Goal: Task Accomplishment & Management: Complete application form

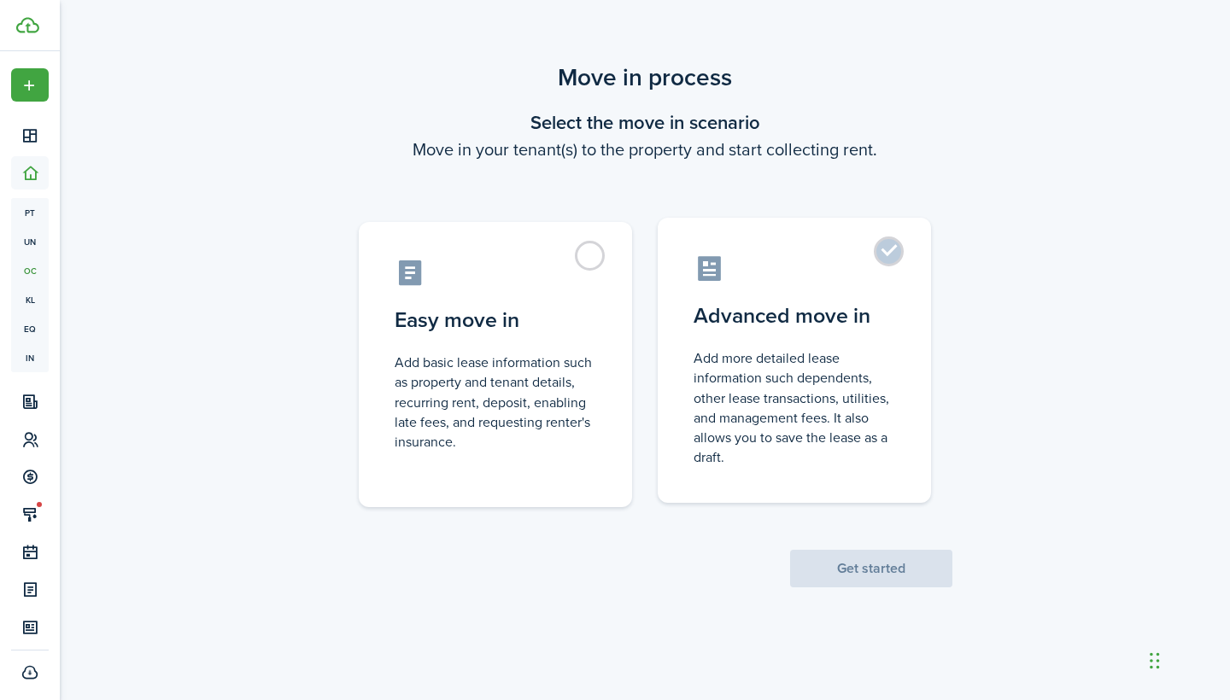
click at [802, 285] on label "Advanced move in Add more detailed lease information such dependents, other lea…" at bounding box center [794, 360] width 273 height 285
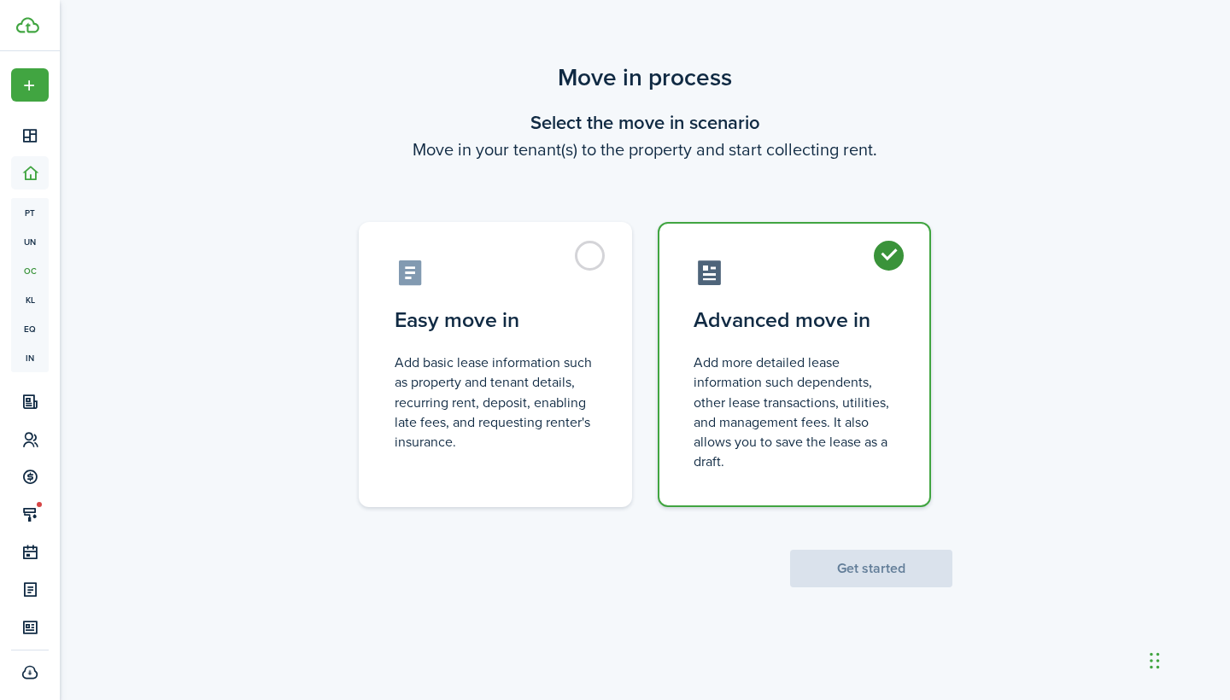
radio input "true"
click at [870, 568] on button "Get started" at bounding box center [871, 569] width 162 height 38
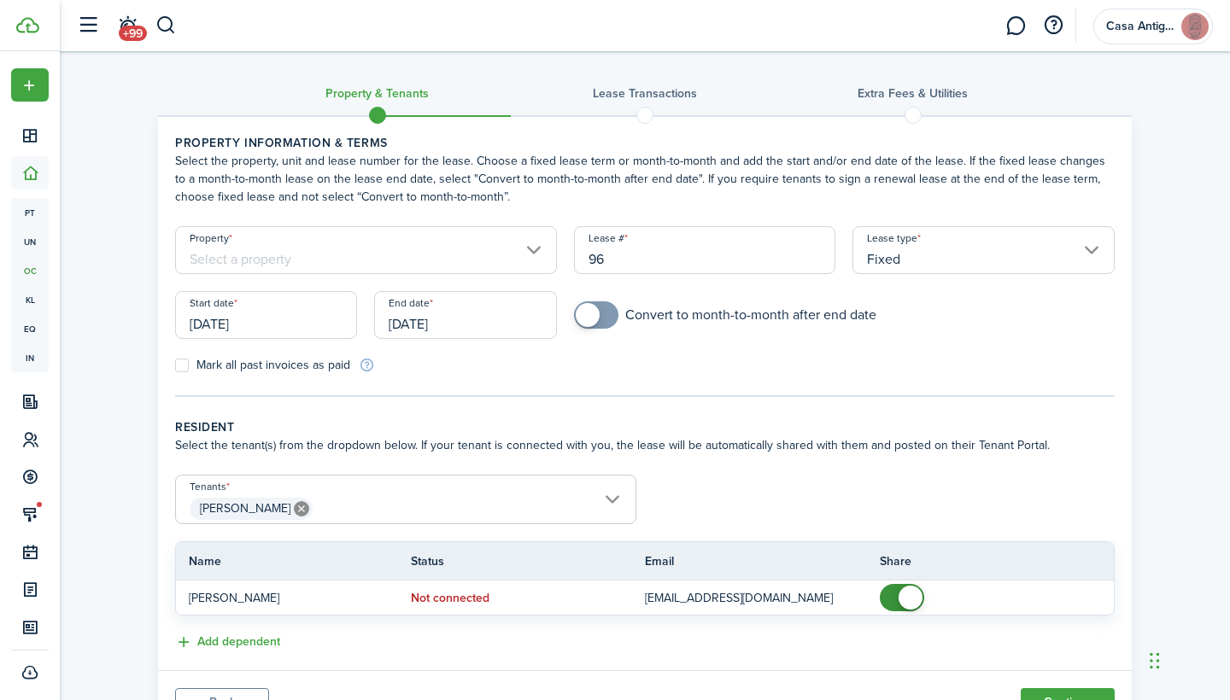
click at [514, 249] on input "Property" at bounding box center [366, 250] width 382 height 48
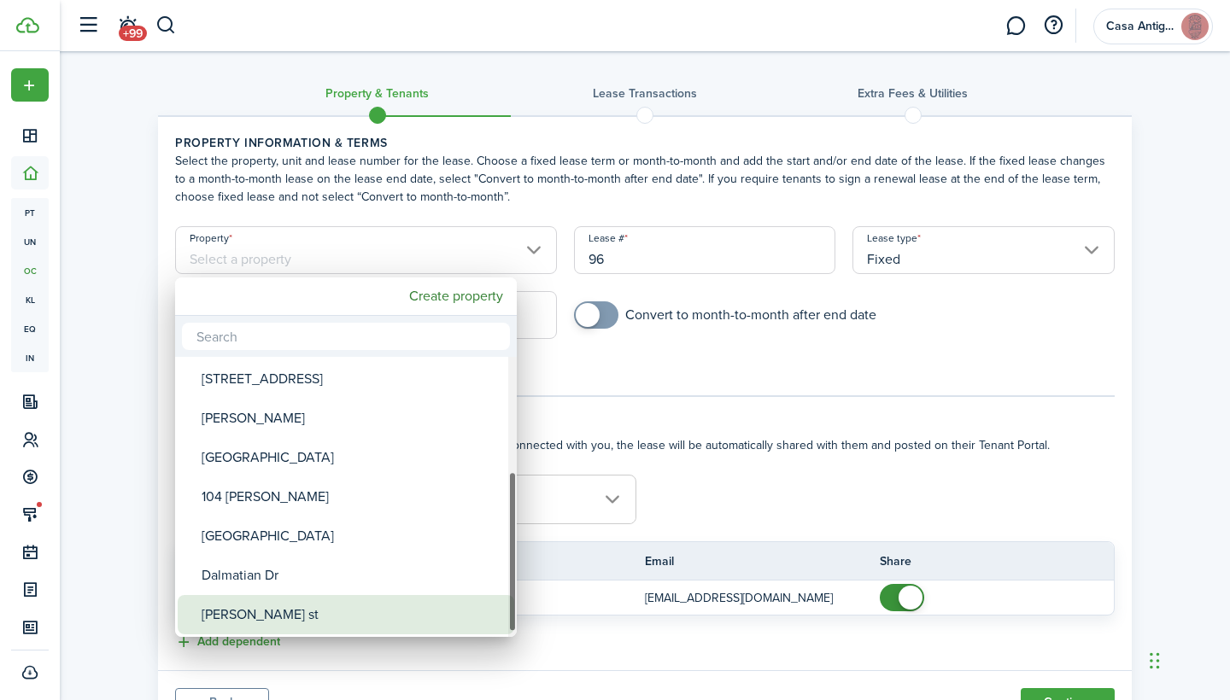
click at [259, 611] on div "[PERSON_NAME] st" at bounding box center [353, 614] width 302 height 39
type input "[PERSON_NAME] st"
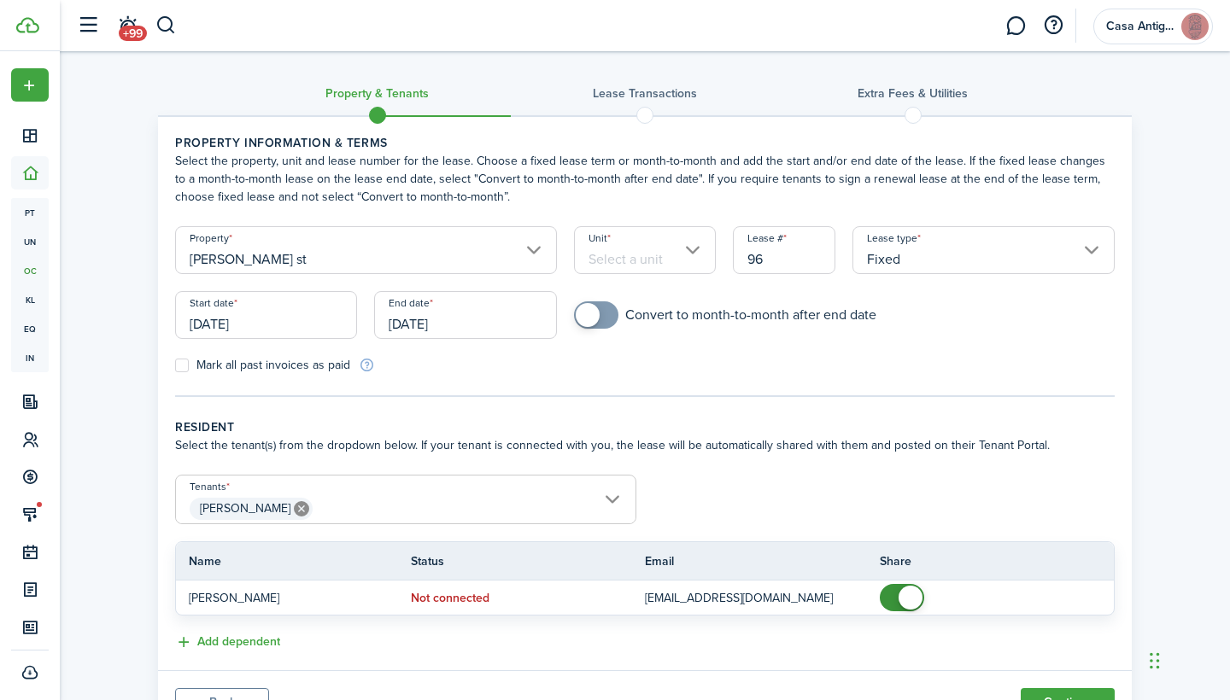
click at [642, 251] on input "Unit" at bounding box center [645, 250] width 143 height 48
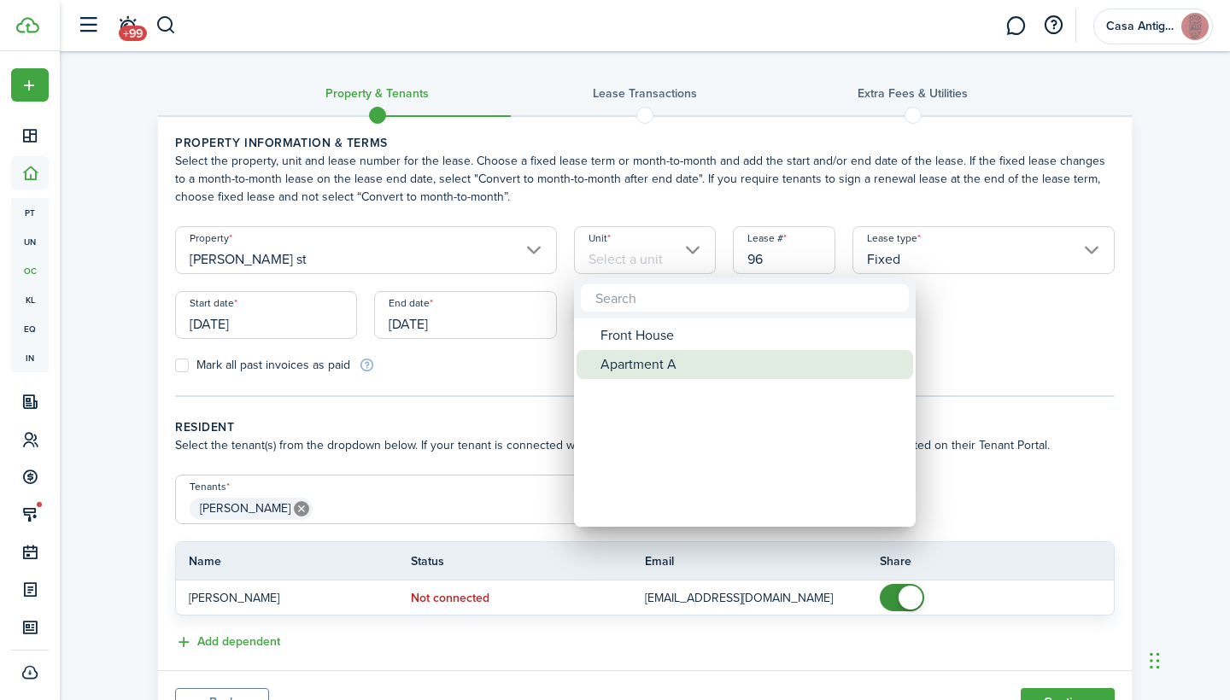
click at [634, 364] on div "Apartment A" at bounding box center [751, 364] width 302 height 29
type input "Apartment A"
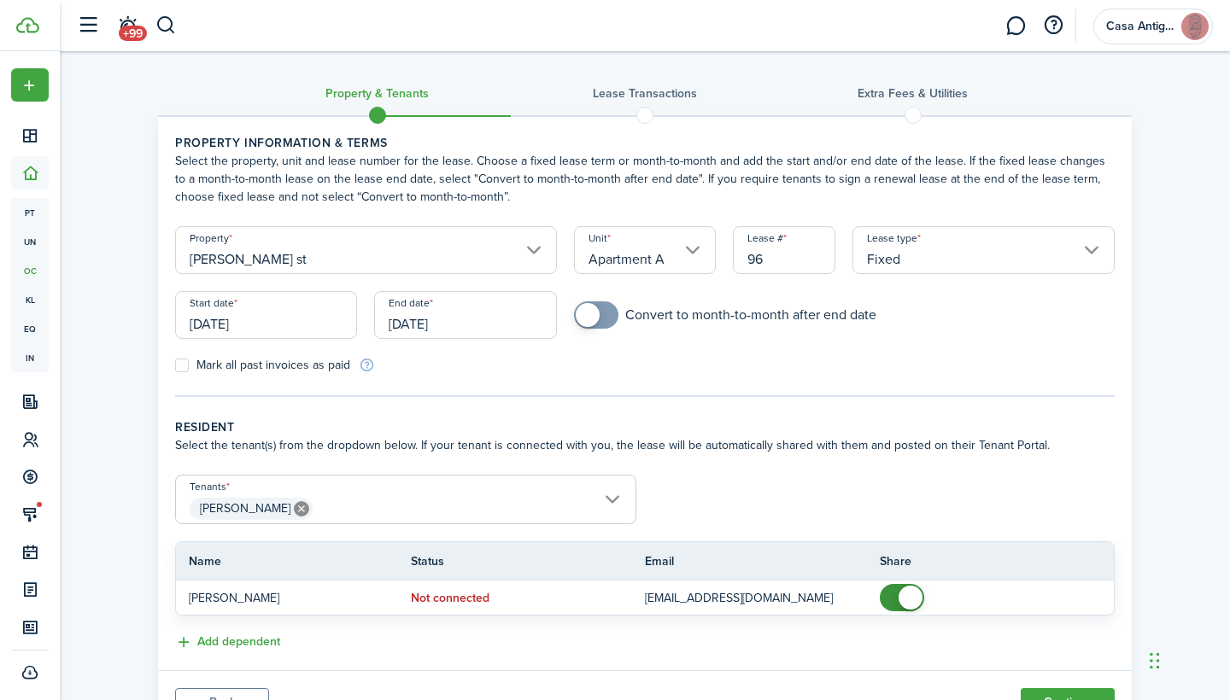
click at [263, 324] on input "[DATE]" at bounding box center [266, 315] width 182 height 48
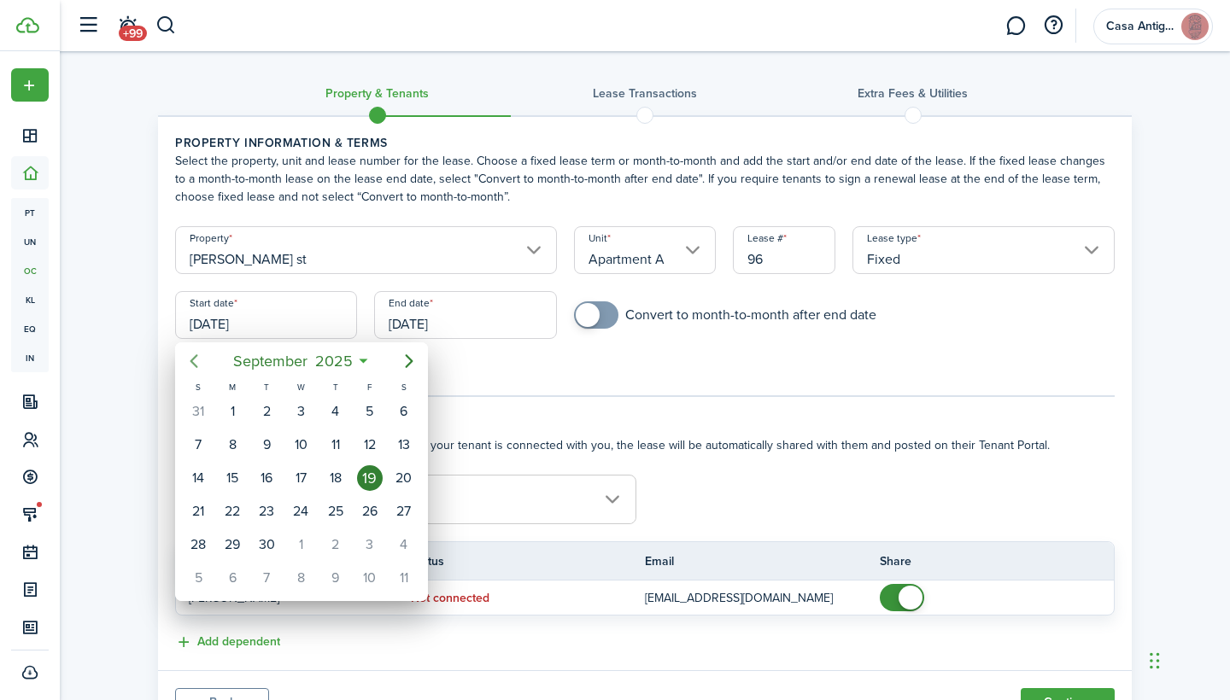
click at [197, 359] on icon "Previous page" at bounding box center [194, 361] width 21 height 21
click at [197, 364] on icon "Previous page" at bounding box center [194, 361] width 21 height 21
click at [356, 542] on div "29" at bounding box center [370, 545] width 34 height 32
type input "[DATE]"
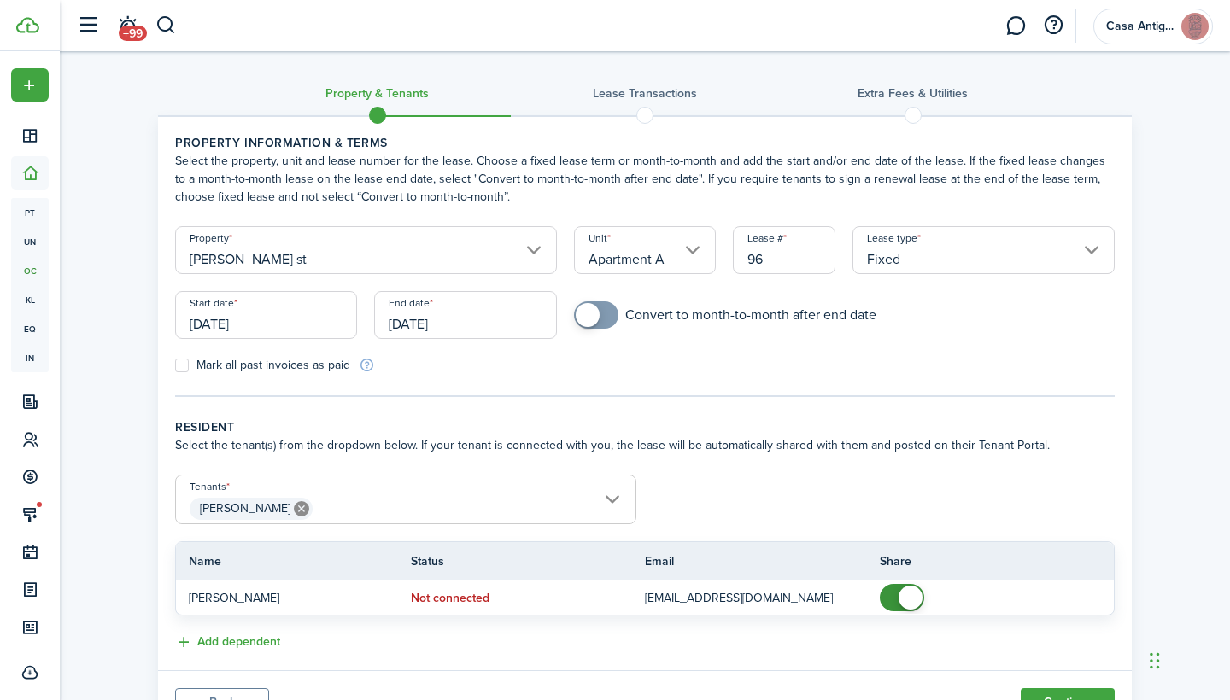
checkbox input "true"
click at [605, 314] on span at bounding box center [596, 315] width 17 height 27
click at [430, 325] on input "[DATE]" at bounding box center [465, 315] width 182 height 48
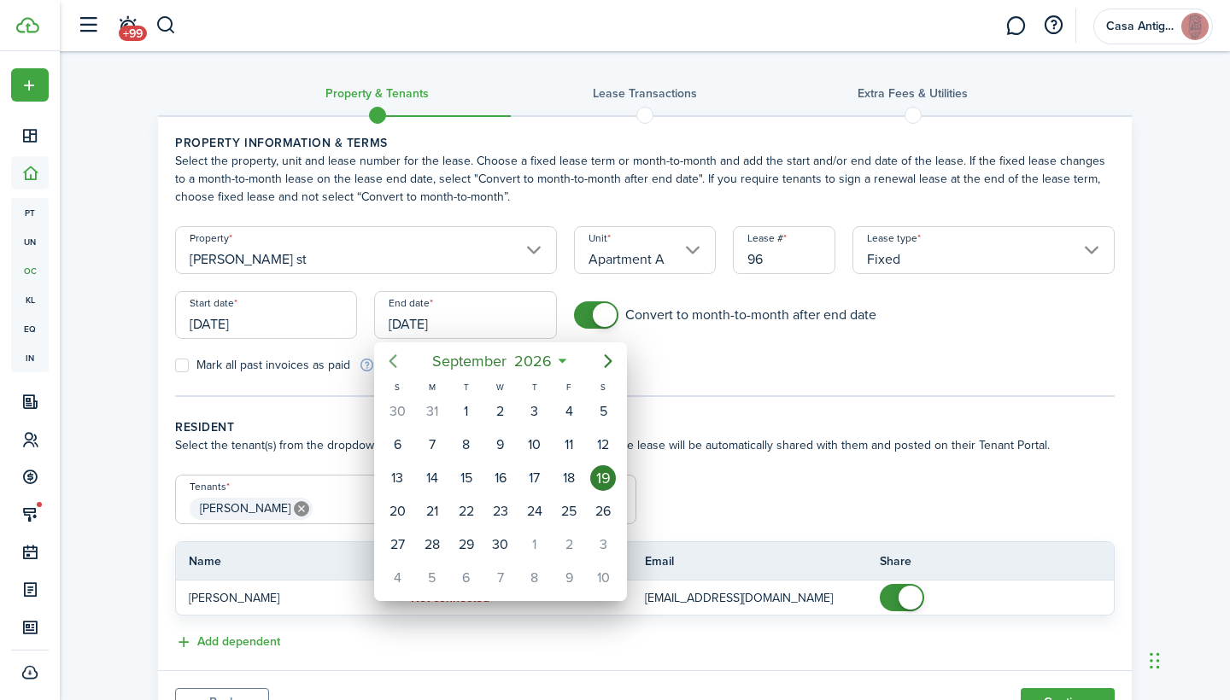
click at [395, 363] on icon "Previous page" at bounding box center [393, 361] width 21 height 21
click at [396, 356] on icon "Previous page" at bounding box center [394, 361] width 8 height 14
click at [599, 548] on div "29" at bounding box center [603, 545] width 26 height 26
type input "[DATE]"
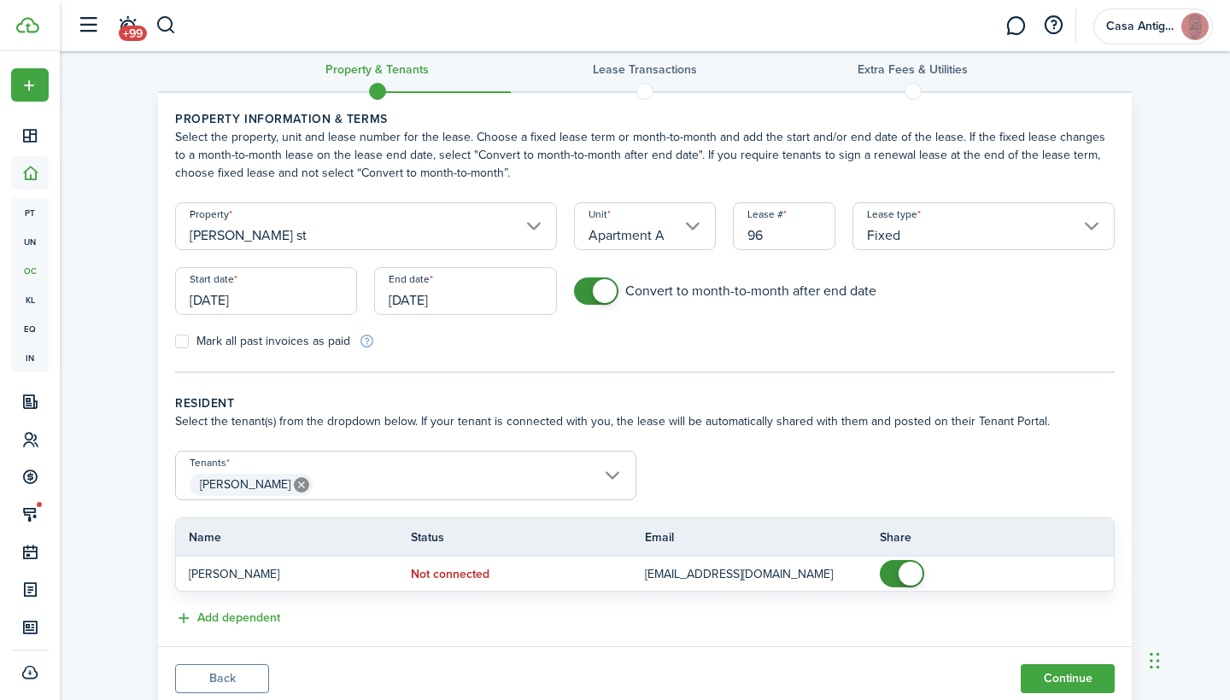
scroll to position [32, 0]
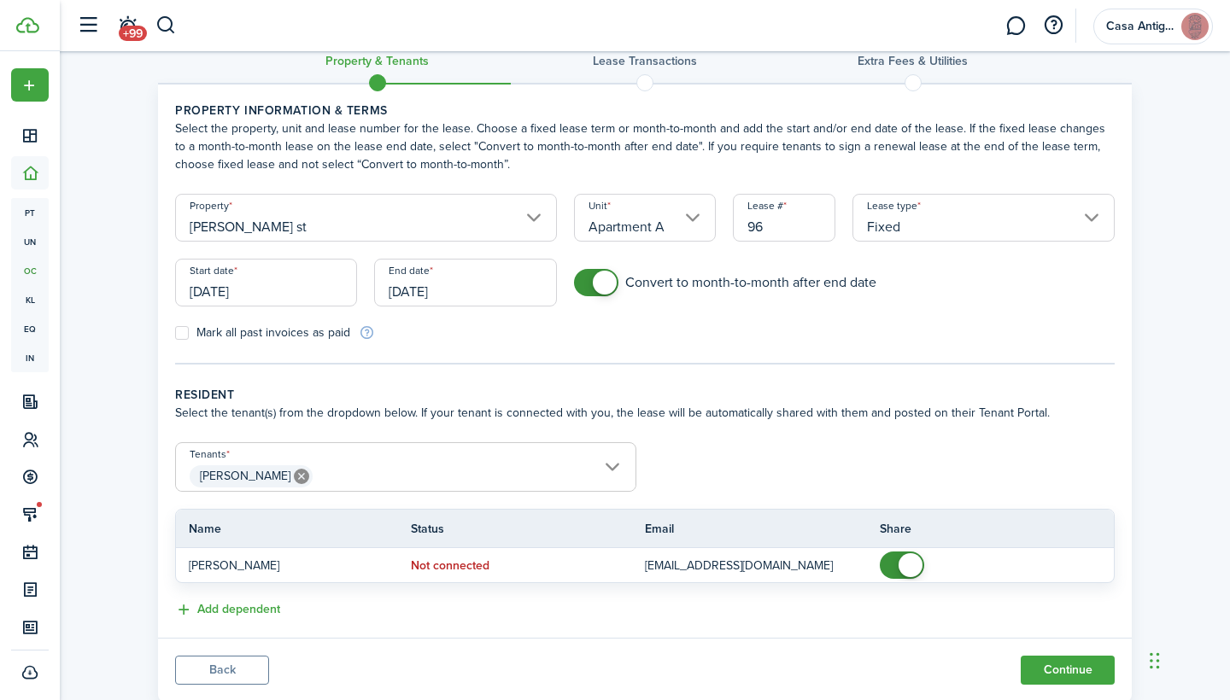
click at [191, 329] on label "Mark all past invoices as paid" at bounding box center [262, 333] width 175 height 14
click at [175, 333] on input "Mark all past invoices as paid" at bounding box center [174, 333] width 1 height 1
checkbox input "true"
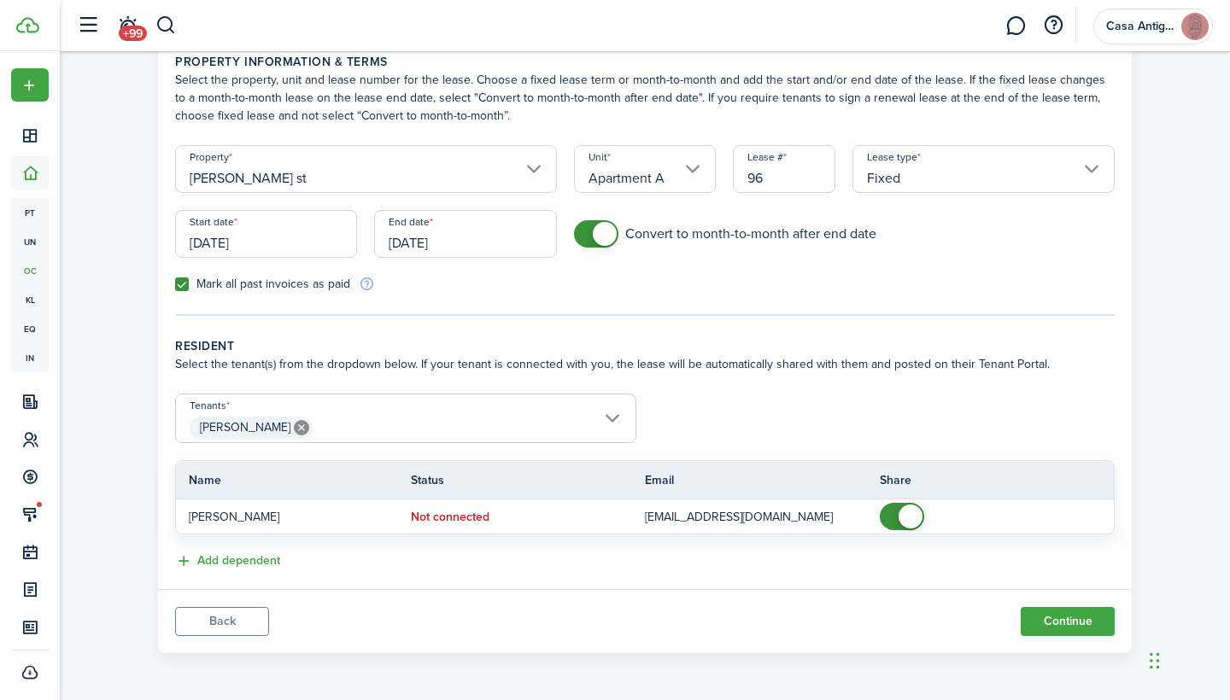
scroll to position [81, 0]
click at [1066, 623] on button "Continue" at bounding box center [1068, 621] width 94 height 29
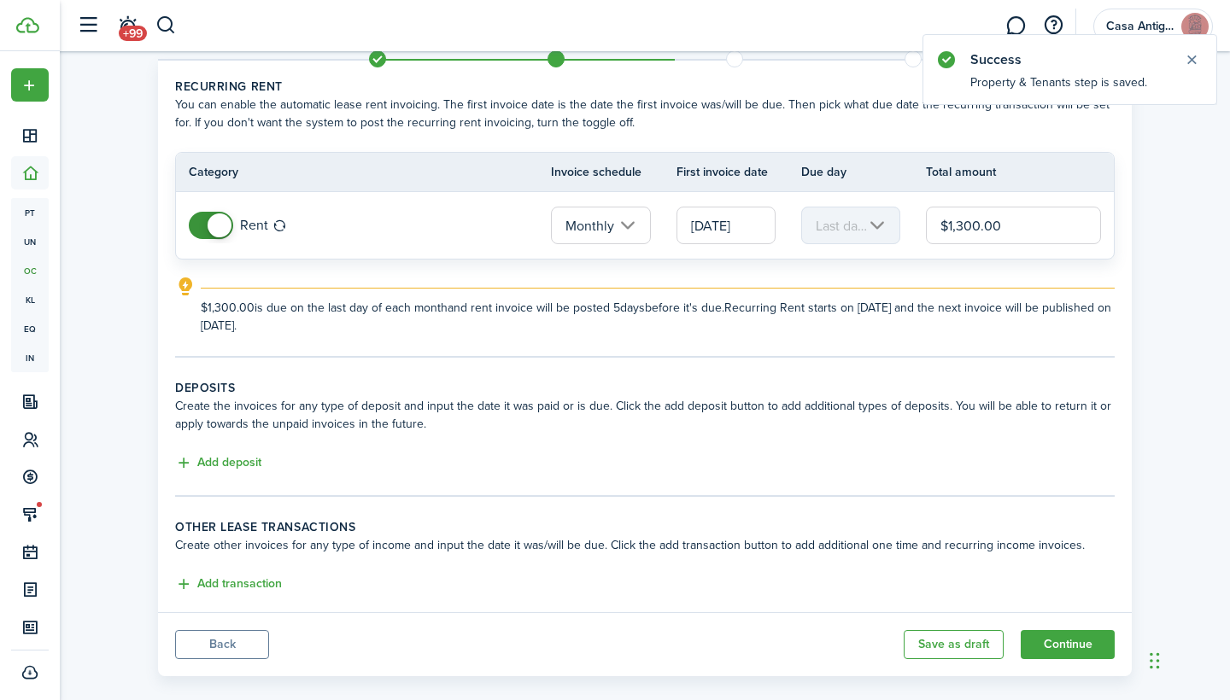
scroll to position [69, 0]
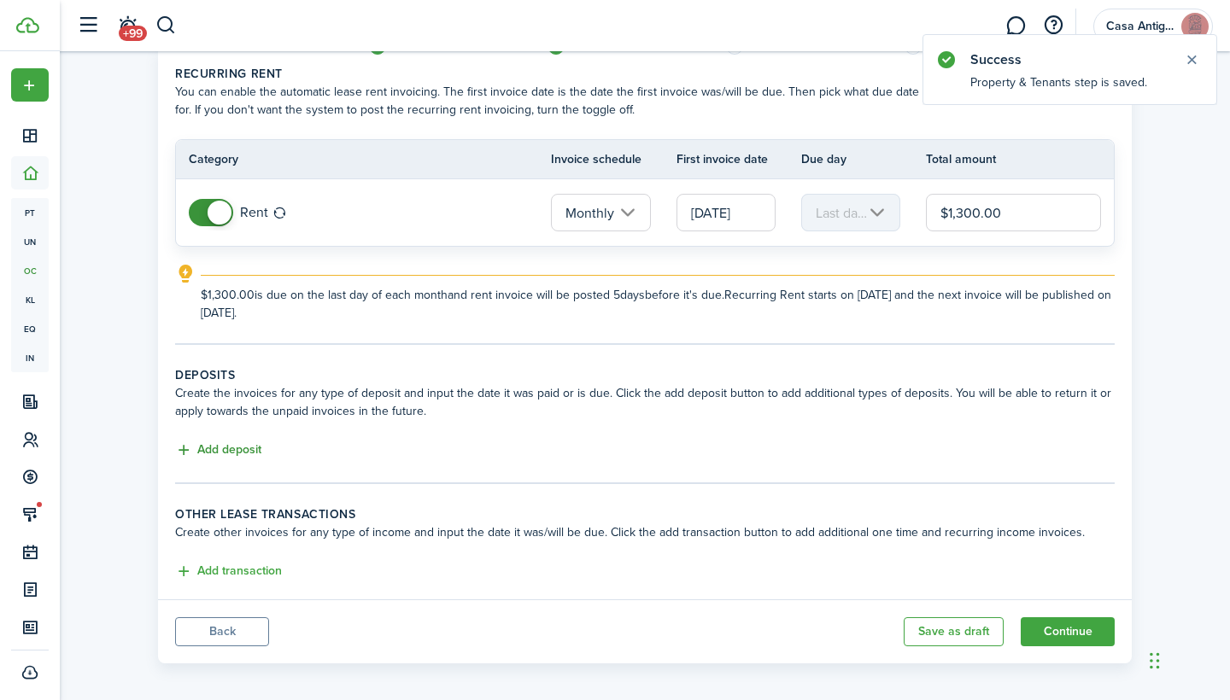
click at [256, 444] on button "Add deposit" at bounding box center [218, 451] width 86 height 20
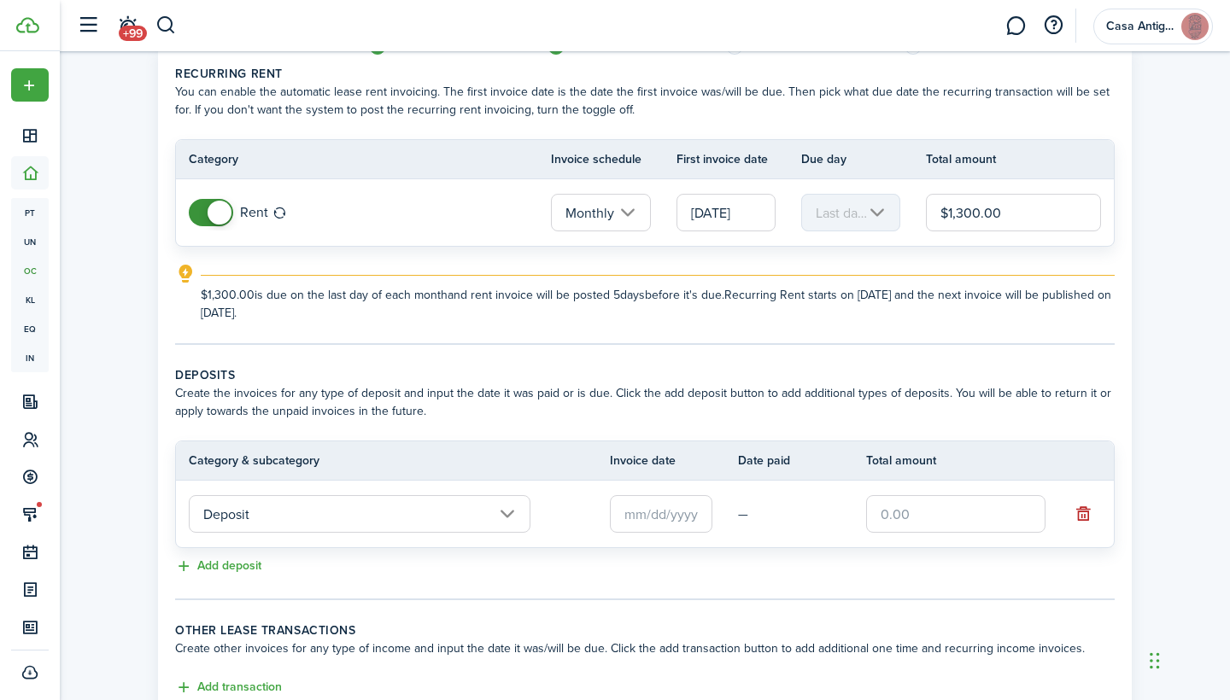
click at [641, 514] on input "text" at bounding box center [661, 514] width 103 height 38
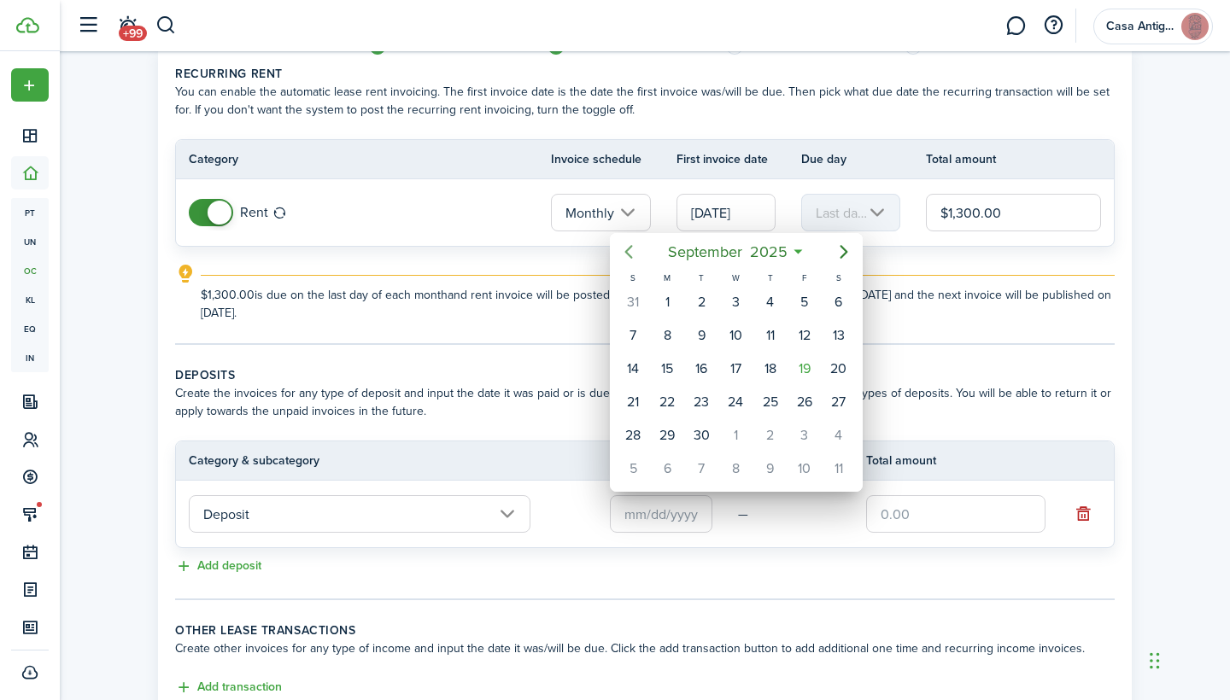
click at [629, 252] on icon "Previous page" at bounding box center [628, 252] width 21 height 21
click at [805, 369] on div "15" at bounding box center [805, 369] width 26 height 26
type input "[DATE]"
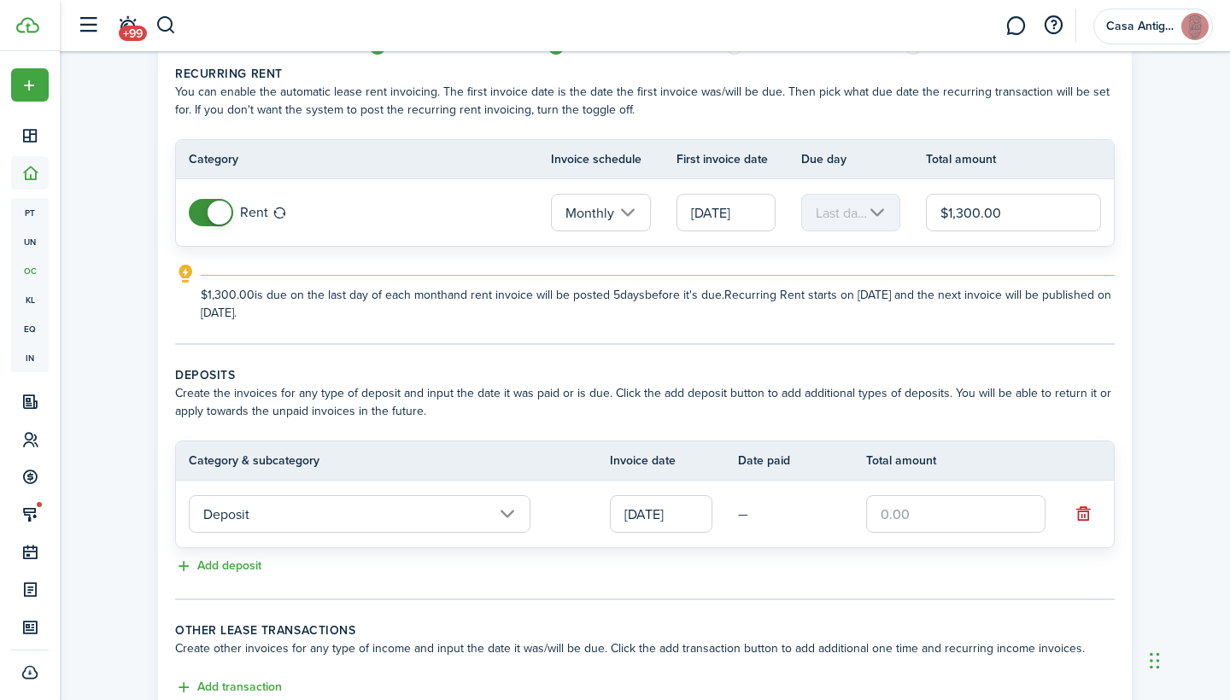
click at [890, 517] on input "text" at bounding box center [955, 514] width 179 height 38
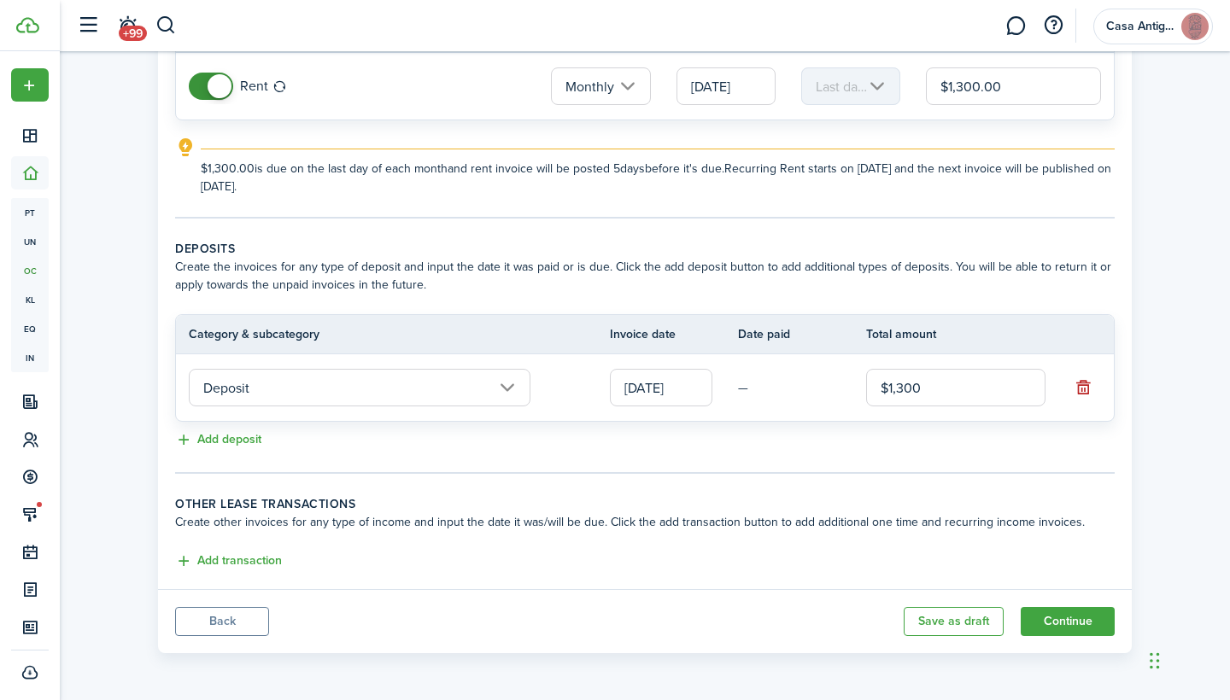
scroll to position [196, 0]
type input "$1,300.00"
click at [1051, 623] on button "Continue" at bounding box center [1068, 621] width 94 height 29
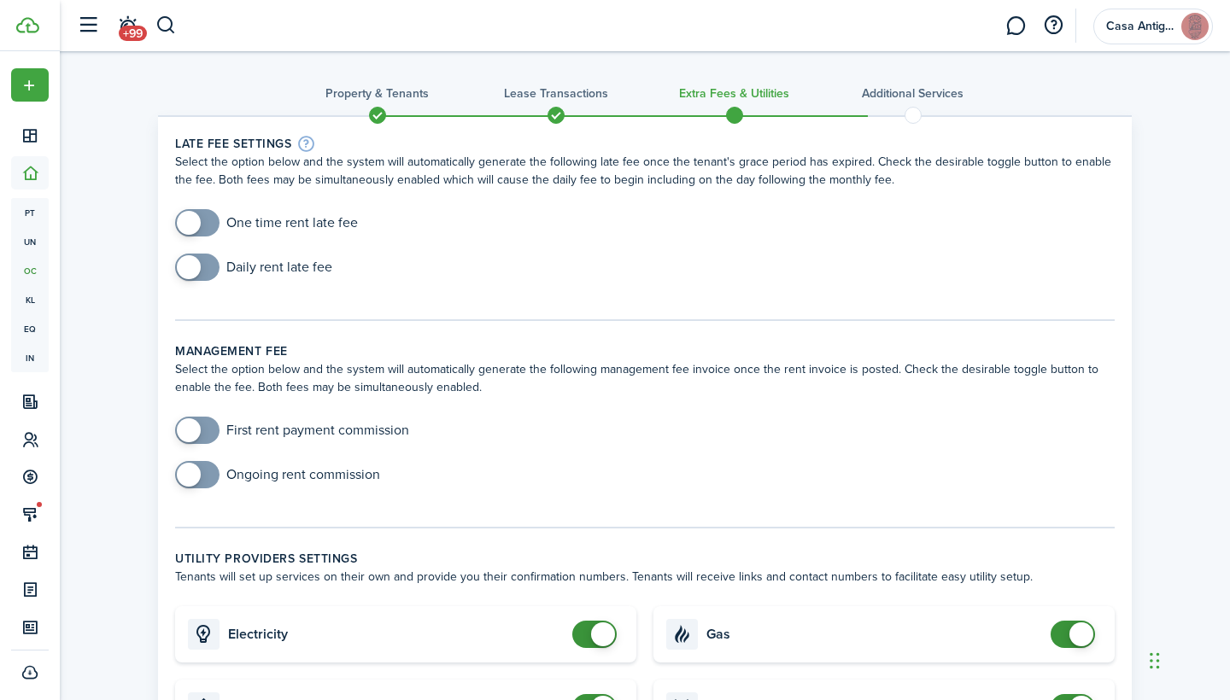
checkbox input "true"
click at [206, 223] on span at bounding box center [197, 222] width 17 height 27
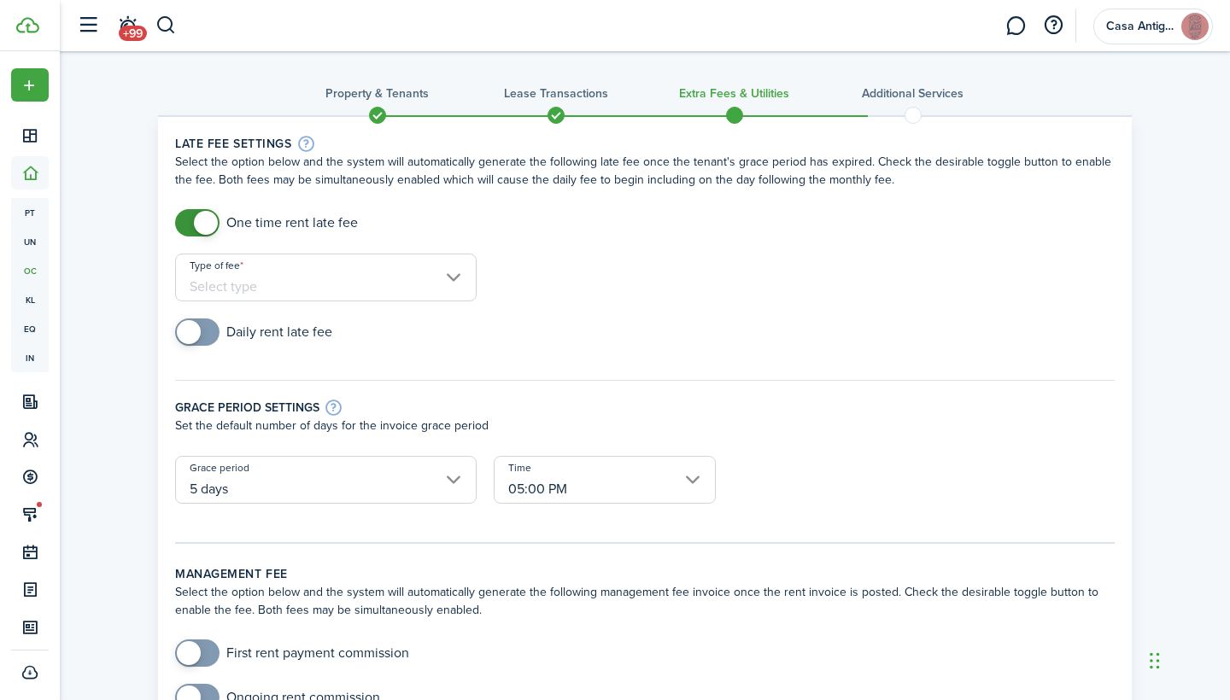
click at [413, 279] on input "Type of fee" at bounding box center [326, 278] width 302 height 48
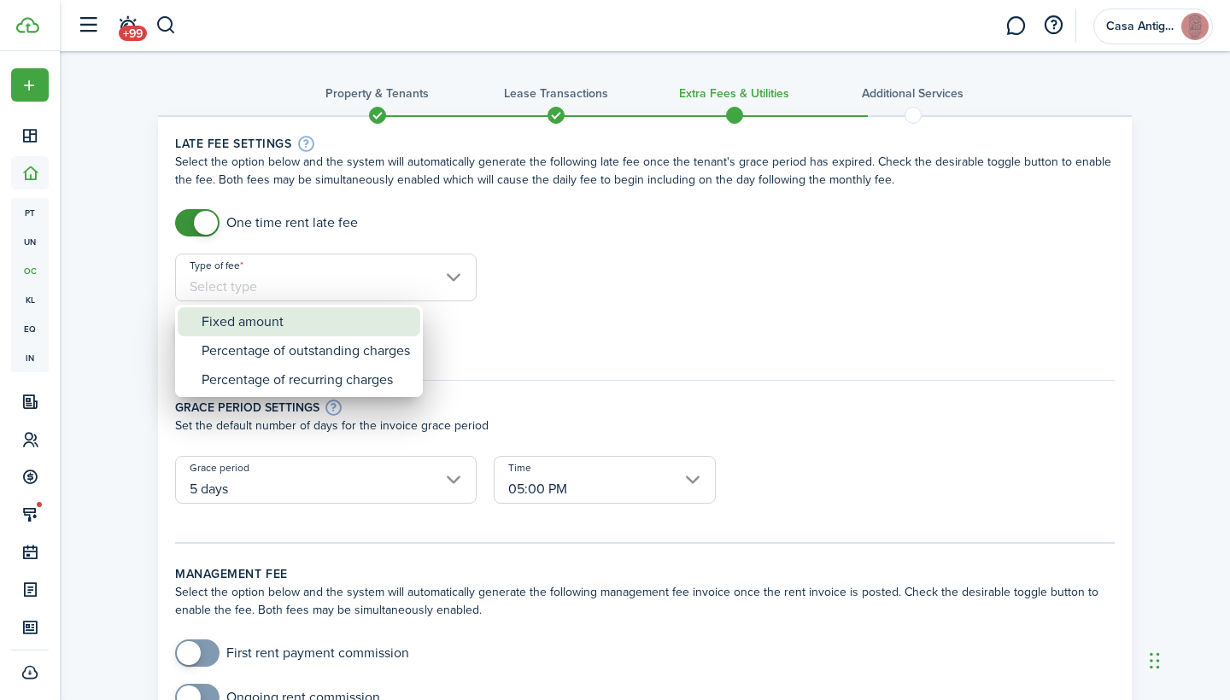
click at [253, 328] on div "Fixed amount" at bounding box center [306, 322] width 208 height 29
type input "Fixed amount"
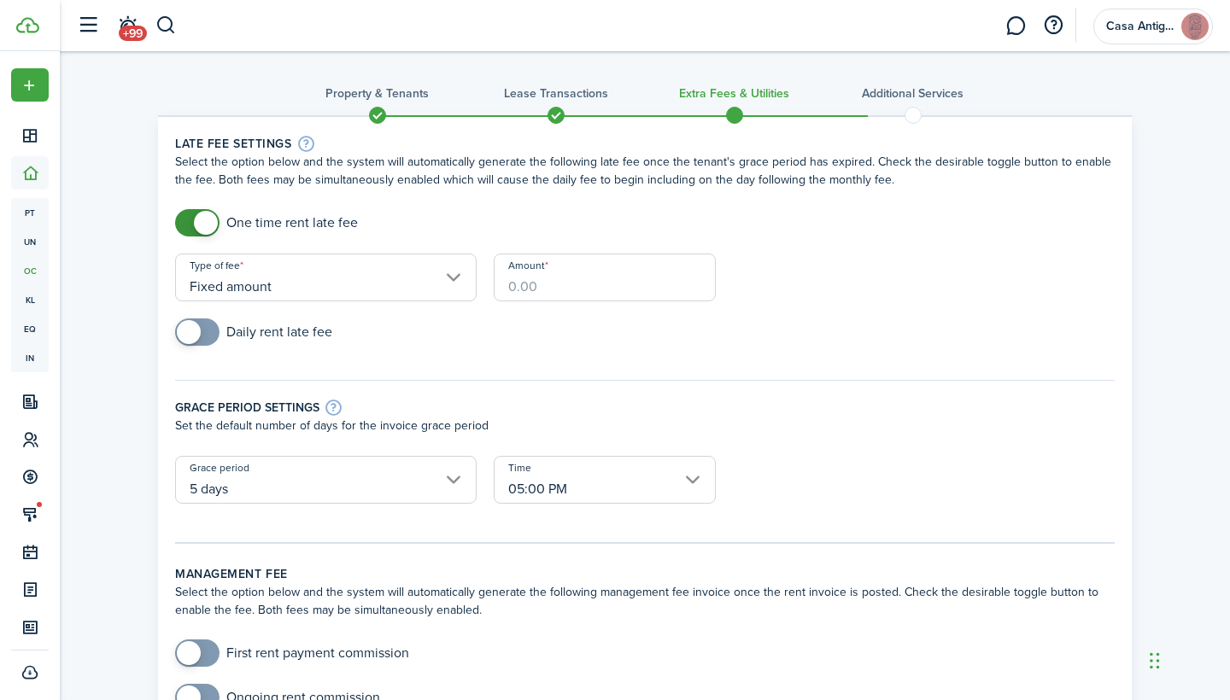
click at [529, 290] on input "Amount" at bounding box center [605, 278] width 222 height 48
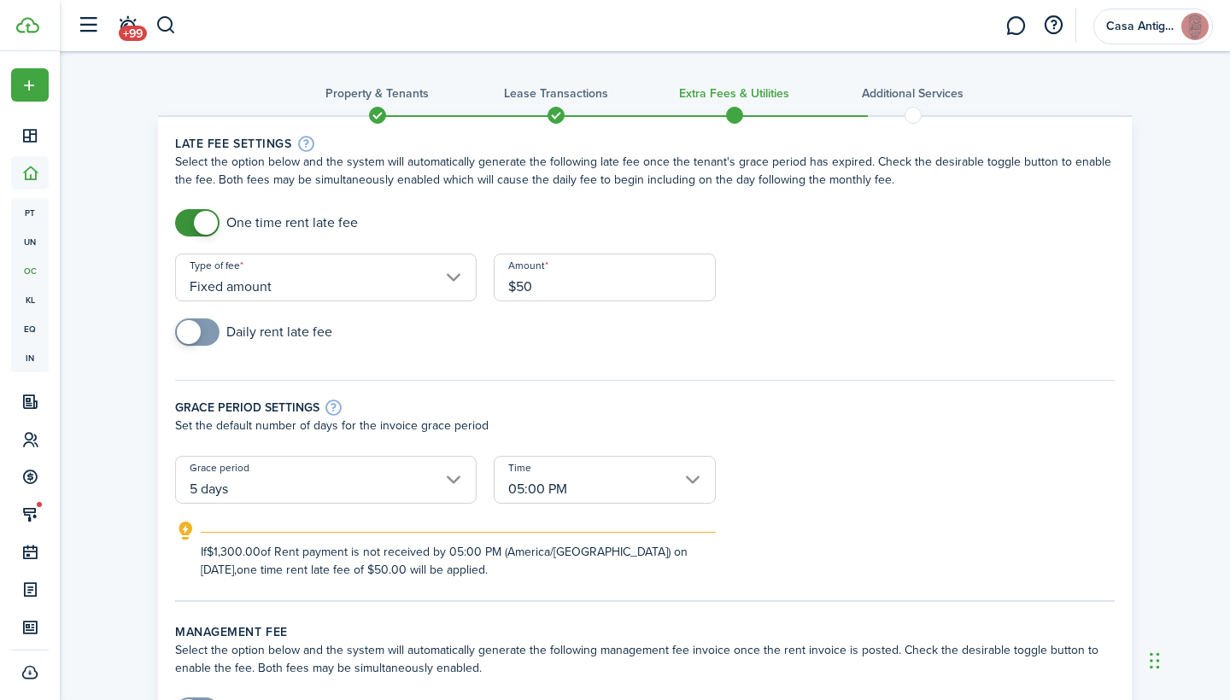
type input "$50.00"
checkbox input "true"
click at [206, 331] on span at bounding box center [197, 332] width 17 height 27
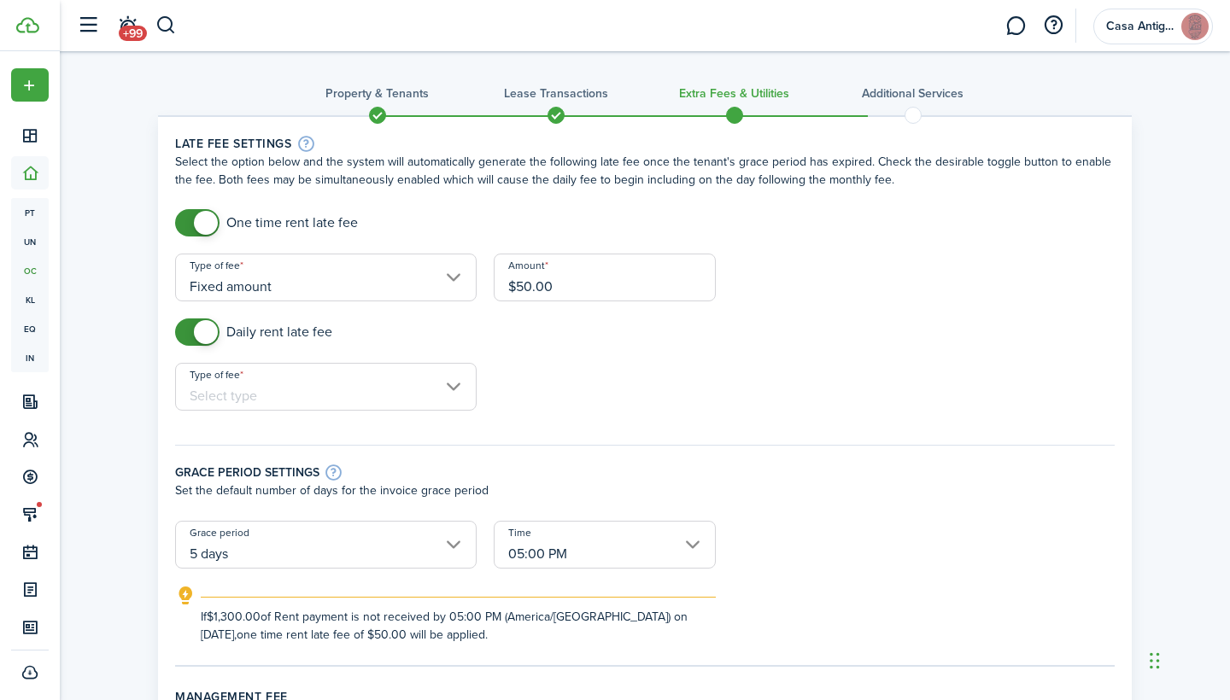
click at [252, 403] on input "Type of fee" at bounding box center [326, 387] width 302 height 48
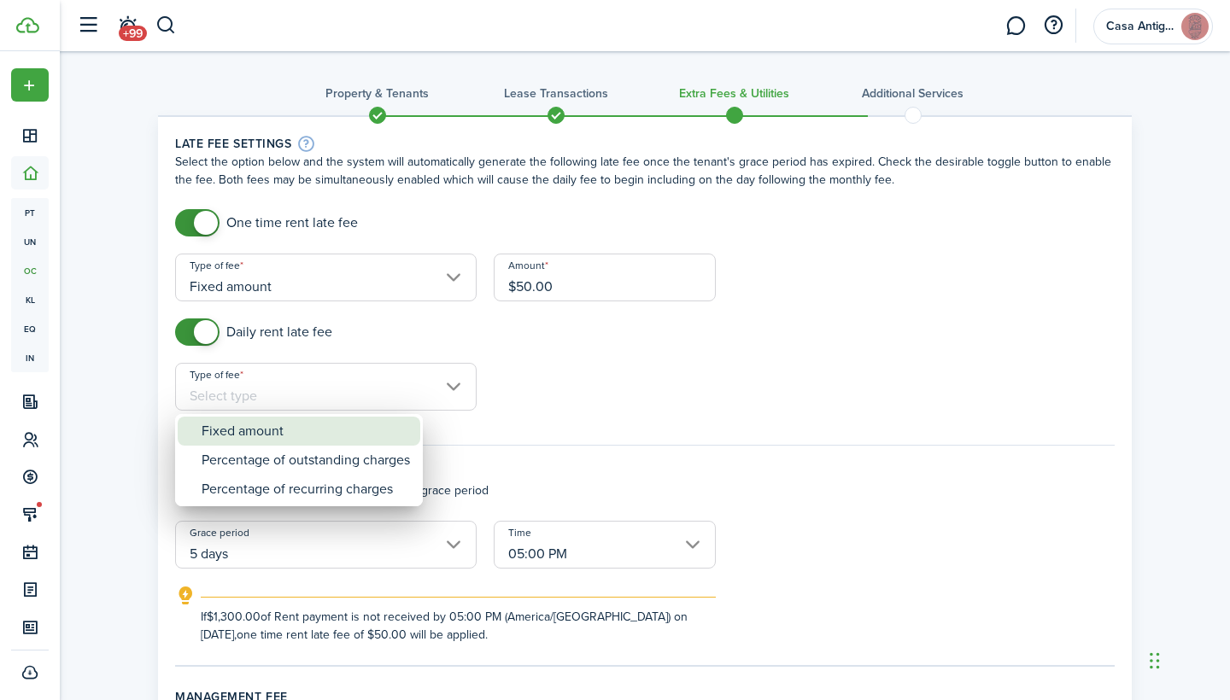
click at [251, 428] on div "Fixed amount" at bounding box center [306, 431] width 208 height 29
type input "Fixed amount"
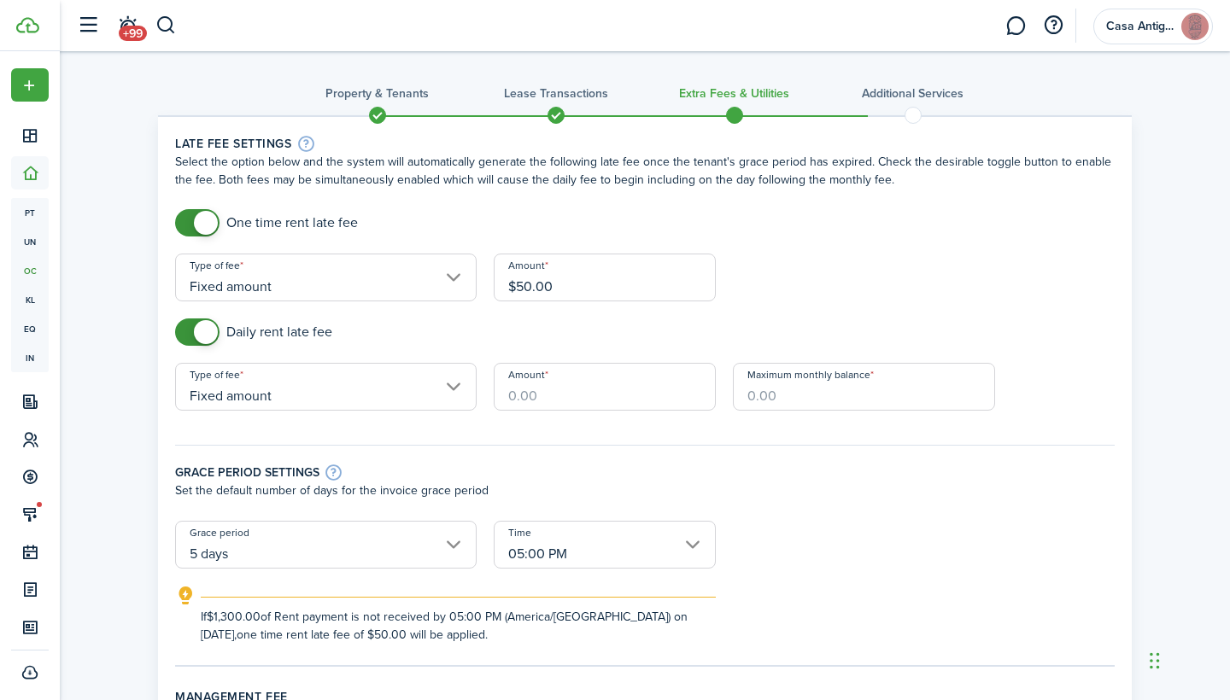
click at [536, 398] on input "Amount" at bounding box center [605, 387] width 222 height 48
type input "$25.00"
click at [785, 401] on input "Maximum monthly balance" at bounding box center [864, 387] width 262 height 48
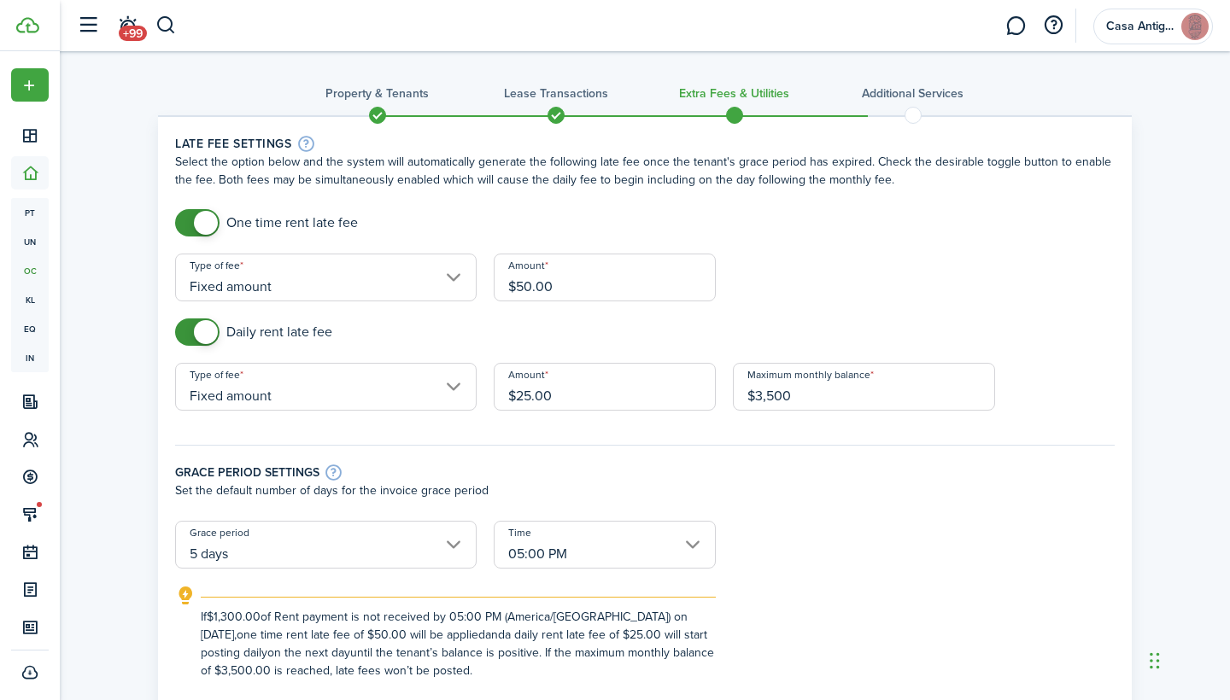
scroll to position [20, 0]
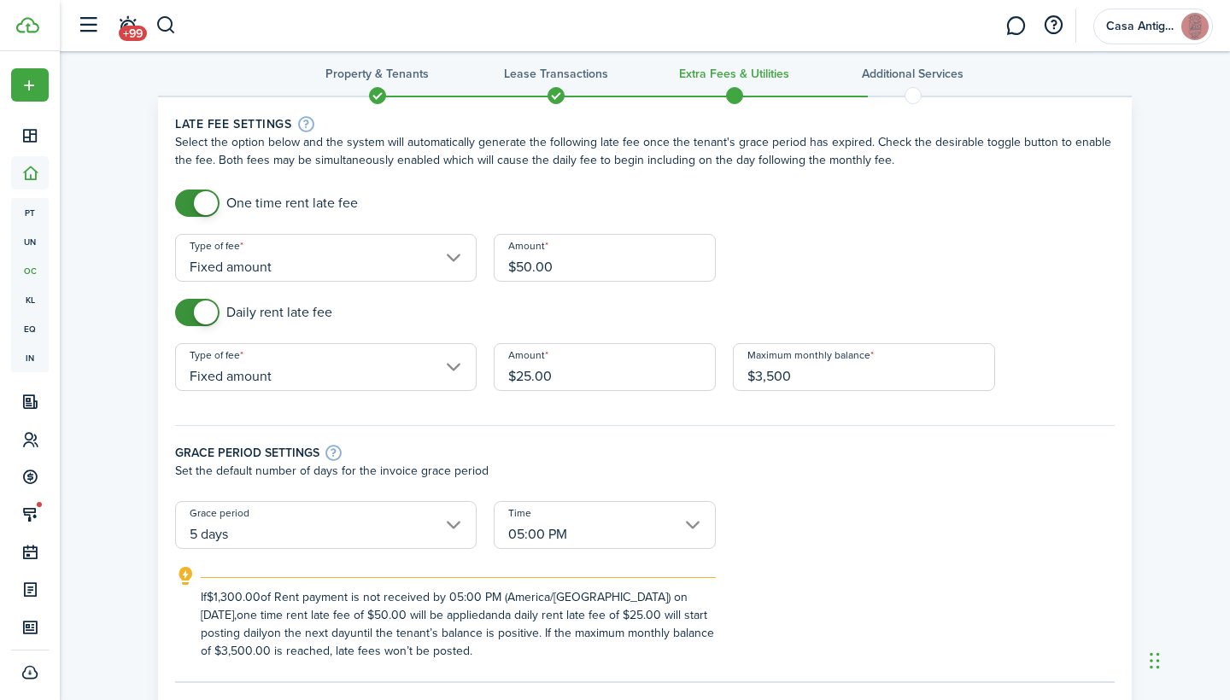
click at [431, 537] on input "5 days" at bounding box center [326, 525] width 302 height 48
type input "$3,500.00"
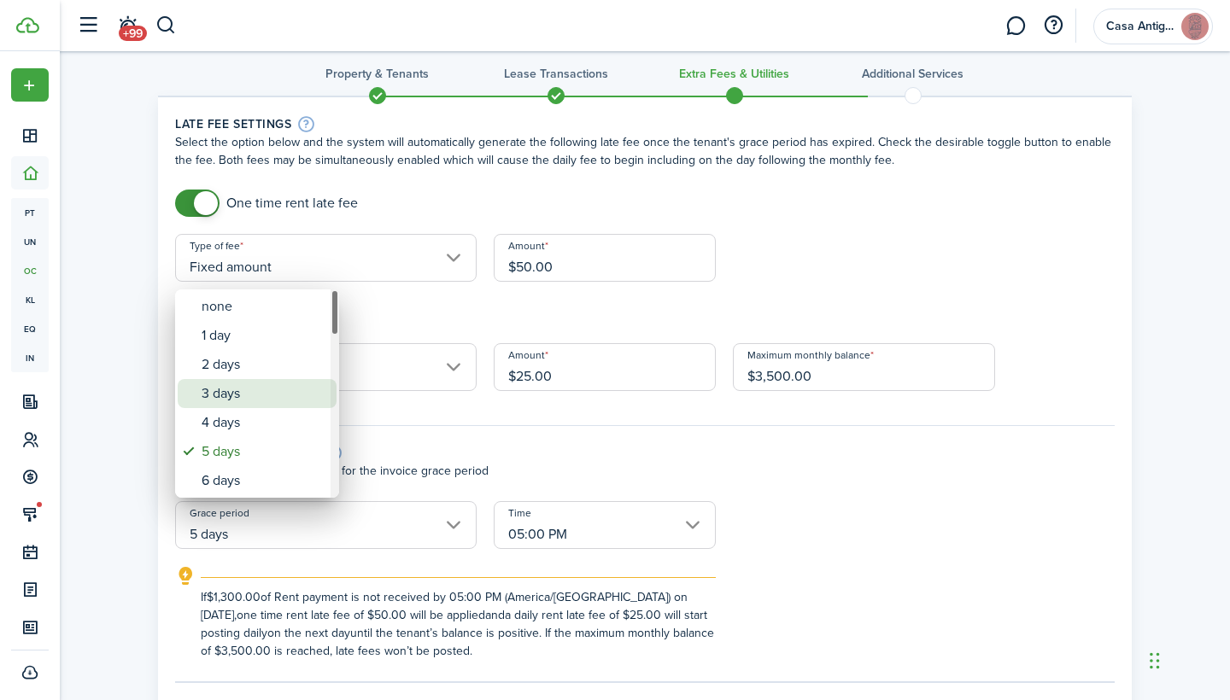
click at [255, 407] on div "3 days" at bounding box center [264, 393] width 125 height 29
type input "3 days"
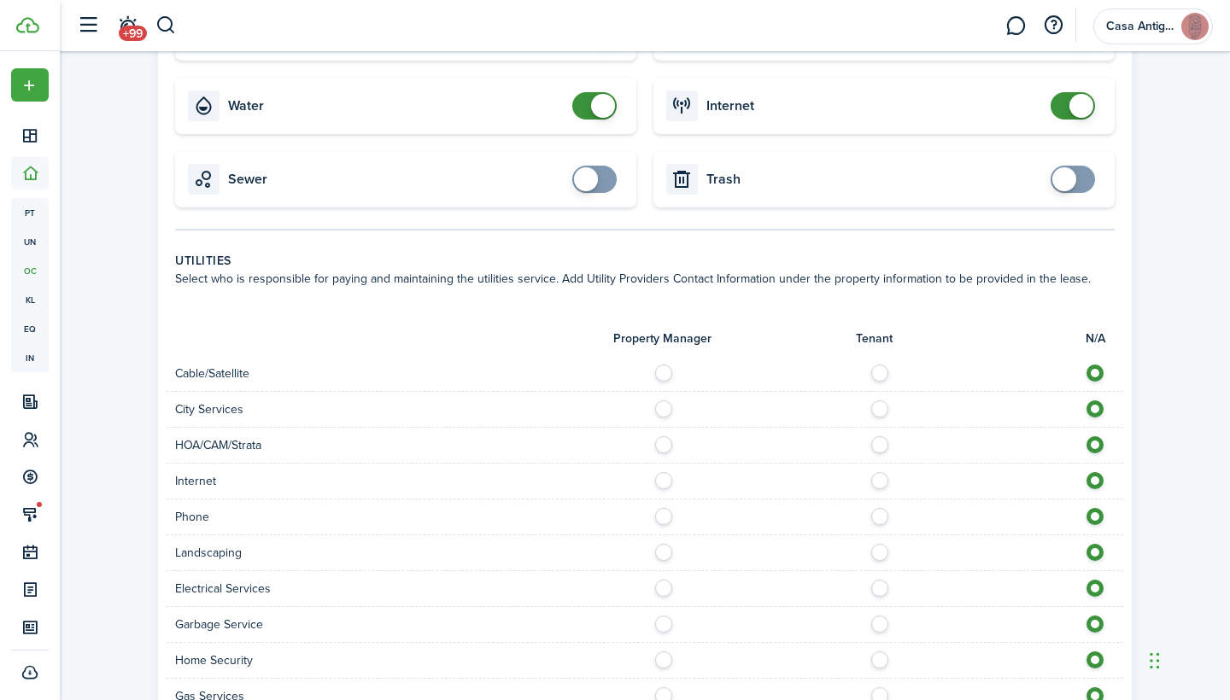
scroll to position [1003, 0]
click at [882, 364] on label at bounding box center [885, 368] width 30 height 9
radio input "true"
click at [880, 400] on label at bounding box center [885, 404] width 30 height 9
radio input "true"
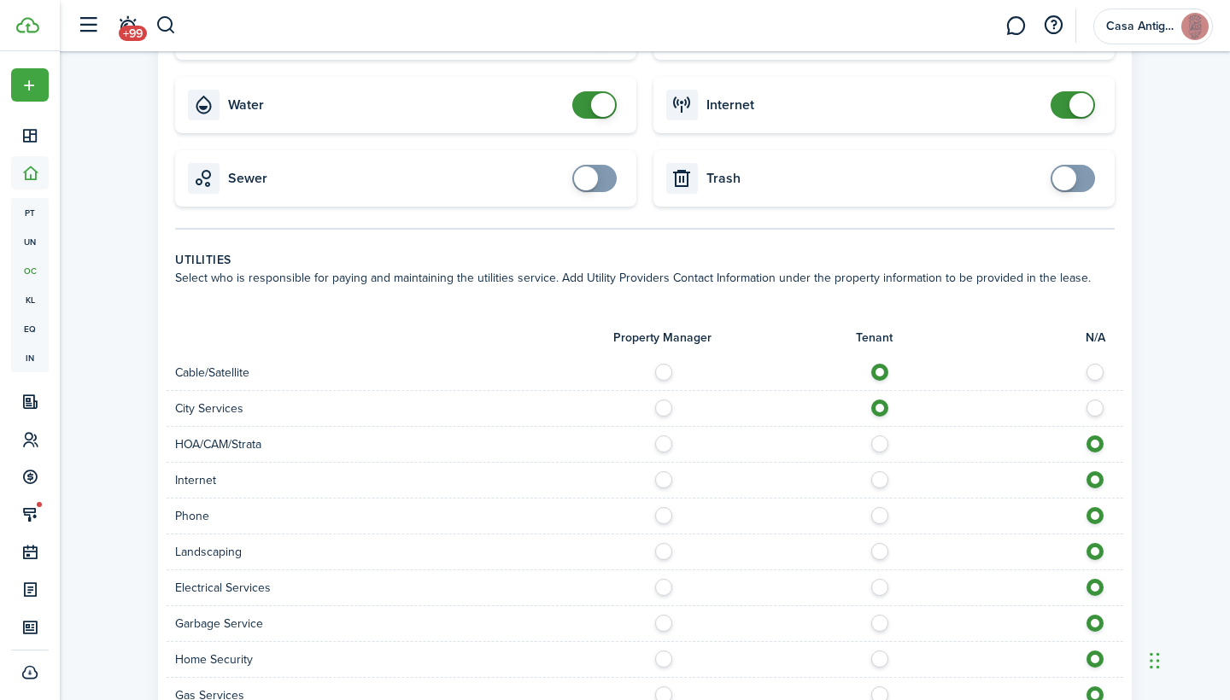
click at [877, 472] on label at bounding box center [885, 476] width 30 height 9
radio input "true"
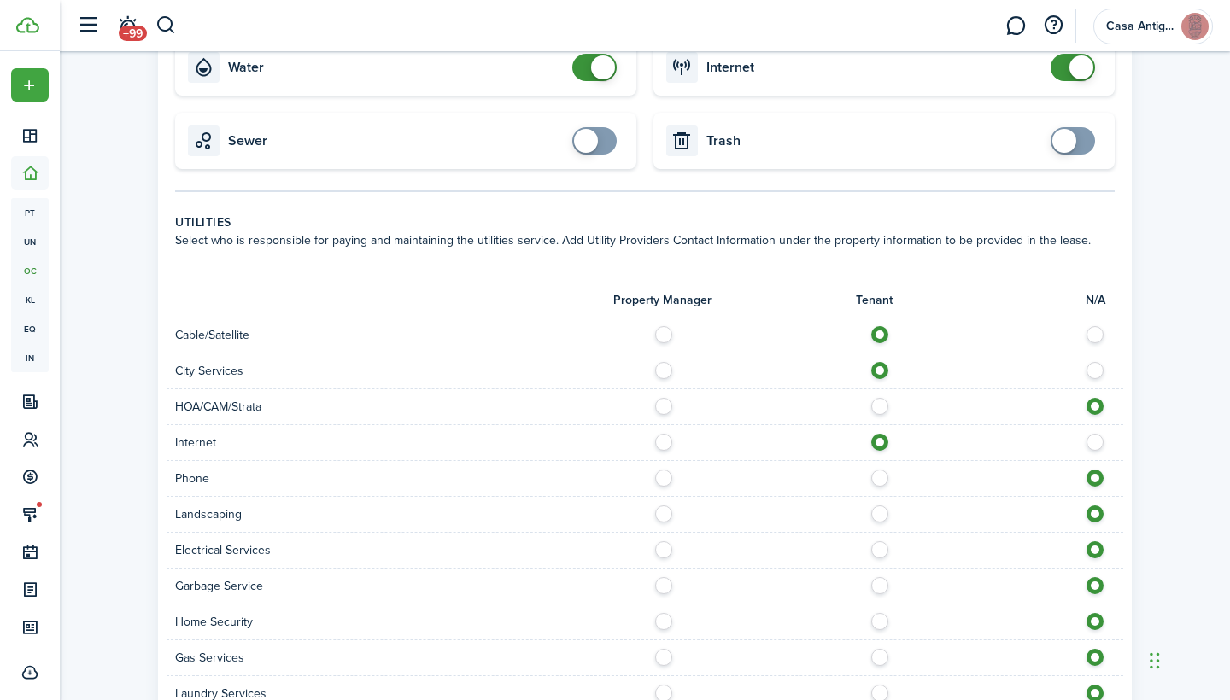
click at [877, 470] on label at bounding box center [885, 474] width 30 height 9
radio input "true"
click at [667, 506] on label at bounding box center [668, 510] width 30 height 9
radio input "true"
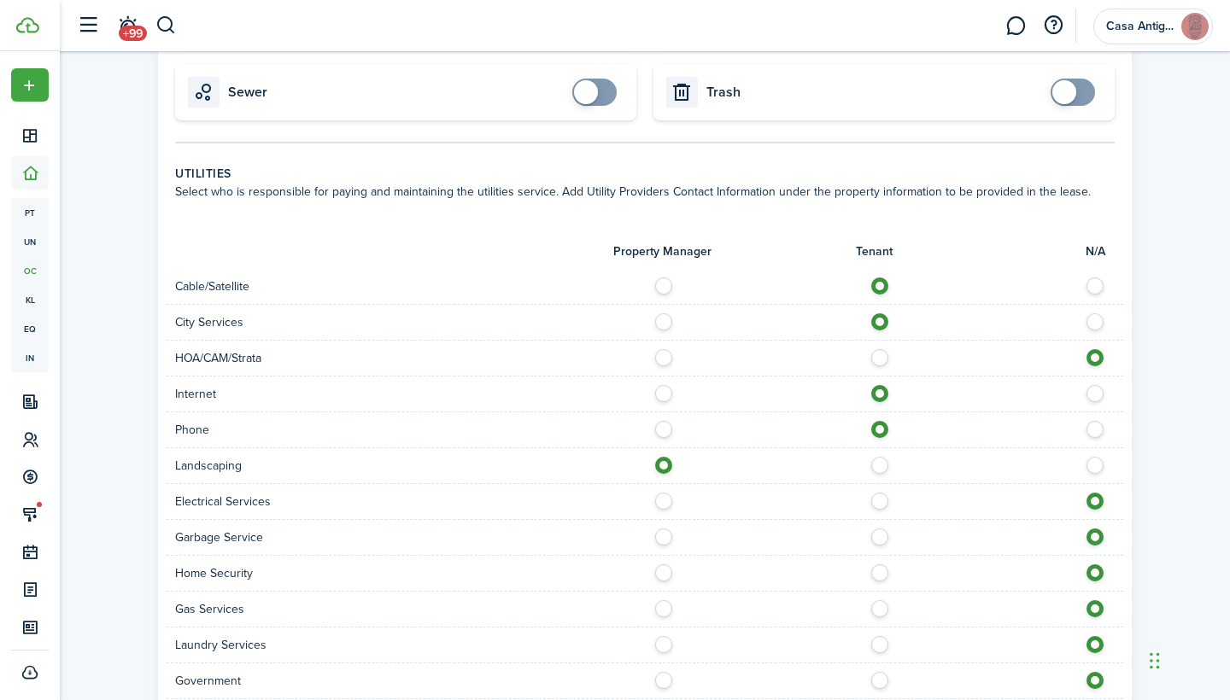
scroll to position [1098, 0]
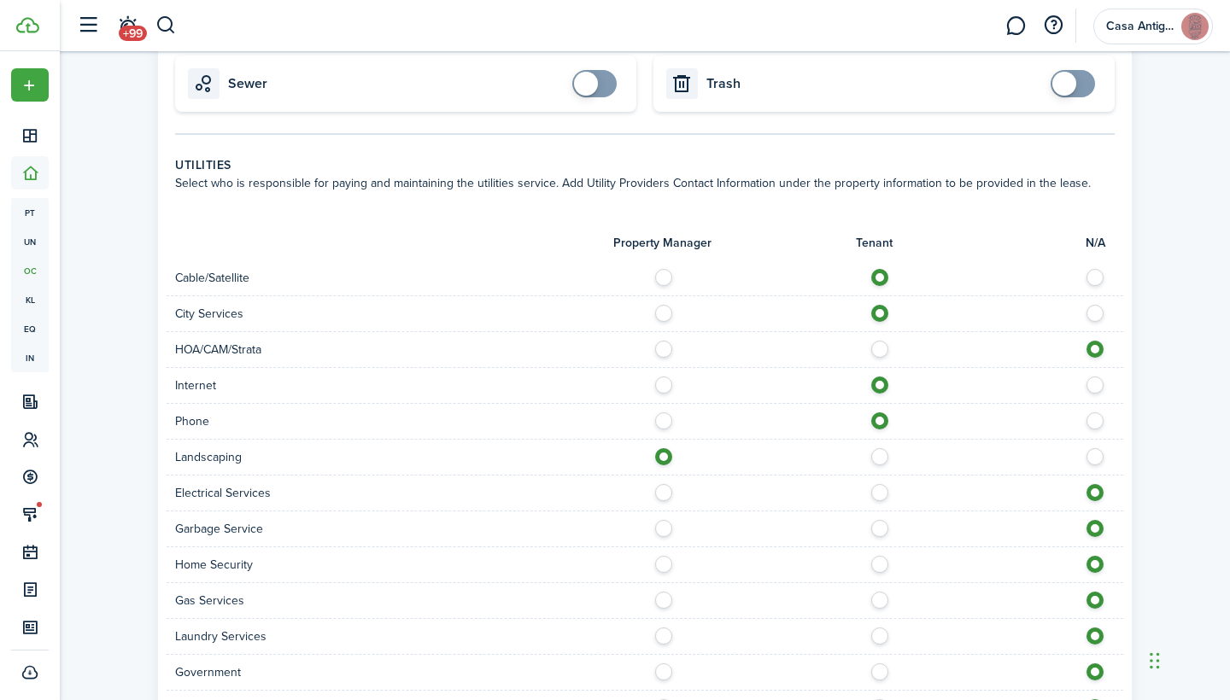
click at [880, 484] on label at bounding box center [885, 488] width 30 height 9
radio input "true"
click at [880, 520] on label at bounding box center [885, 524] width 30 height 9
radio input "true"
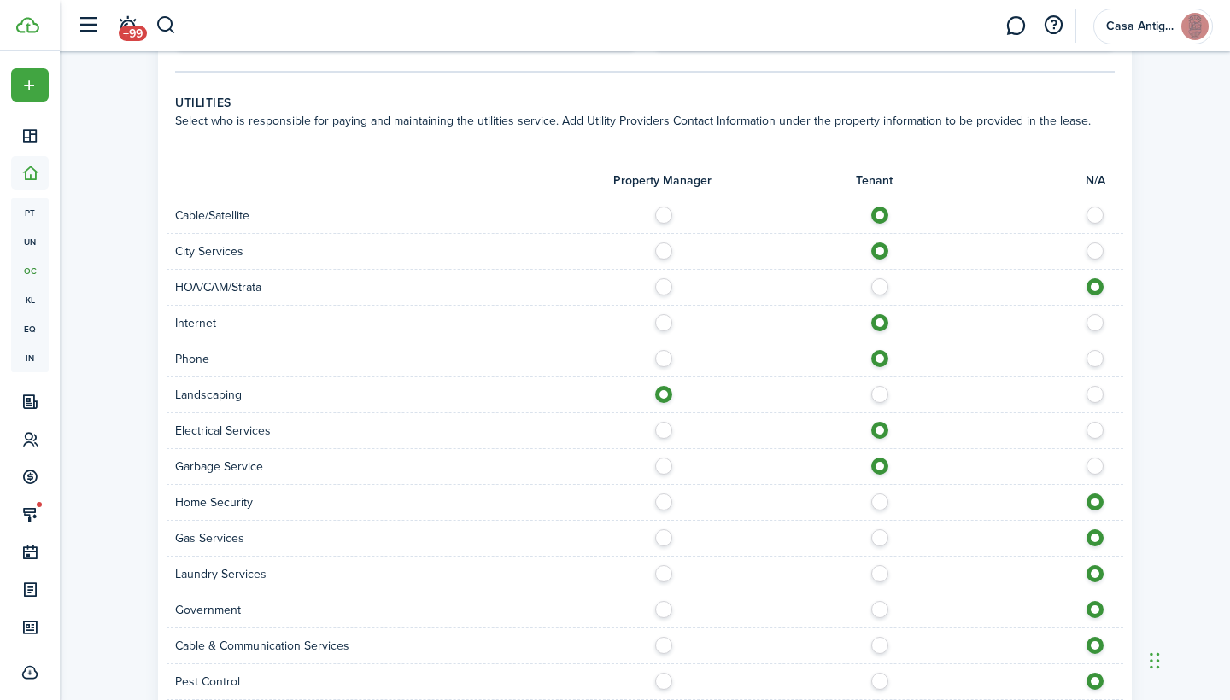
scroll to position [1162, 0]
click at [876, 528] on label at bounding box center [885, 532] width 30 height 9
radio input "true"
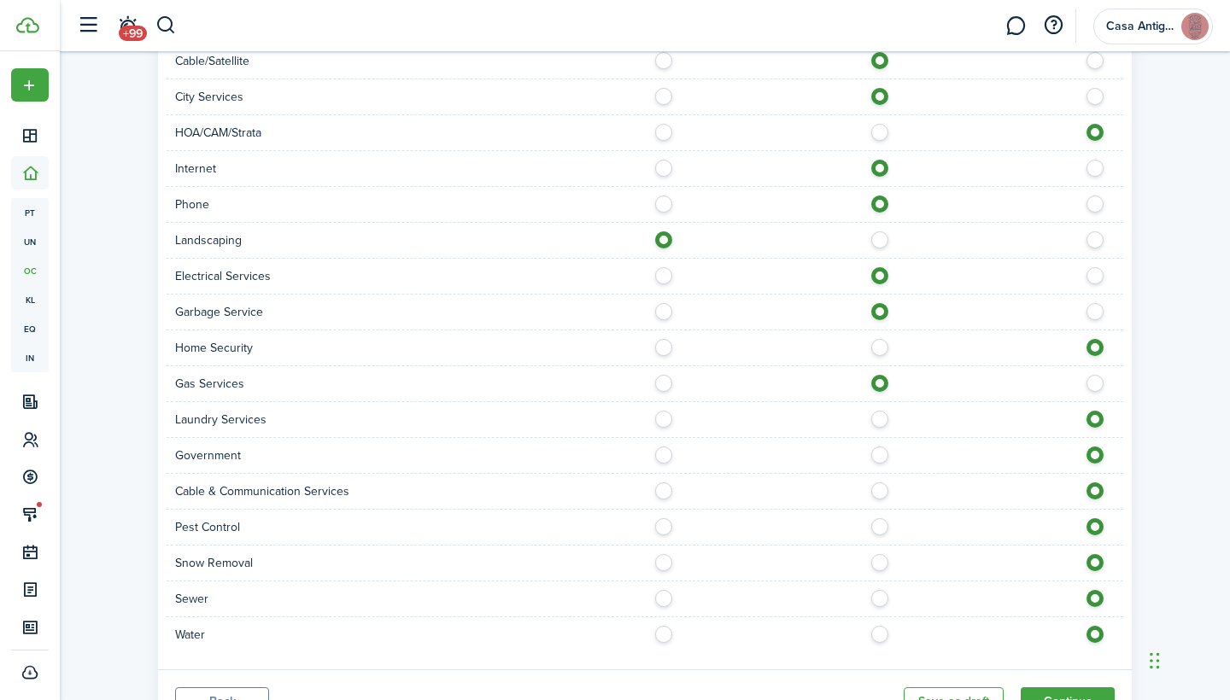
scroll to position [1318, 0]
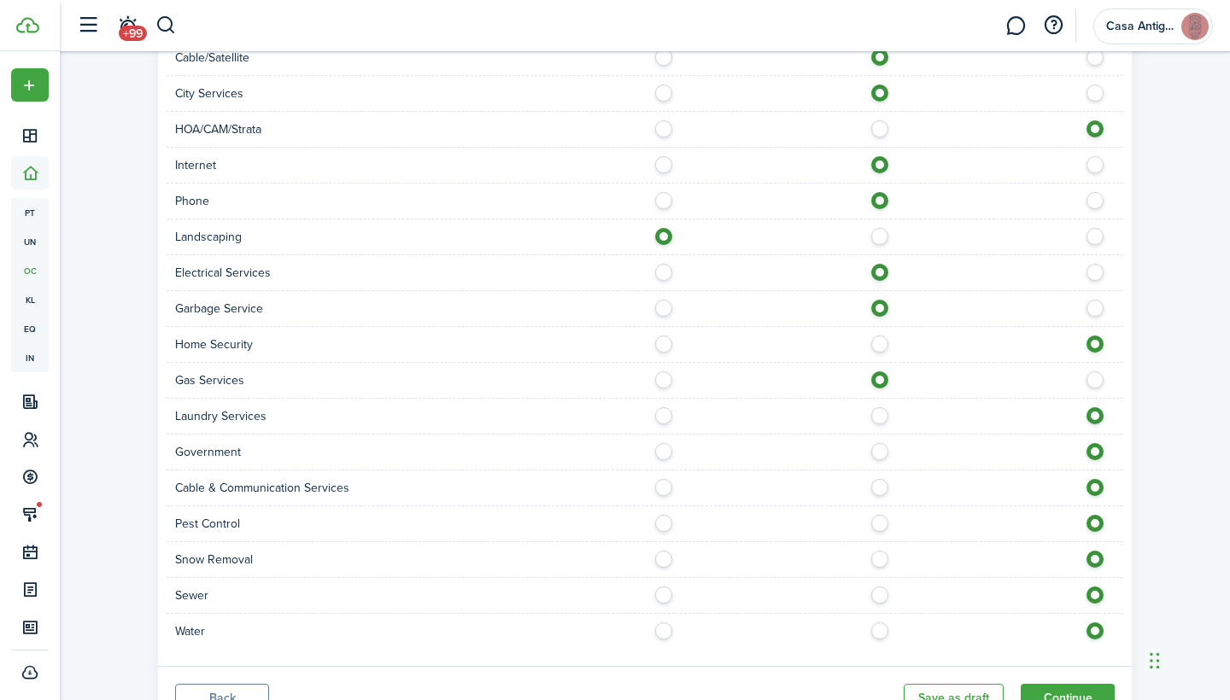
click at [674, 507] on div "Pest Control" at bounding box center [645, 525] width 957 height 36
click at [661, 515] on label at bounding box center [668, 519] width 30 height 9
radio input "true"
click at [887, 587] on label at bounding box center [885, 591] width 30 height 9
radio input "true"
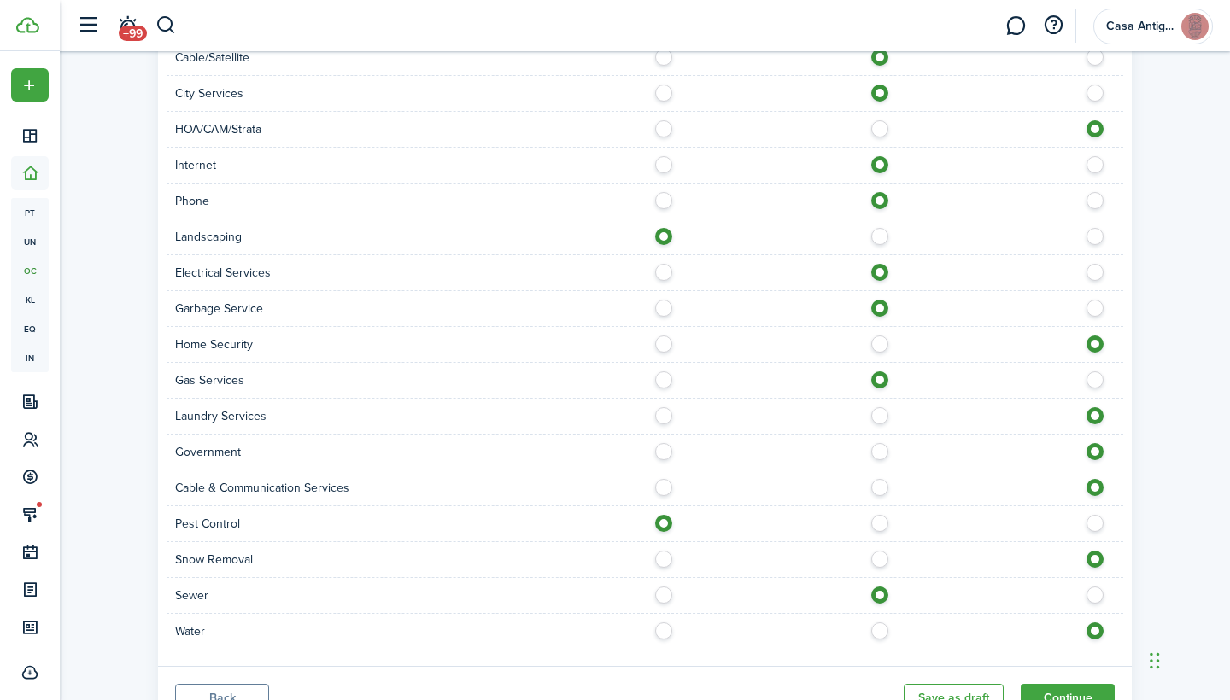
click at [884, 623] on label at bounding box center [885, 627] width 30 height 9
radio input "true"
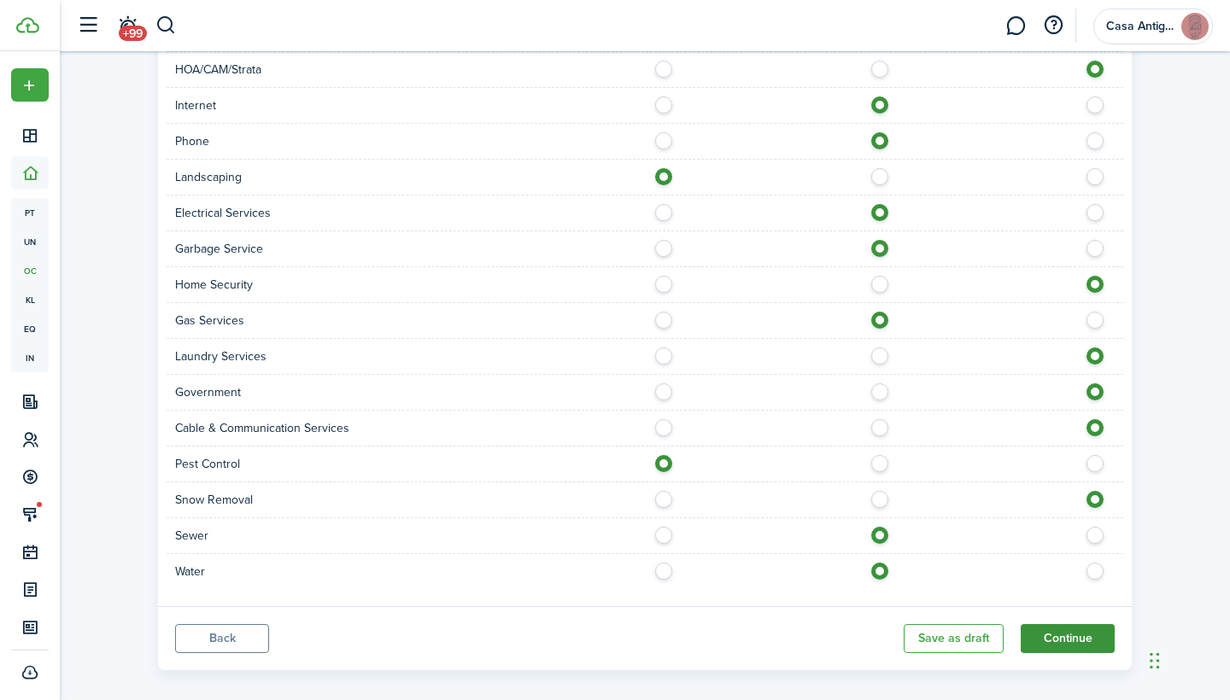
scroll to position [1377, 0]
click at [1067, 625] on button "Continue" at bounding box center [1068, 639] width 94 height 29
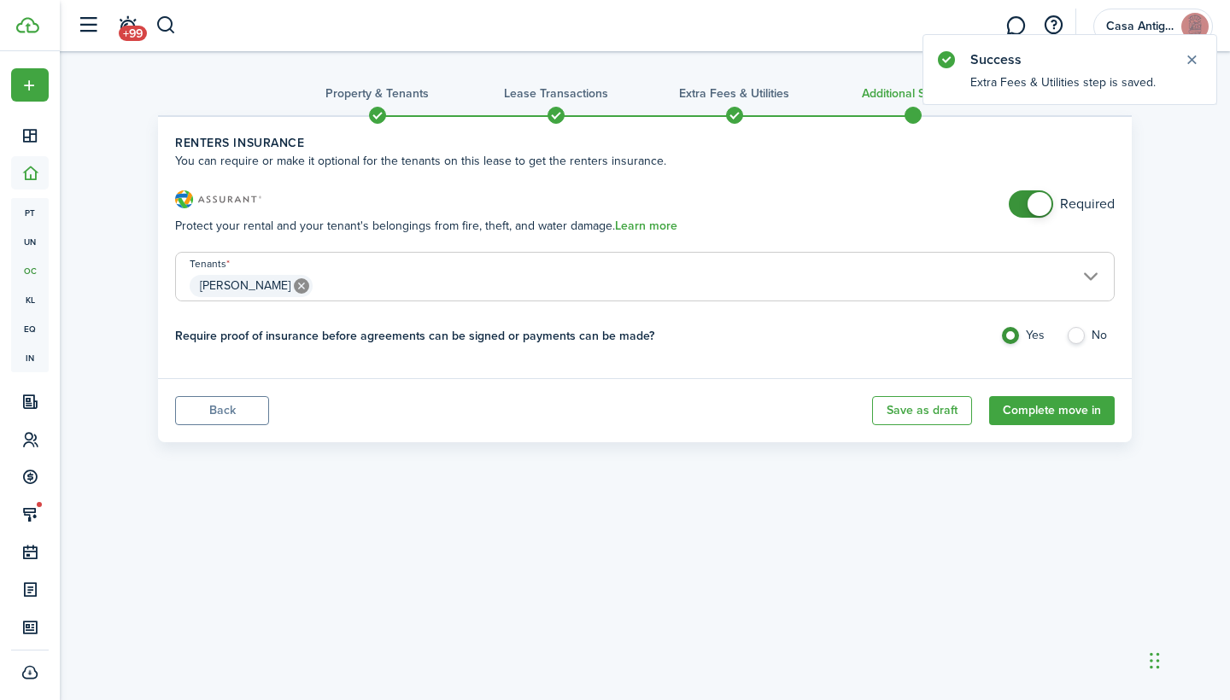
checkbox input "false"
click at [1026, 207] on span at bounding box center [1030, 203] width 17 height 27
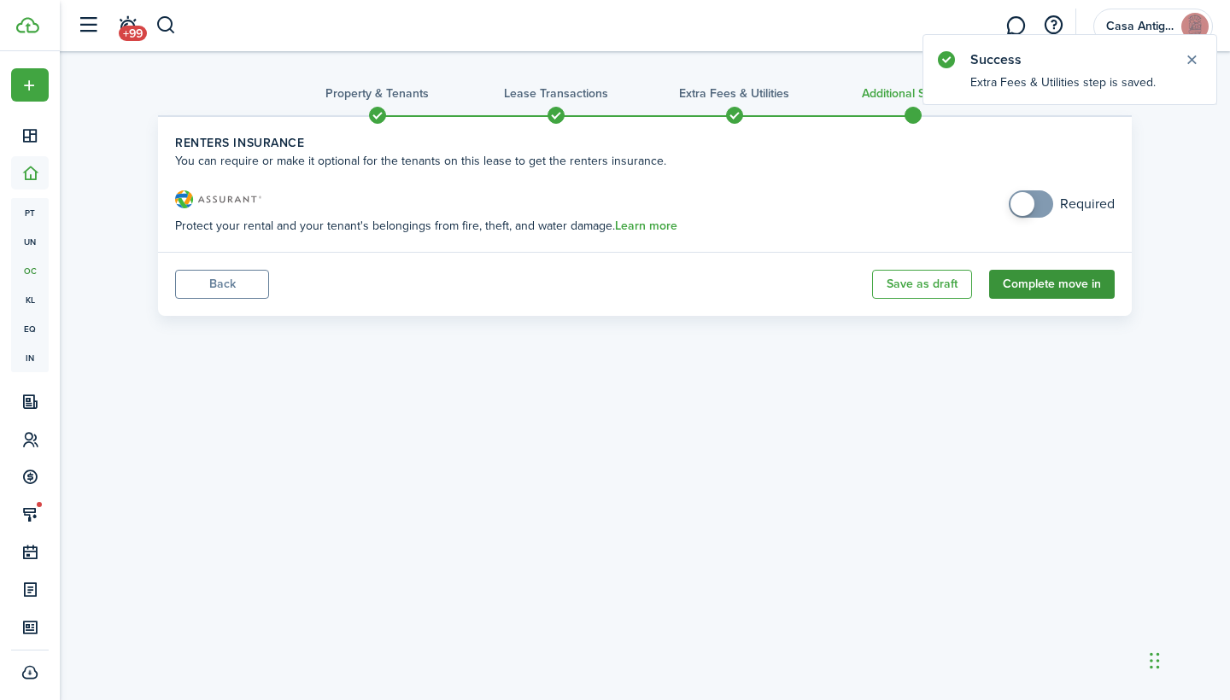
click at [1057, 285] on button "Complete move in" at bounding box center [1052, 284] width 126 height 29
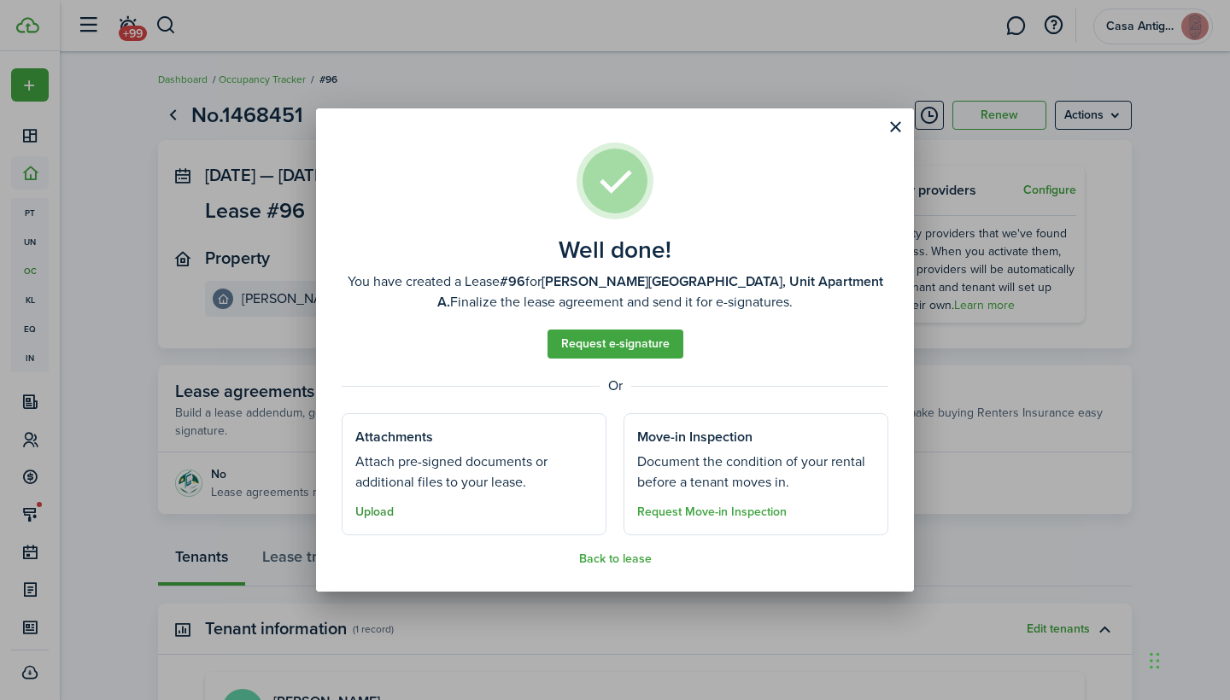
click at [378, 513] on button "Upload" at bounding box center [374, 513] width 38 height 14
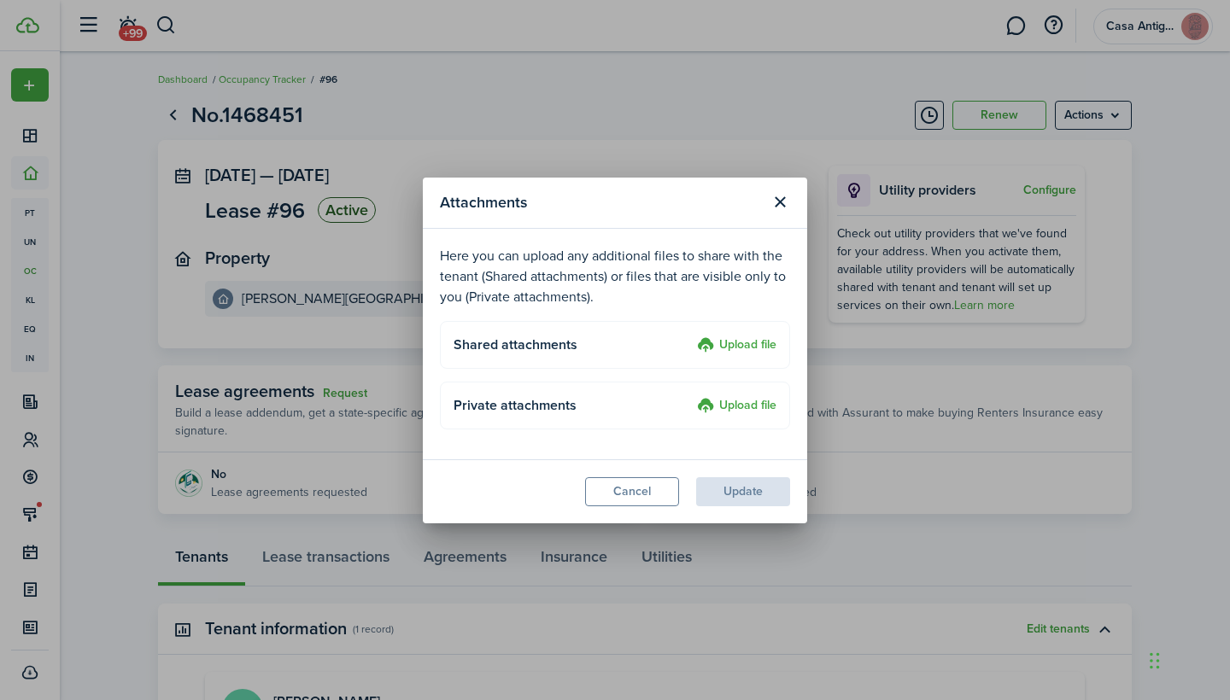
click at [723, 343] on label "Upload file" at bounding box center [736, 346] width 79 height 21
click at [691, 336] on input "Upload file" at bounding box center [691, 336] width 0 height 0
click at [846, 385] on div "Attachments Here you can upload any additional files to share with the tenant (…" at bounding box center [615, 350] width 1230 height 700
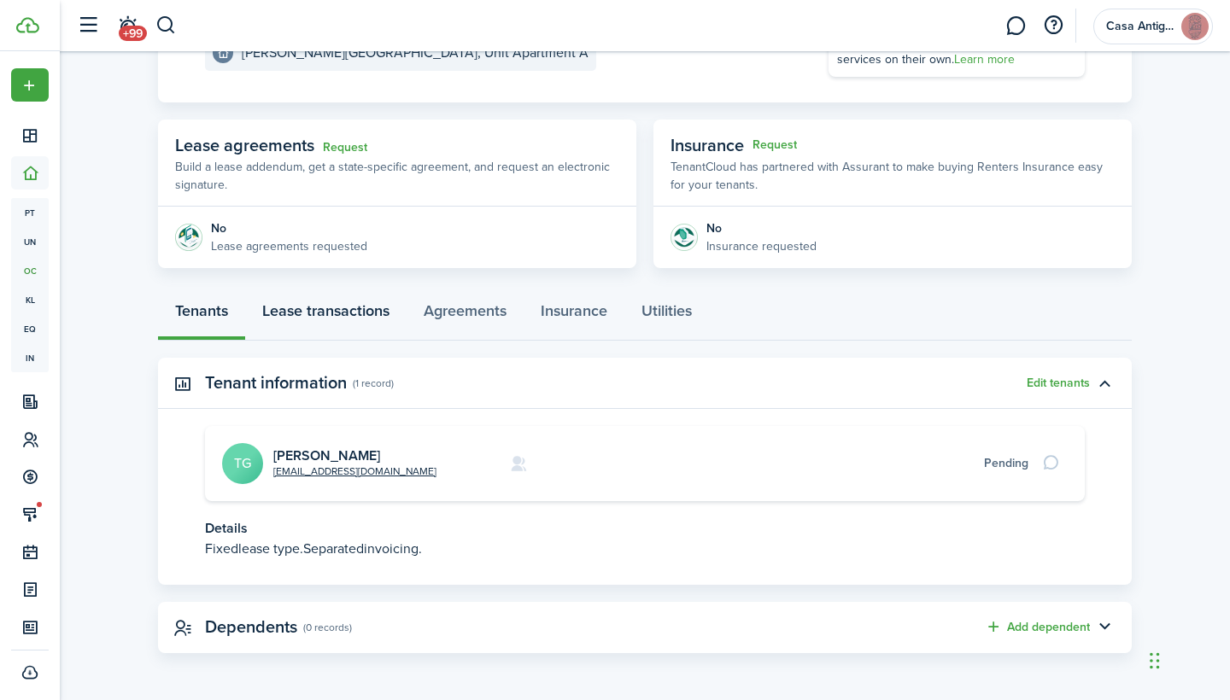
scroll to position [245, 0]
click at [338, 316] on link "Lease transactions" at bounding box center [325, 315] width 161 height 51
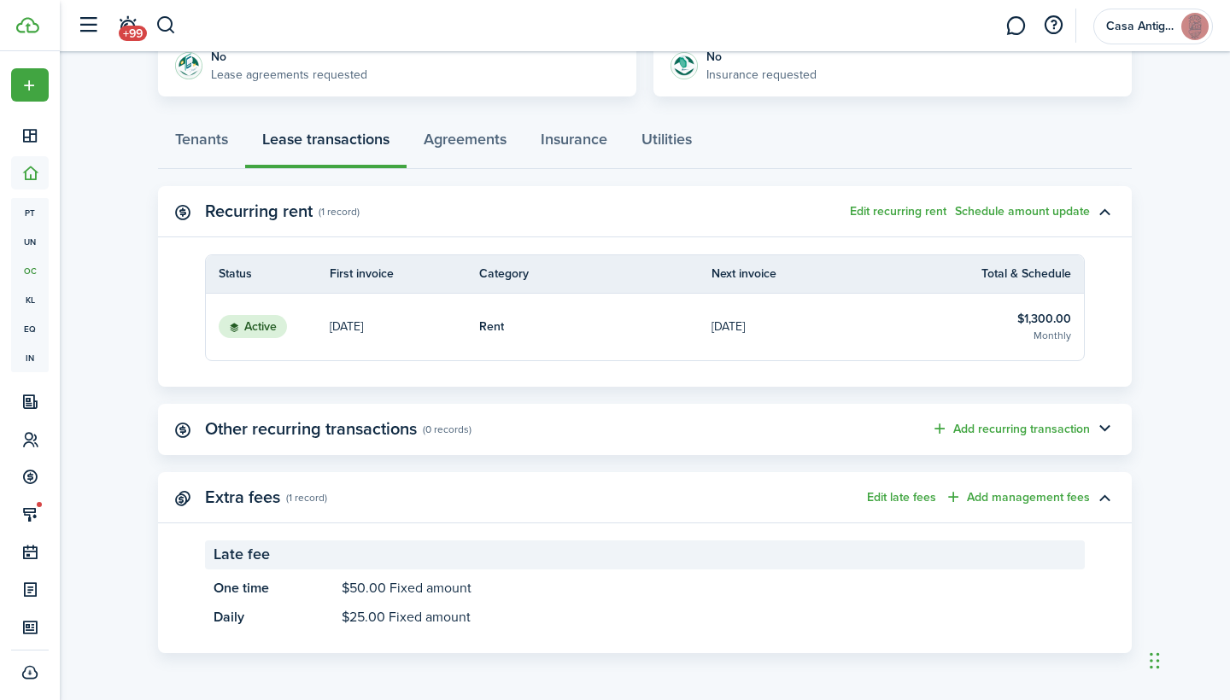
scroll to position [417, 0]
click at [784, 333] on link "[DATE]" at bounding box center [828, 328] width 232 height 67
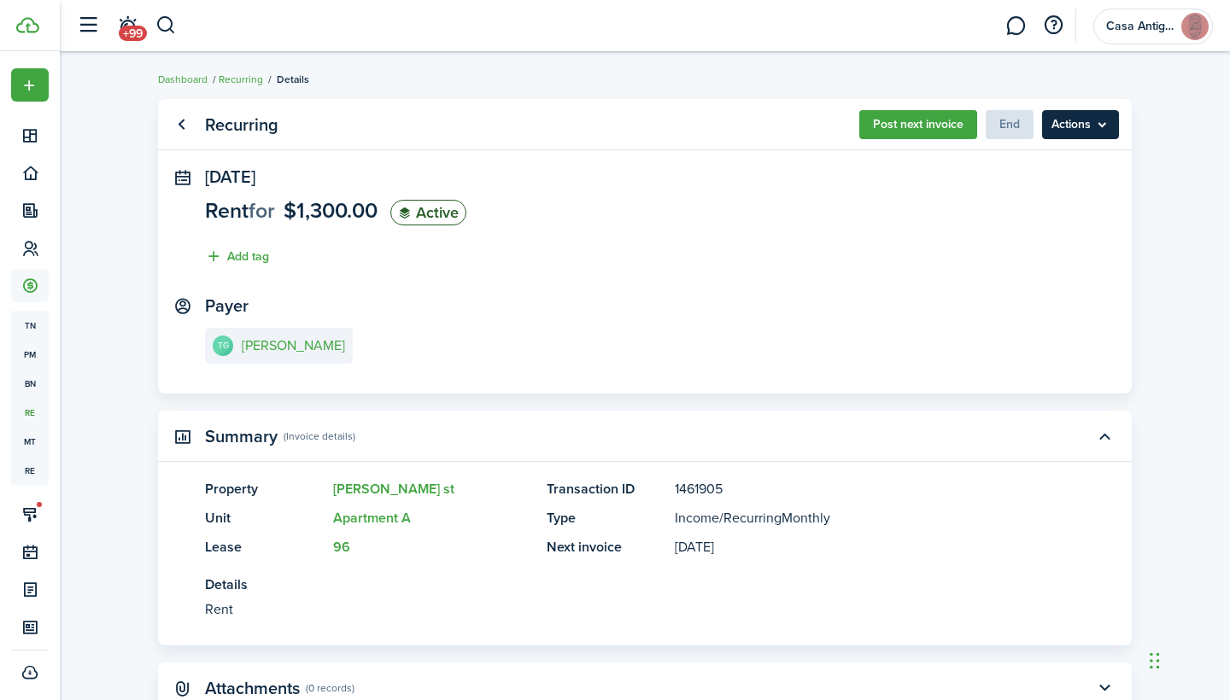
click at [1098, 134] on menu-btn "Actions" at bounding box center [1080, 124] width 77 height 29
click at [793, 264] on panel-main-section "[DATE] Rent for $1,300.00 Active Add tag" at bounding box center [645, 221] width 880 height 108
click at [177, 122] on link "Go back" at bounding box center [181, 124] width 29 height 29
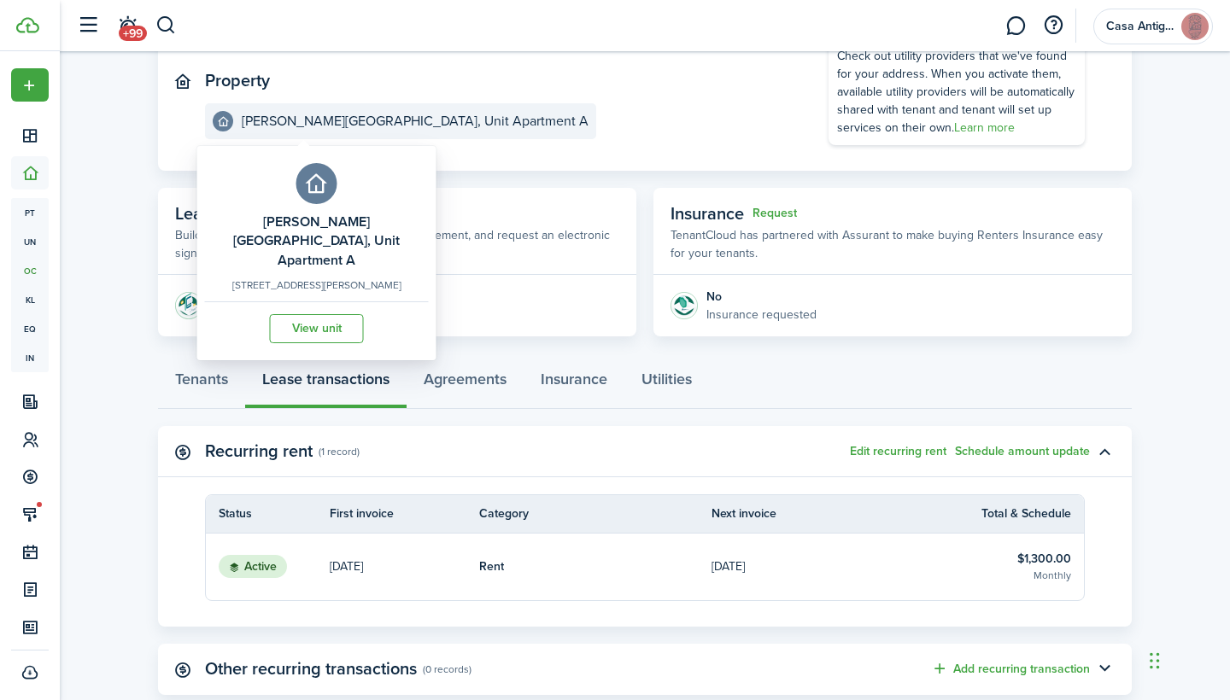
scroll to position [253, 0]
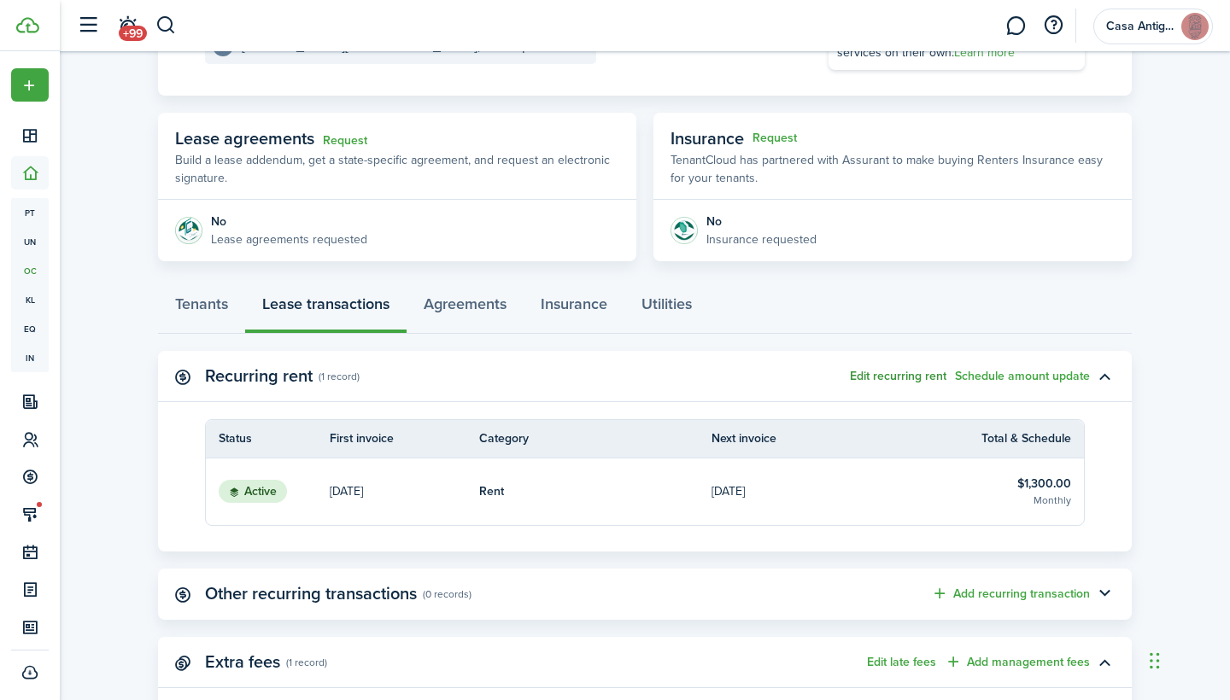
click at [907, 372] on button "Edit recurring rent" at bounding box center [898, 377] width 97 height 14
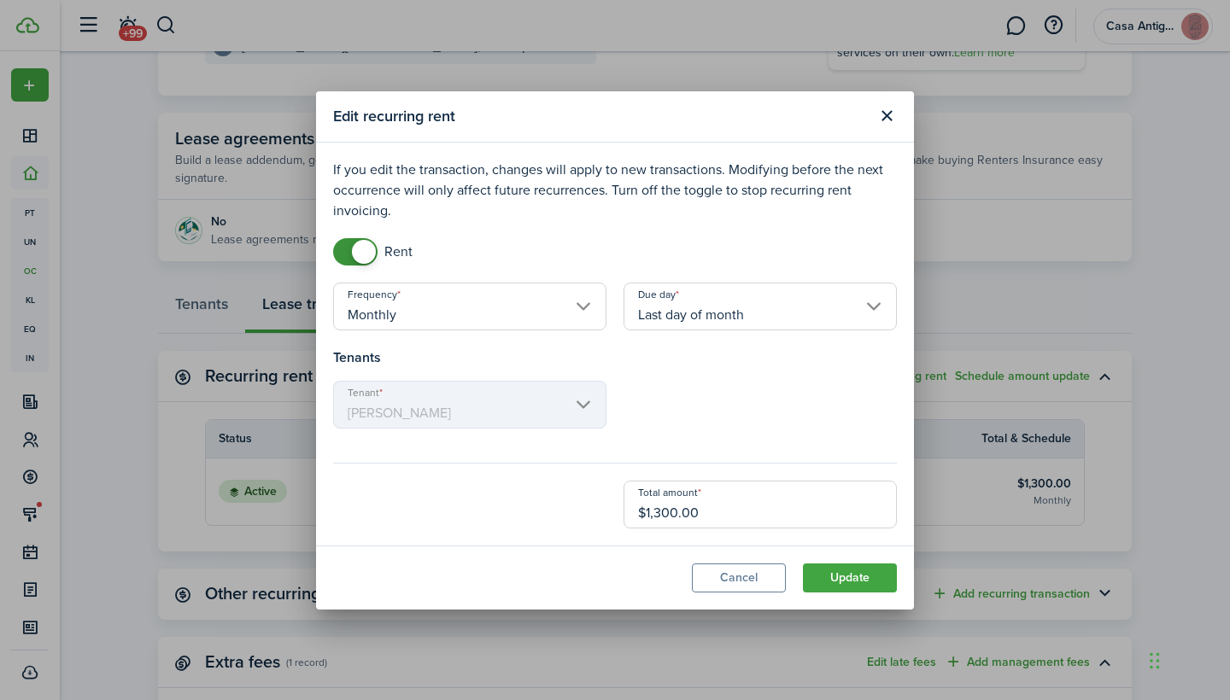
click at [664, 317] on input "Last day of month" at bounding box center [760, 307] width 273 height 48
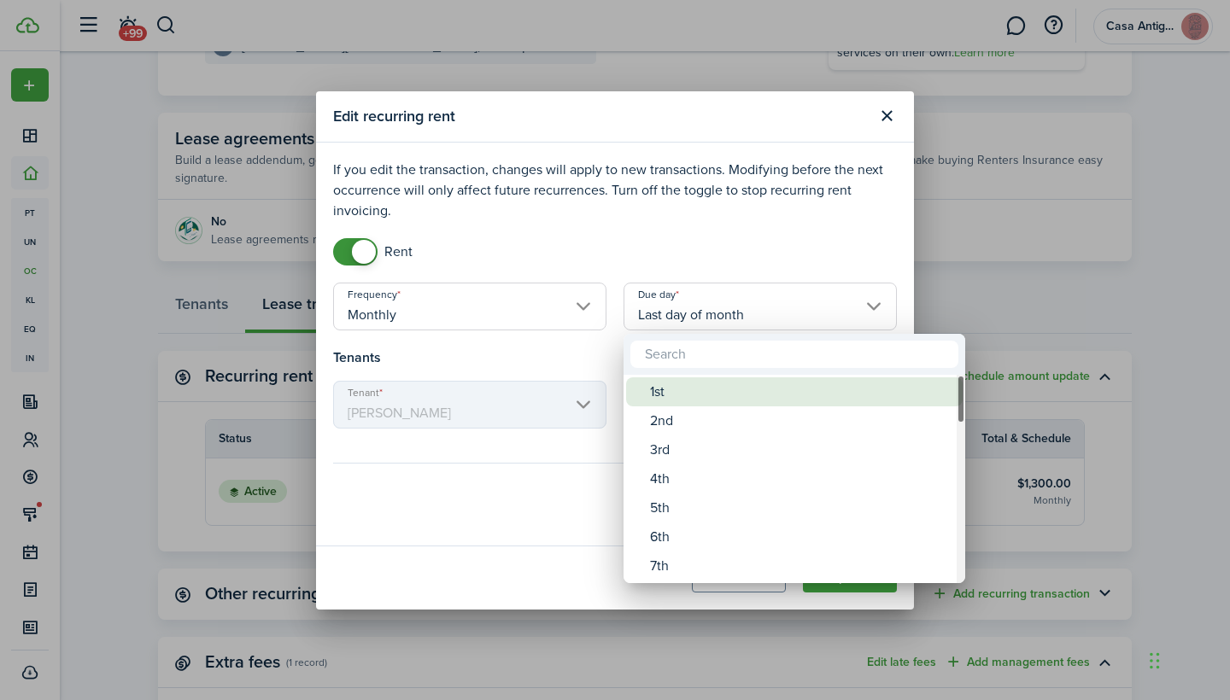
click at [656, 390] on div "1st" at bounding box center [801, 392] width 302 height 29
type input "1st"
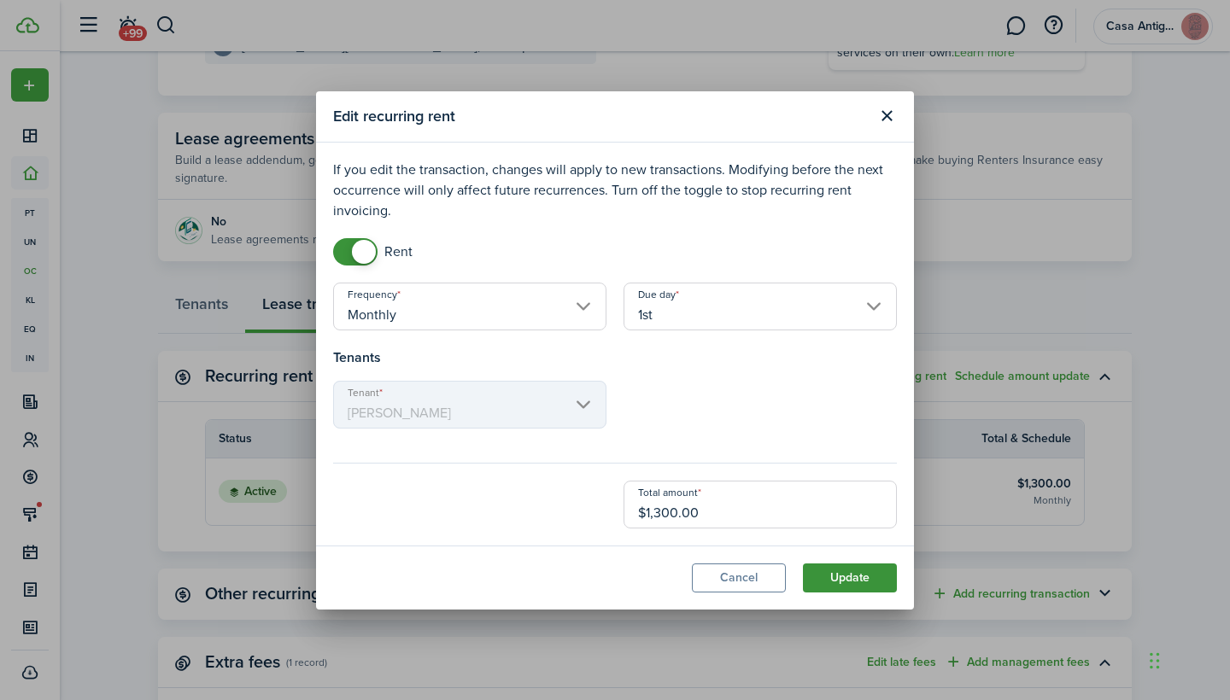
click at [840, 582] on button "Update" at bounding box center [850, 578] width 94 height 29
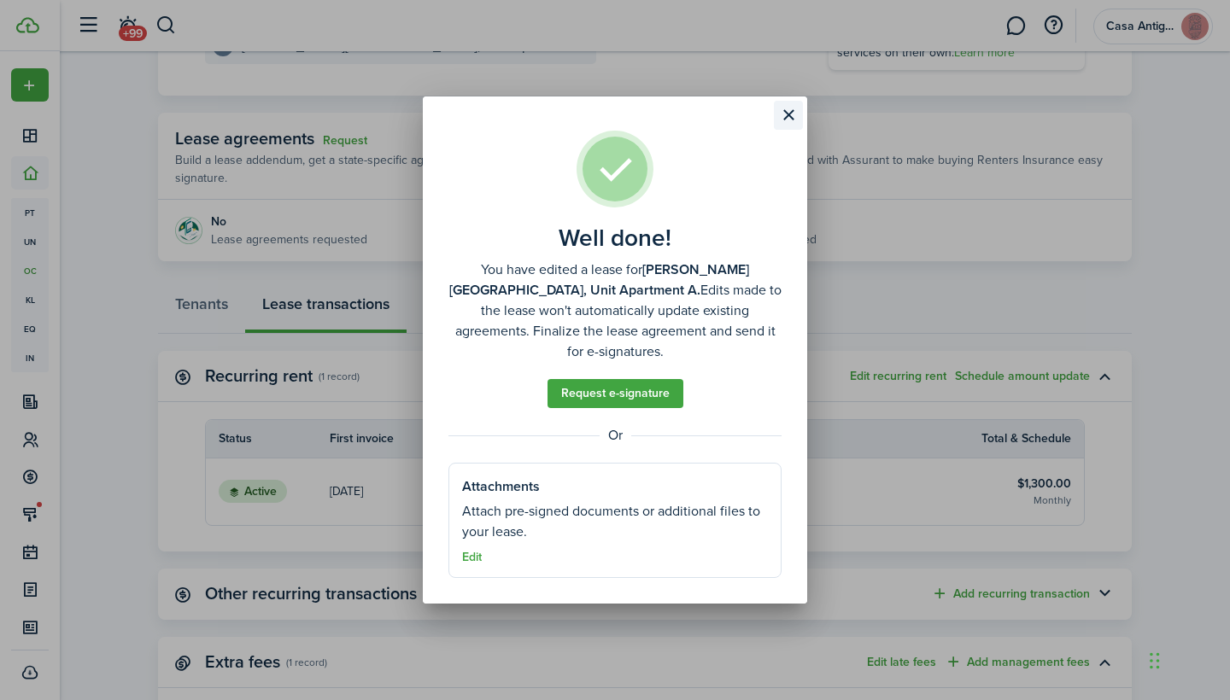
click at [789, 129] on button "Close modal" at bounding box center [788, 115] width 29 height 29
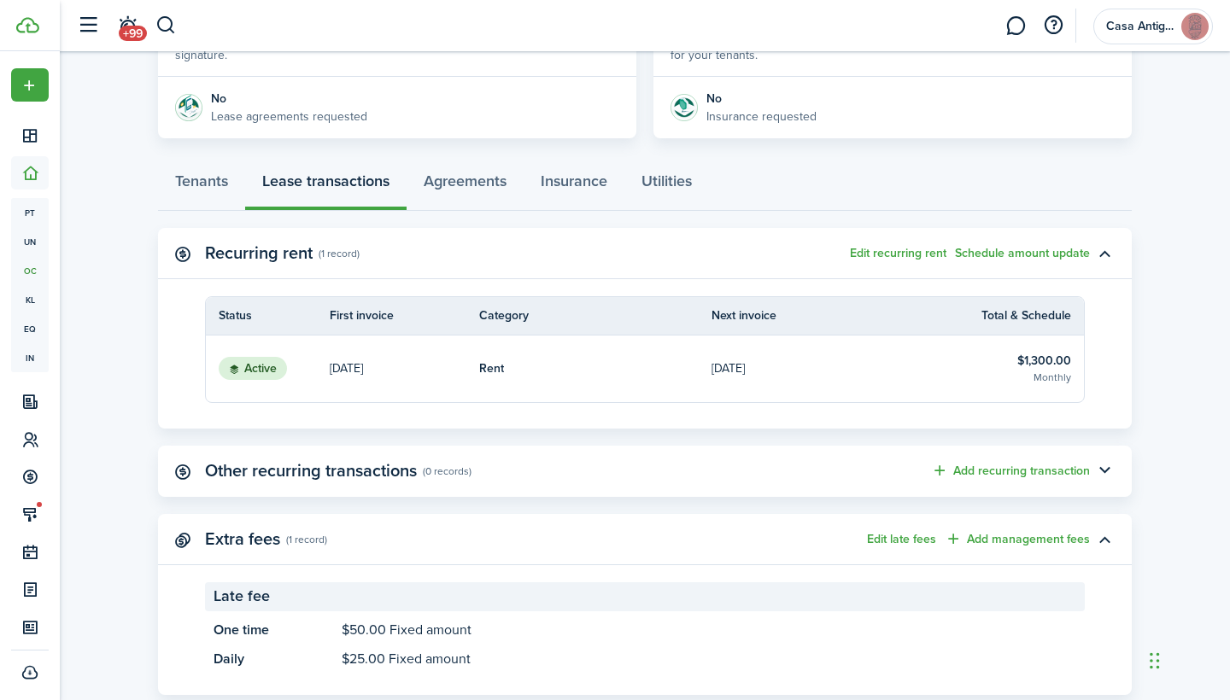
scroll to position [417, 0]
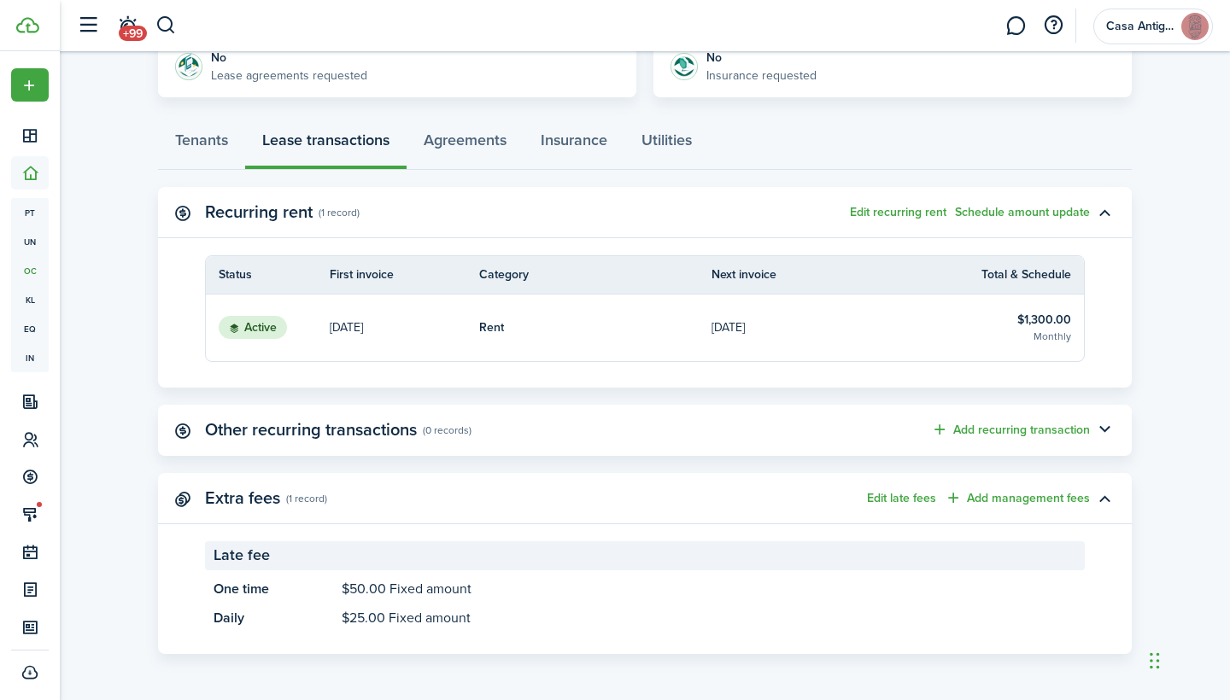
click at [671, 327] on link "Rent" at bounding box center [595, 328] width 232 height 67
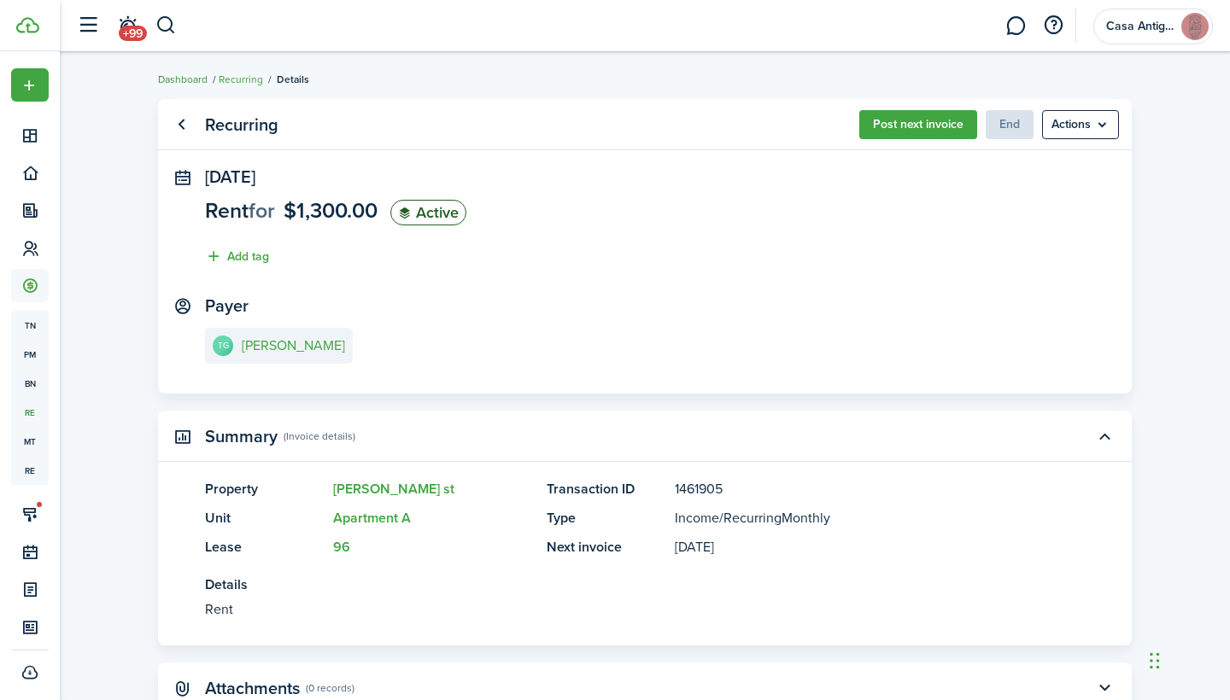
click at [196, 79] on link "Dashboard" at bounding box center [183, 79] width 50 height 15
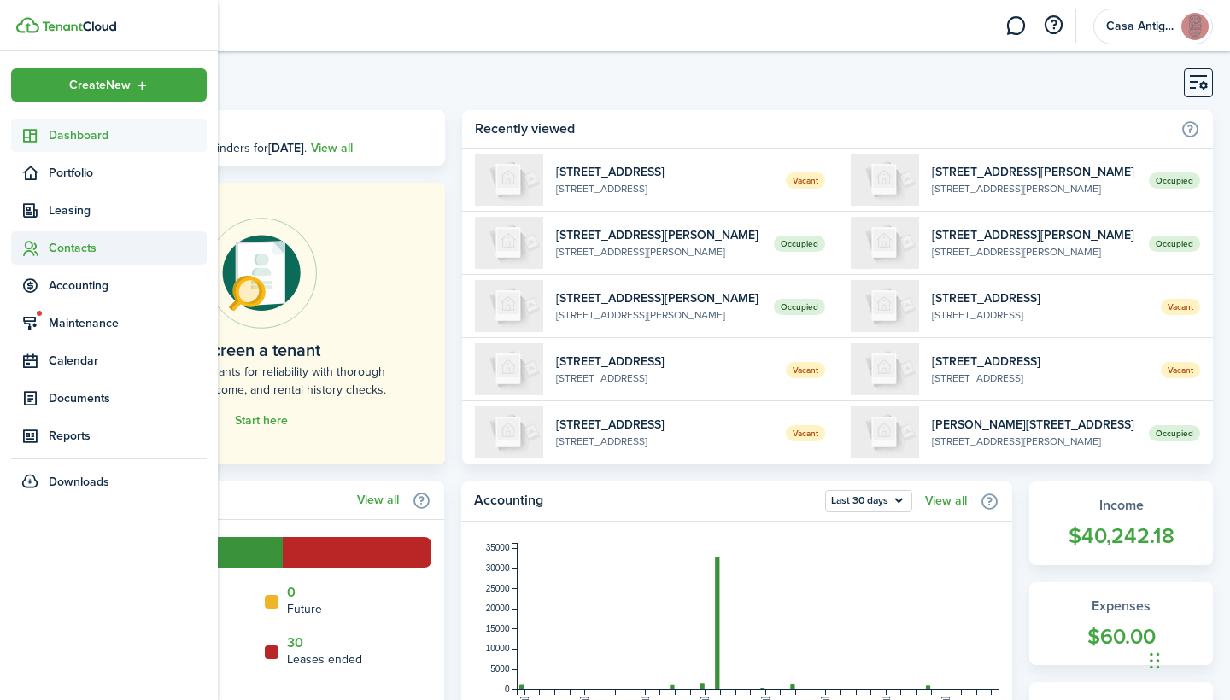
click at [32, 252] on icon at bounding box center [30, 248] width 18 height 17
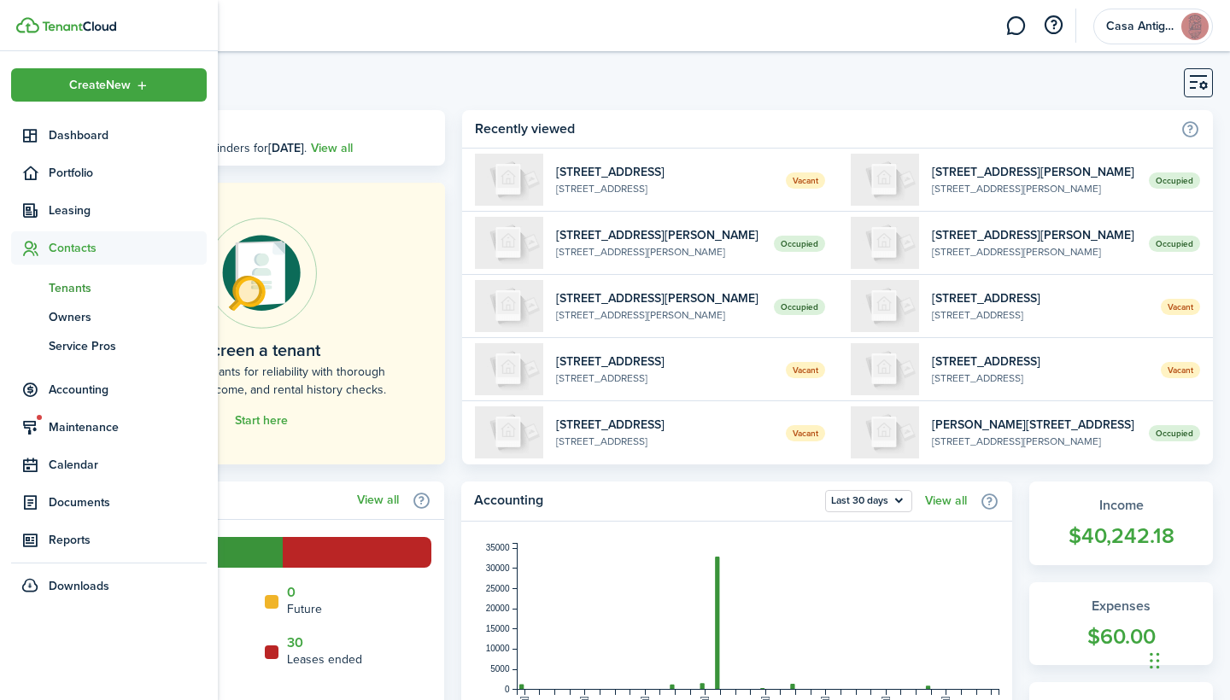
click at [49, 285] on span "Tenants" at bounding box center [128, 288] width 158 height 18
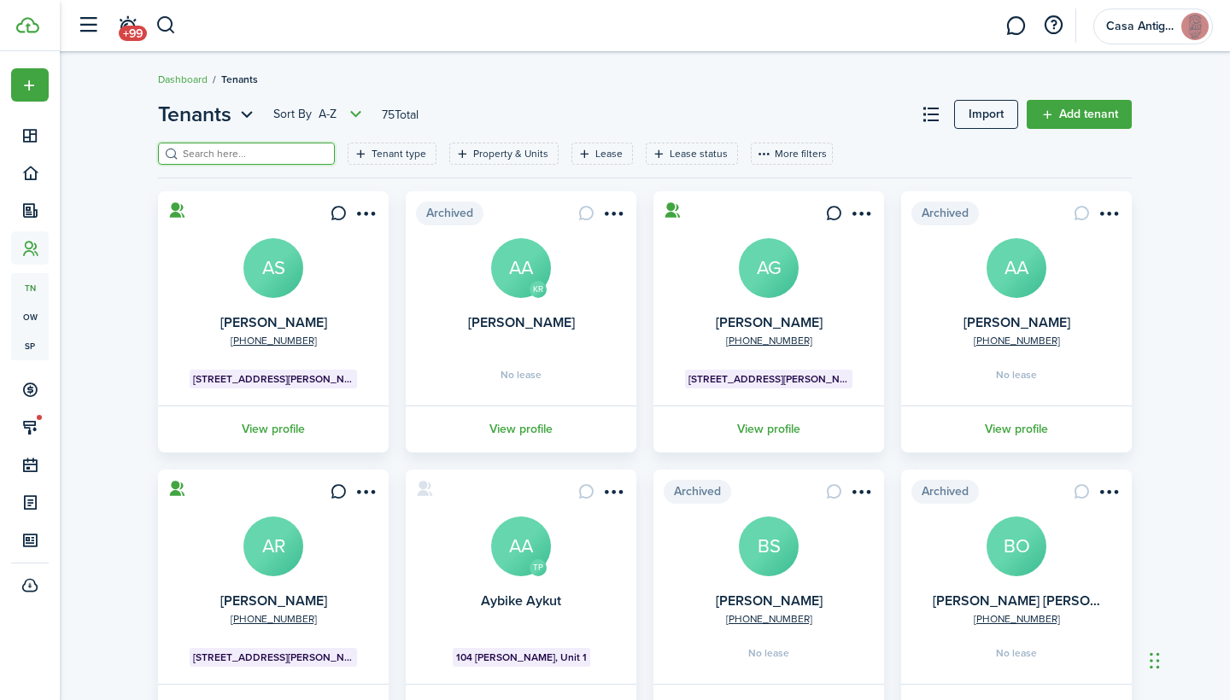
click at [249, 158] on input "search" at bounding box center [254, 154] width 150 height 16
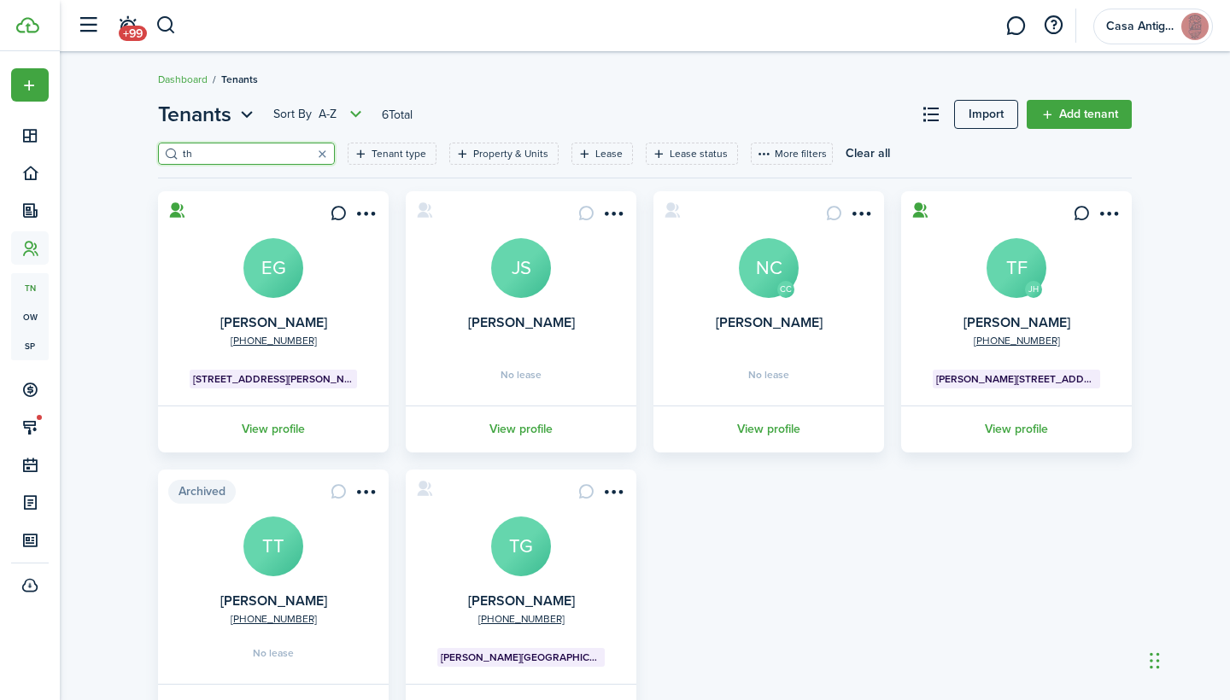
type input "th"
click at [520, 548] on avatar-text "TG" at bounding box center [521, 547] width 60 height 60
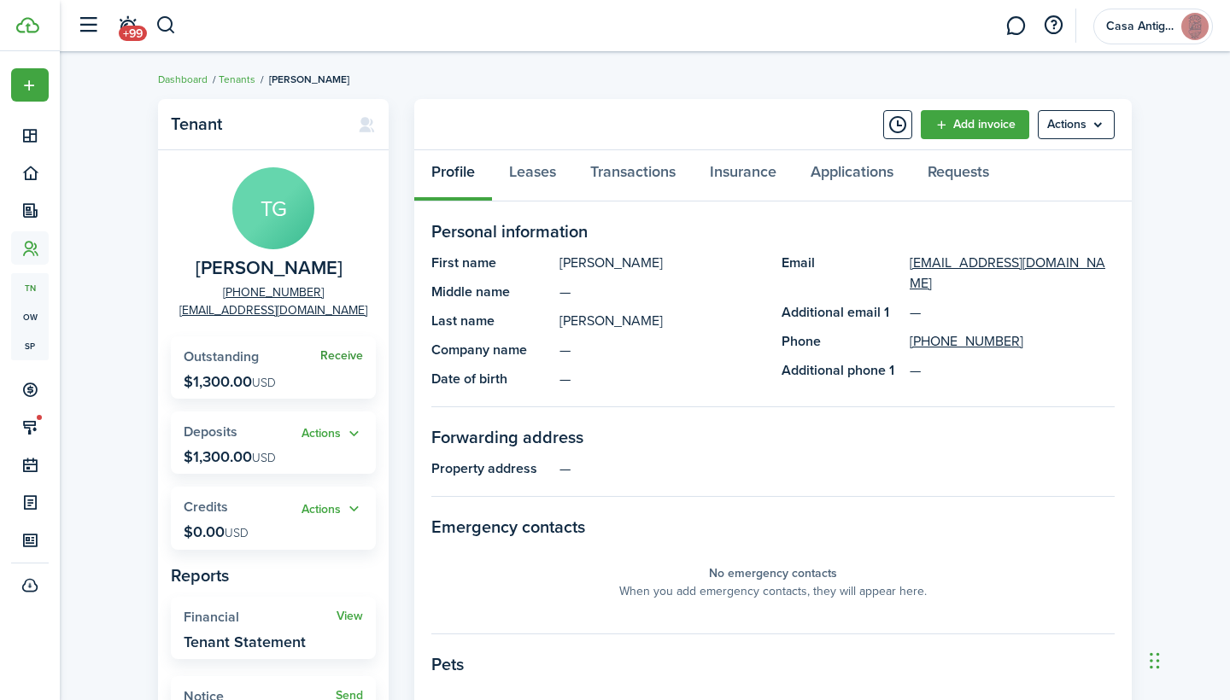
click at [345, 354] on link "Receive" at bounding box center [341, 356] width 43 height 14
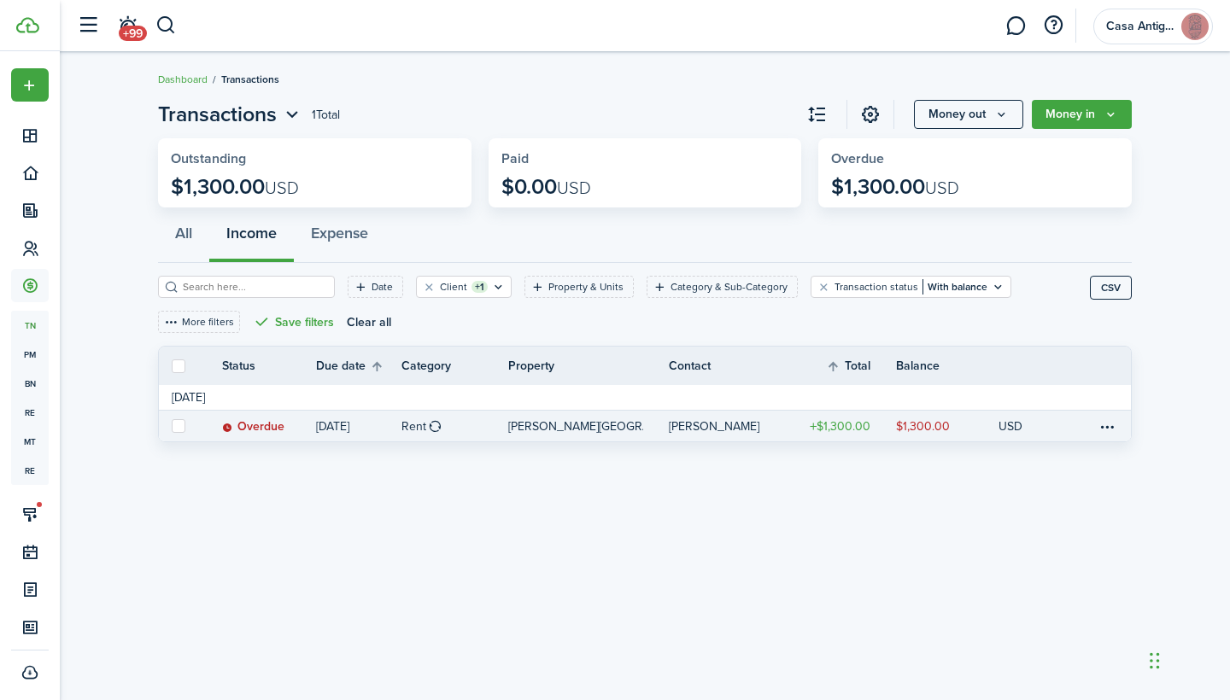
click at [483, 430] on link "Rent" at bounding box center [454, 426] width 107 height 31
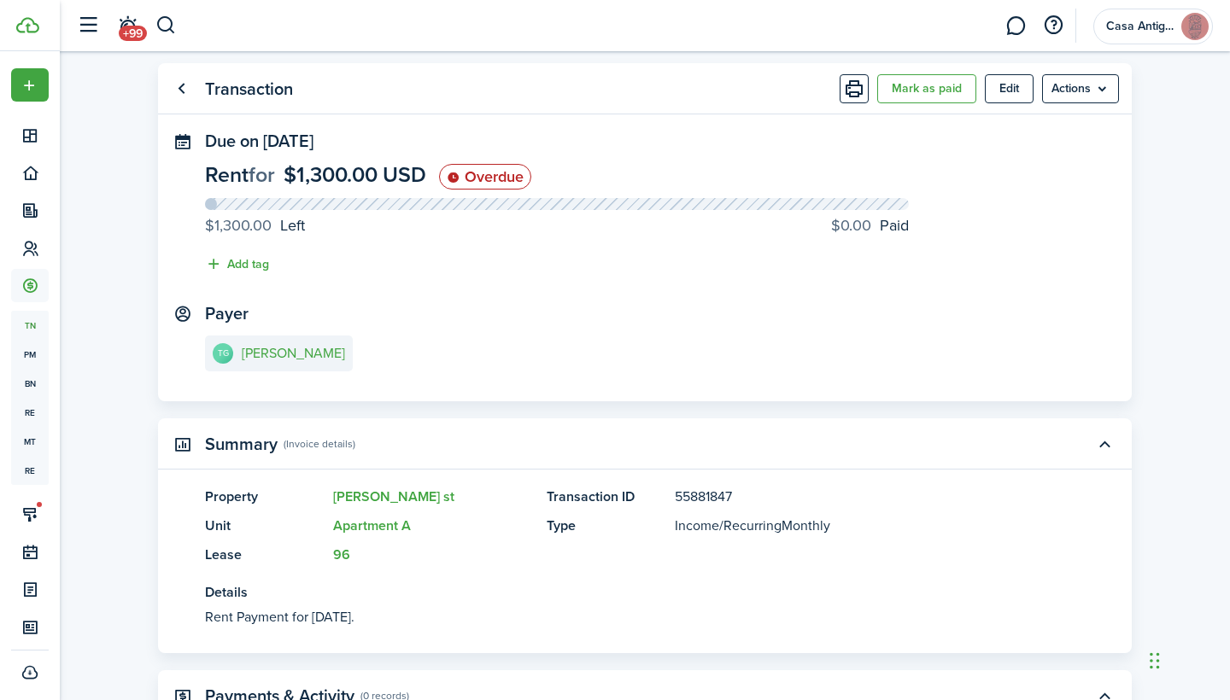
scroll to position [43, 0]
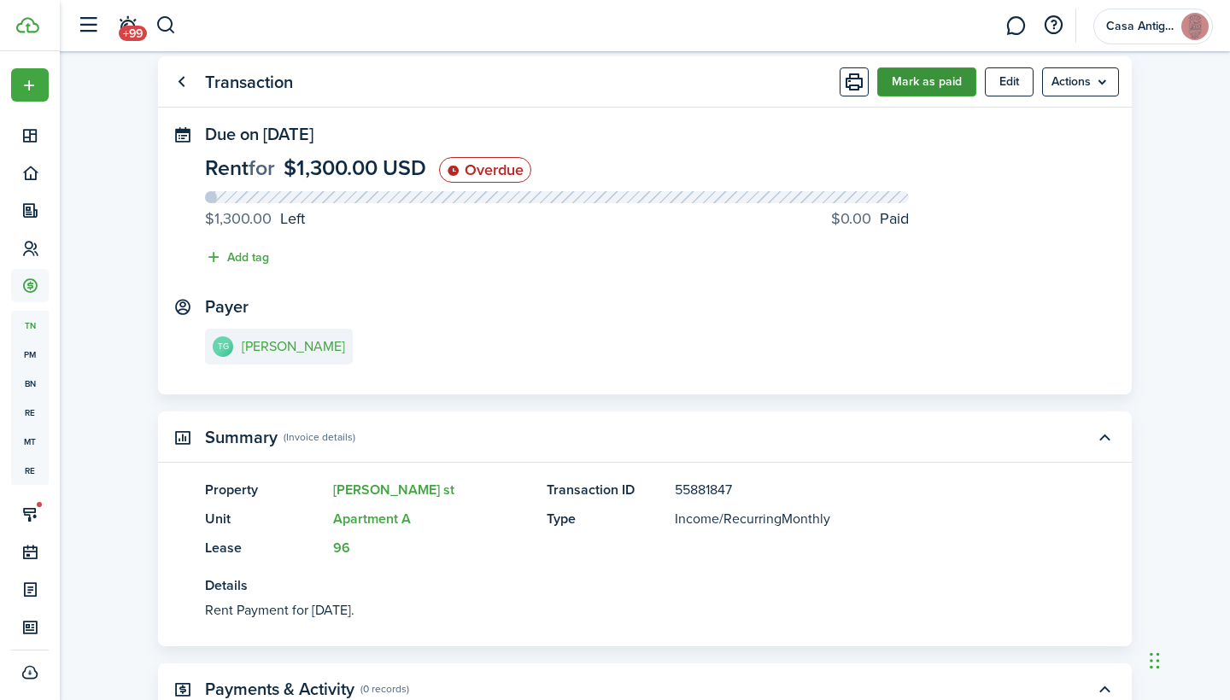
click at [924, 84] on button "Mark as paid" at bounding box center [926, 81] width 99 height 29
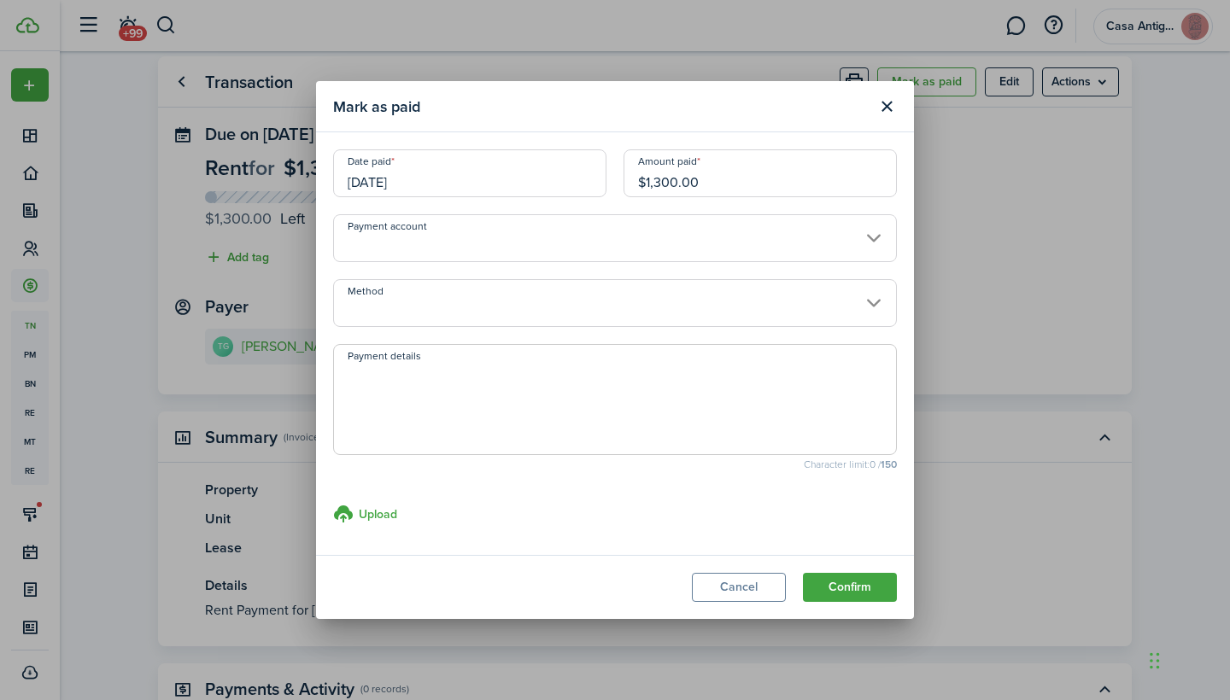
click at [552, 233] on input "Payment account" at bounding box center [615, 238] width 564 height 48
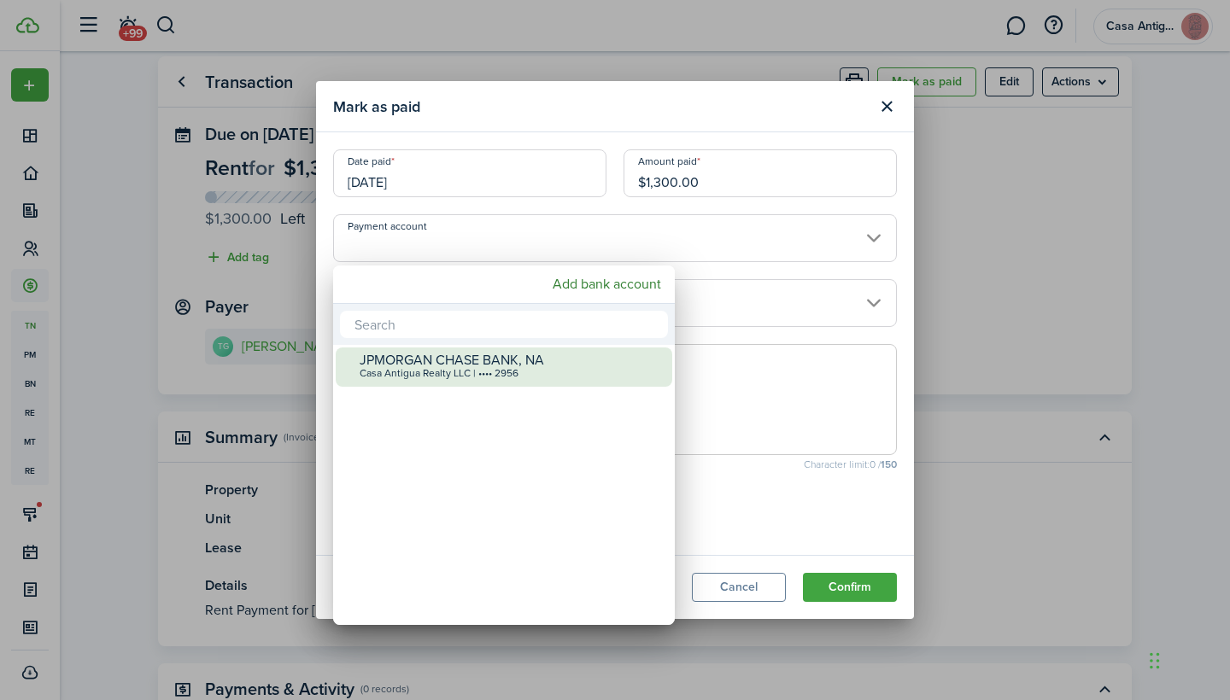
click at [486, 359] on div "JPMORGAN CHASE BANK, NA" at bounding box center [511, 360] width 302 height 15
type input "•••• •••• •••• 2956"
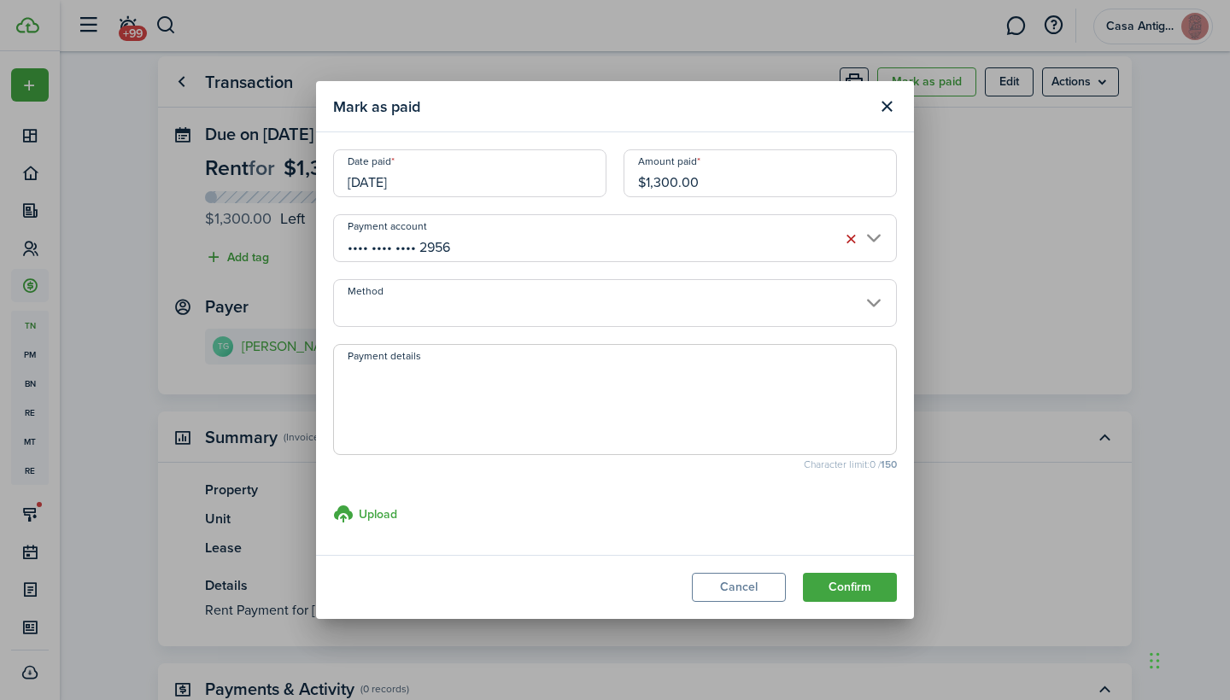
click at [501, 299] on input "Method" at bounding box center [615, 303] width 564 height 48
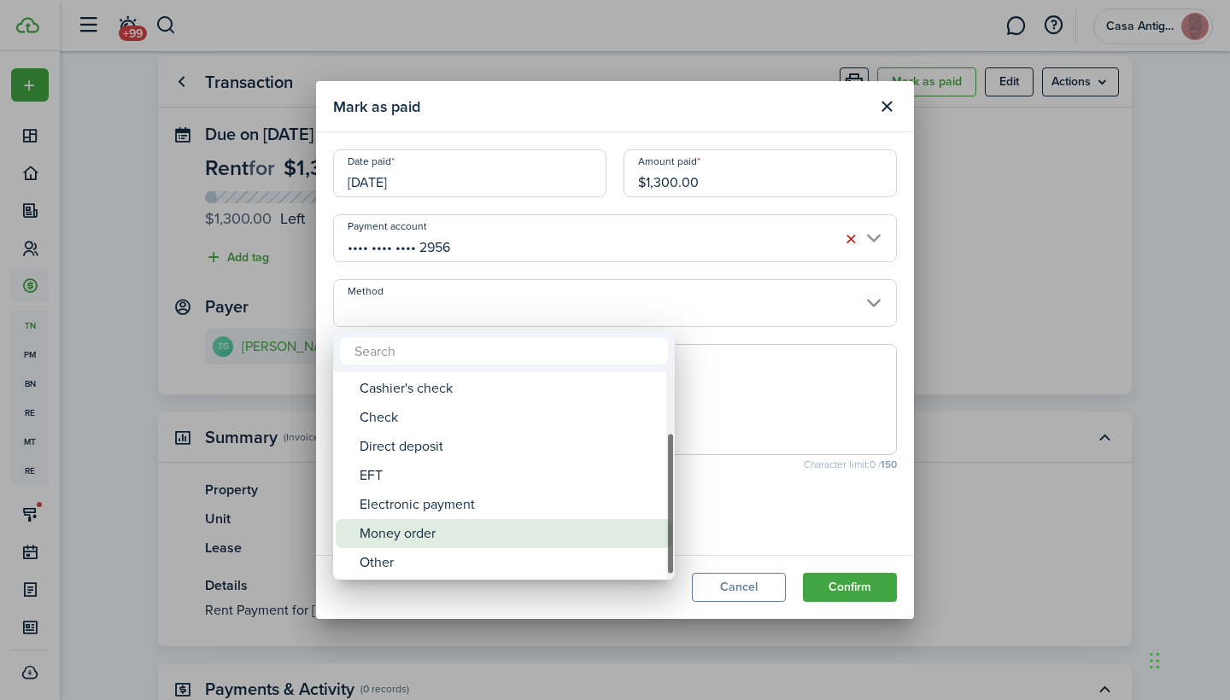
click at [399, 541] on div "Money order" at bounding box center [511, 533] width 302 height 29
type input "Money order"
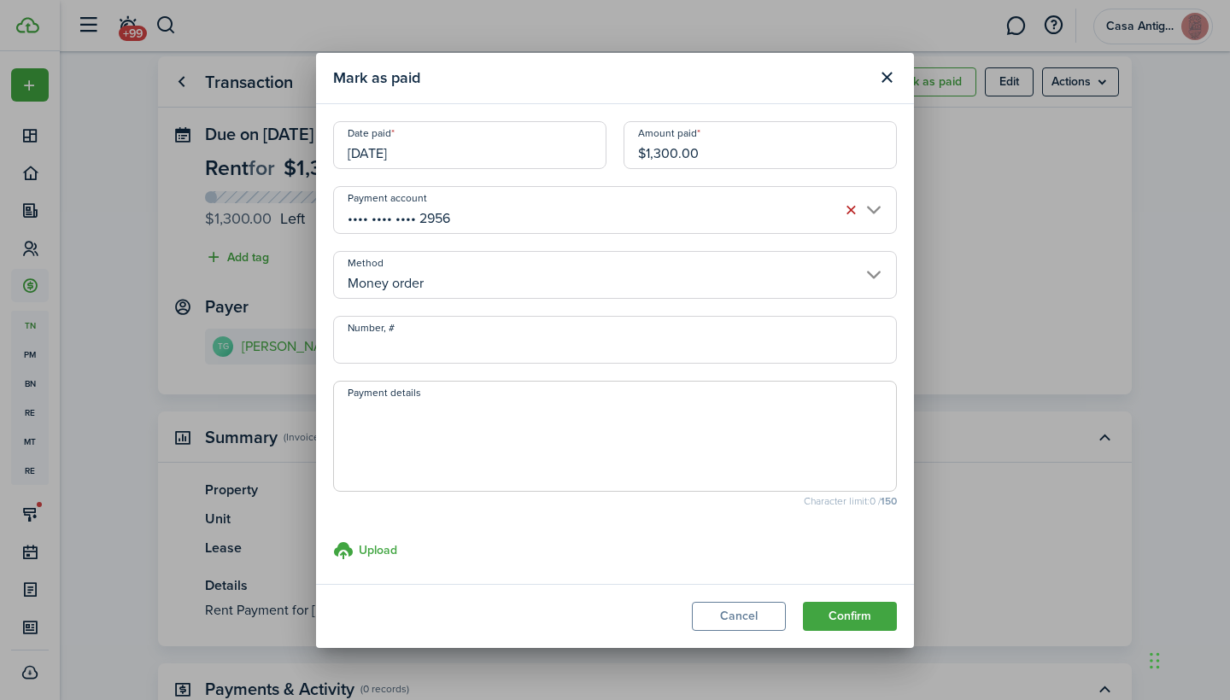
click at [425, 431] on textarea "Payment details" at bounding box center [615, 442] width 562 height 82
type textarea "paid"
click at [825, 624] on button "Confirm" at bounding box center [850, 616] width 94 height 29
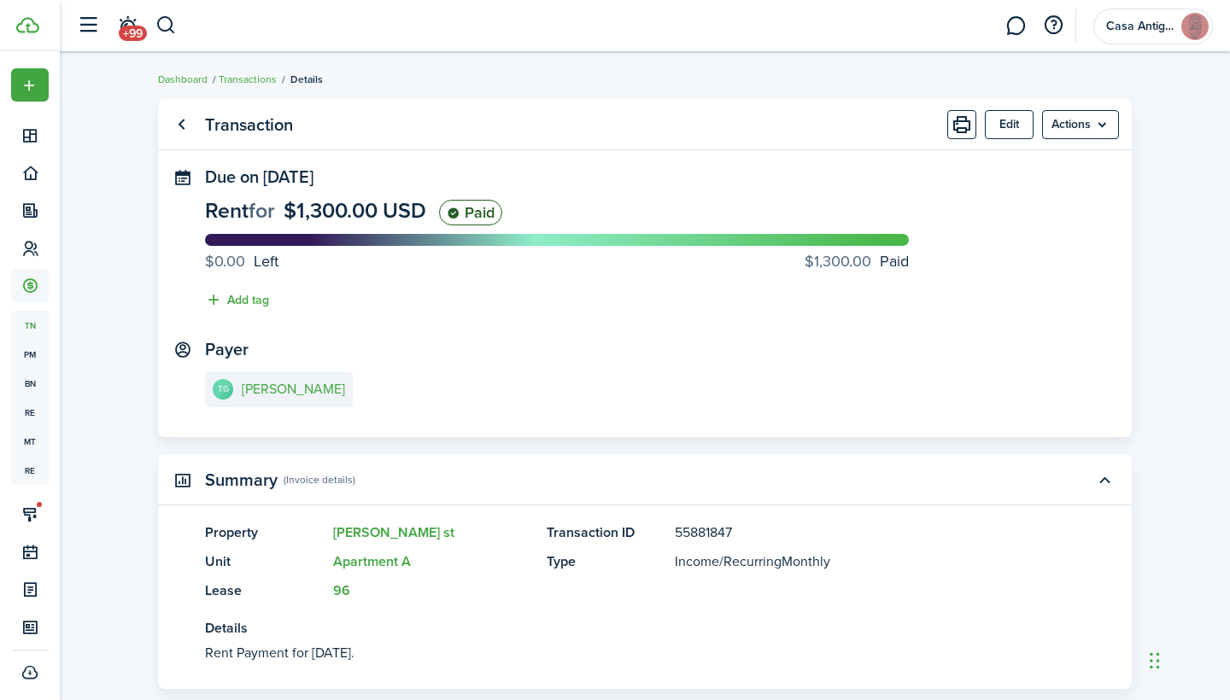
scroll to position [0, 0]
click at [239, 386] on link "TG [PERSON_NAME]" at bounding box center [279, 390] width 148 height 36
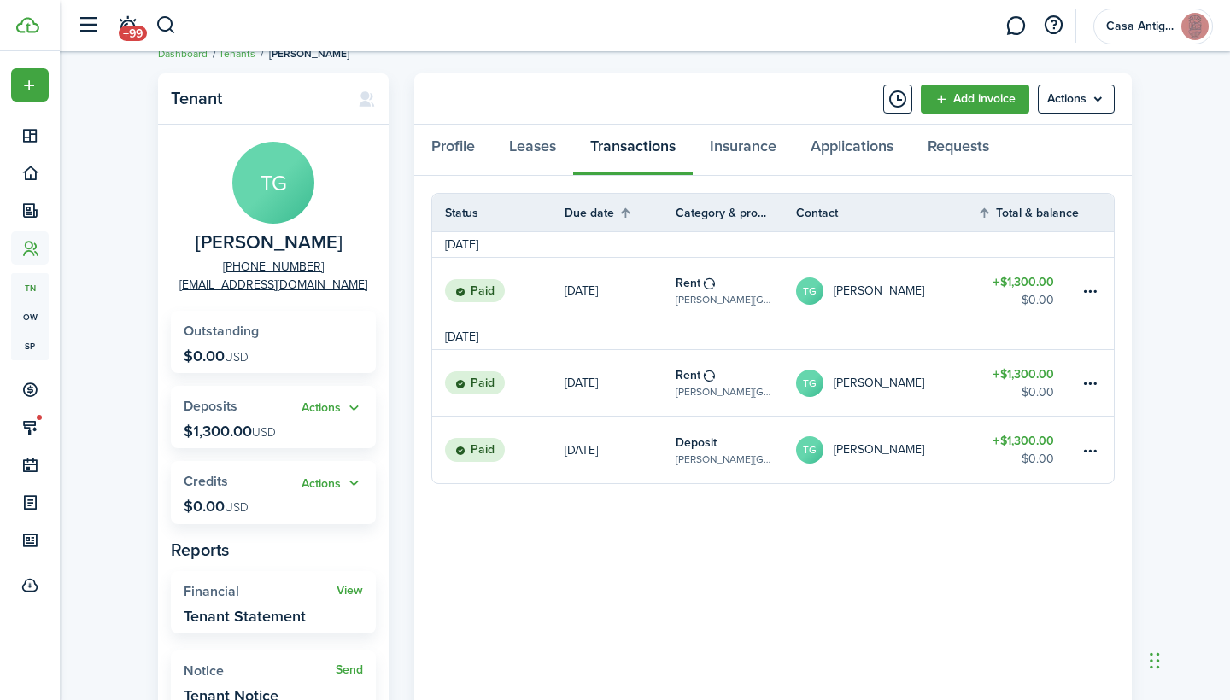
scroll to position [26, 0]
click at [519, 144] on link "Leases" at bounding box center [532, 149] width 81 height 51
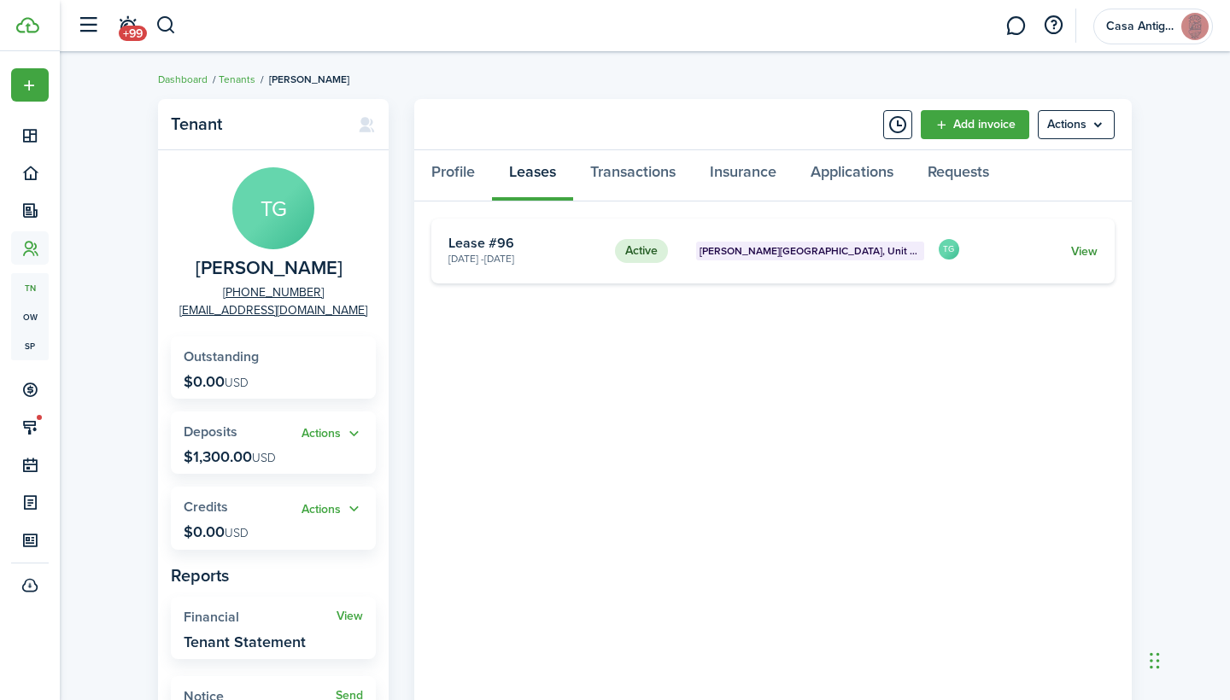
click at [1082, 251] on link "View" at bounding box center [1084, 252] width 26 height 18
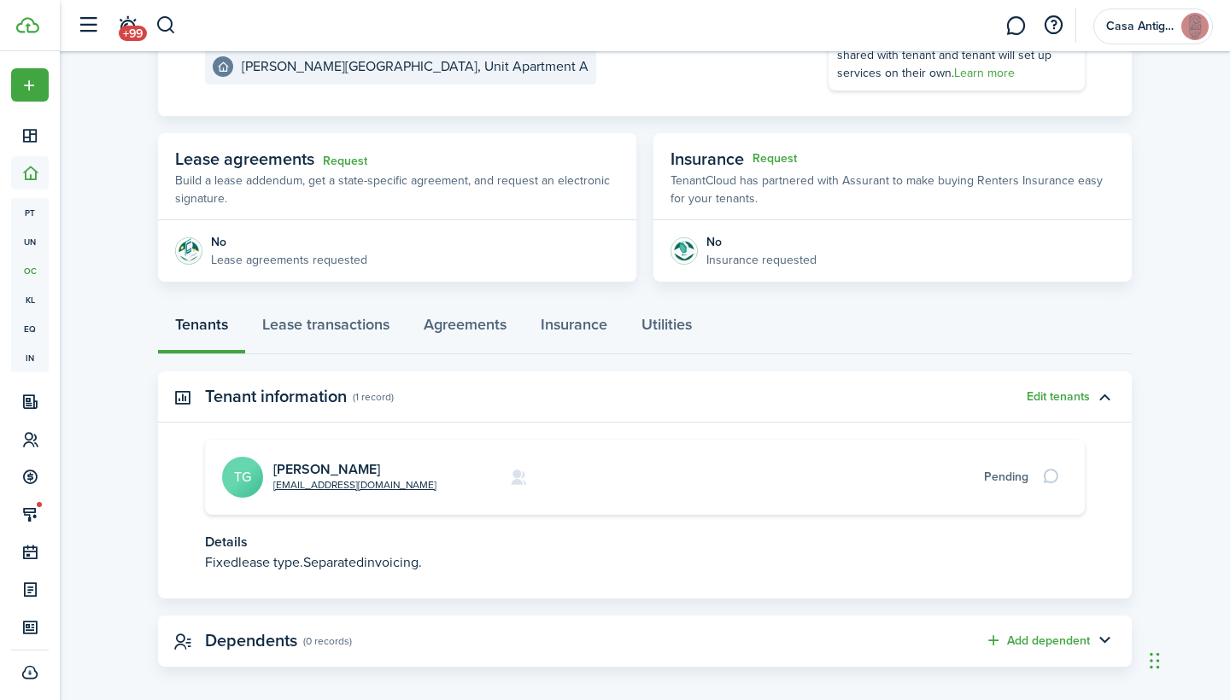
scroll to position [232, 0]
click at [363, 325] on link "Lease transactions" at bounding box center [325, 328] width 161 height 51
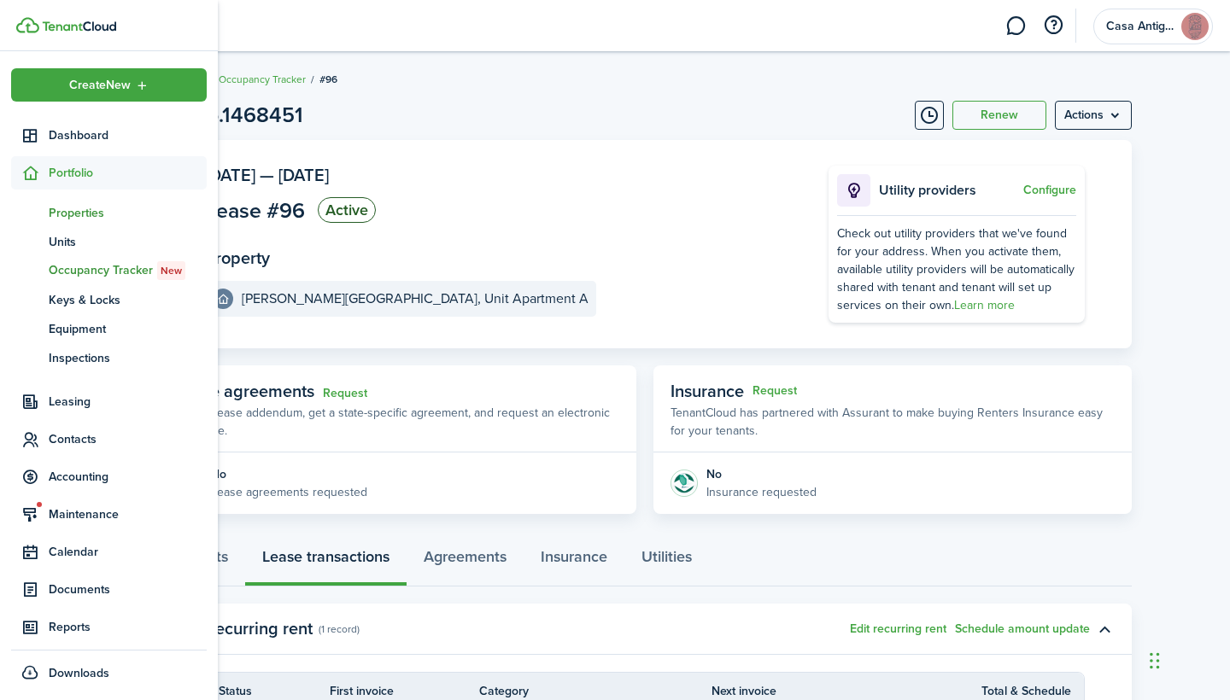
click at [66, 215] on span "Properties" at bounding box center [128, 213] width 158 height 18
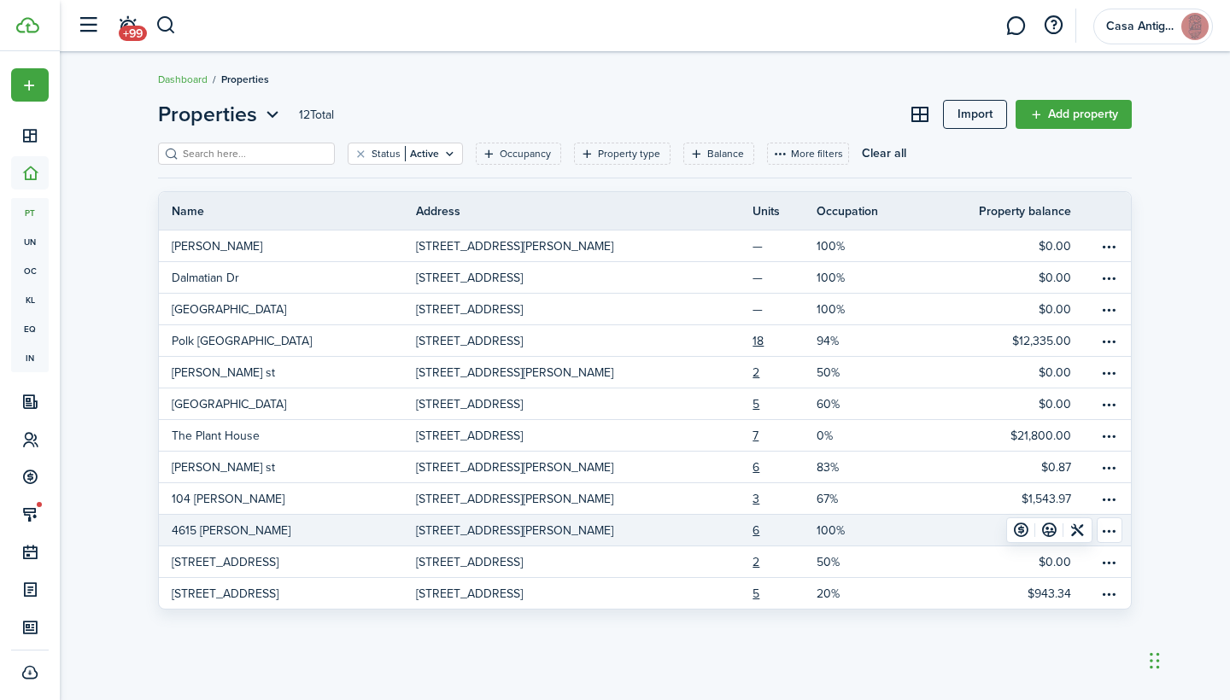
click at [688, 657] on div "Properties 12 Total Import Add property Status Active Occupancy Property type B…" at bounding box center [645, 376] width 1170 height 571
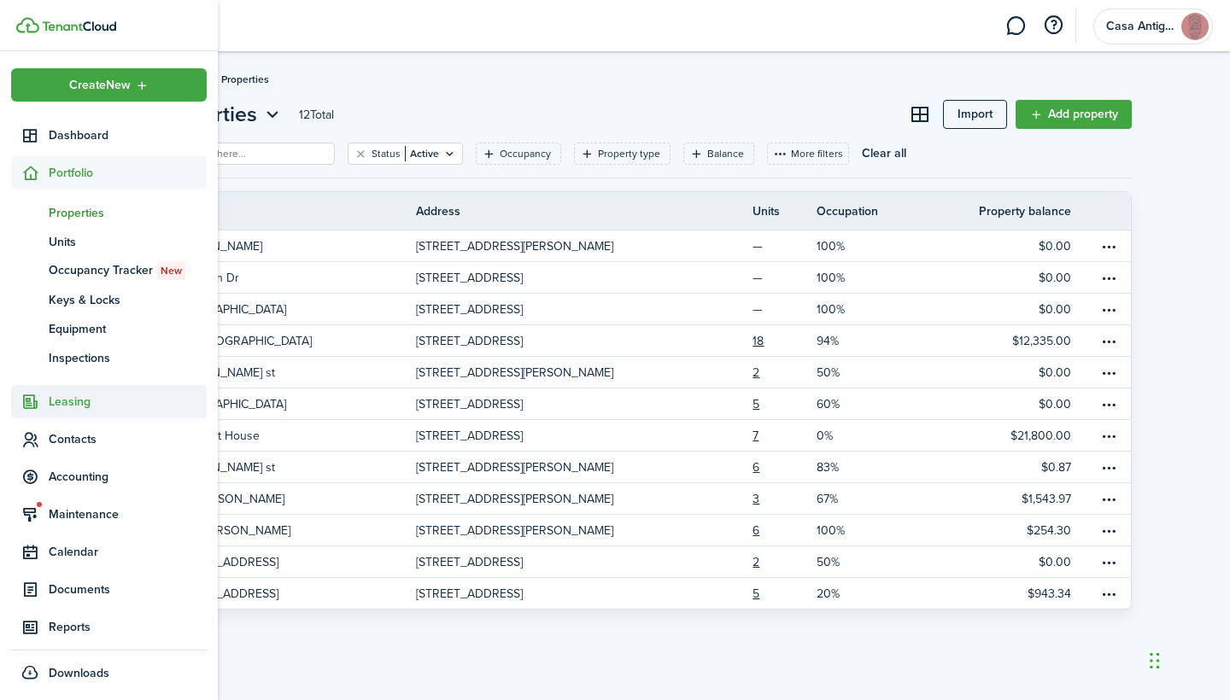
click at [67, 403] on span "Leasing" at bounding box center [128, 402] width 158 height 18
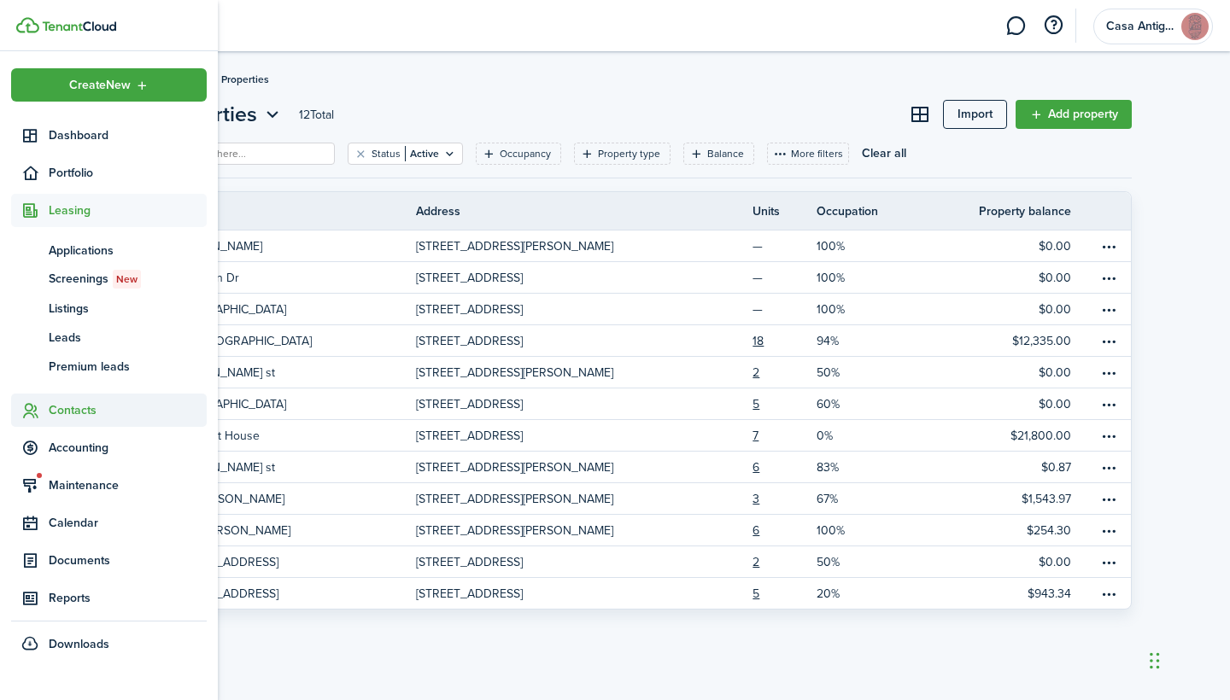
click at [74, 412] on span "Contacts" at bounding box center [128, 410] width 158 height 18
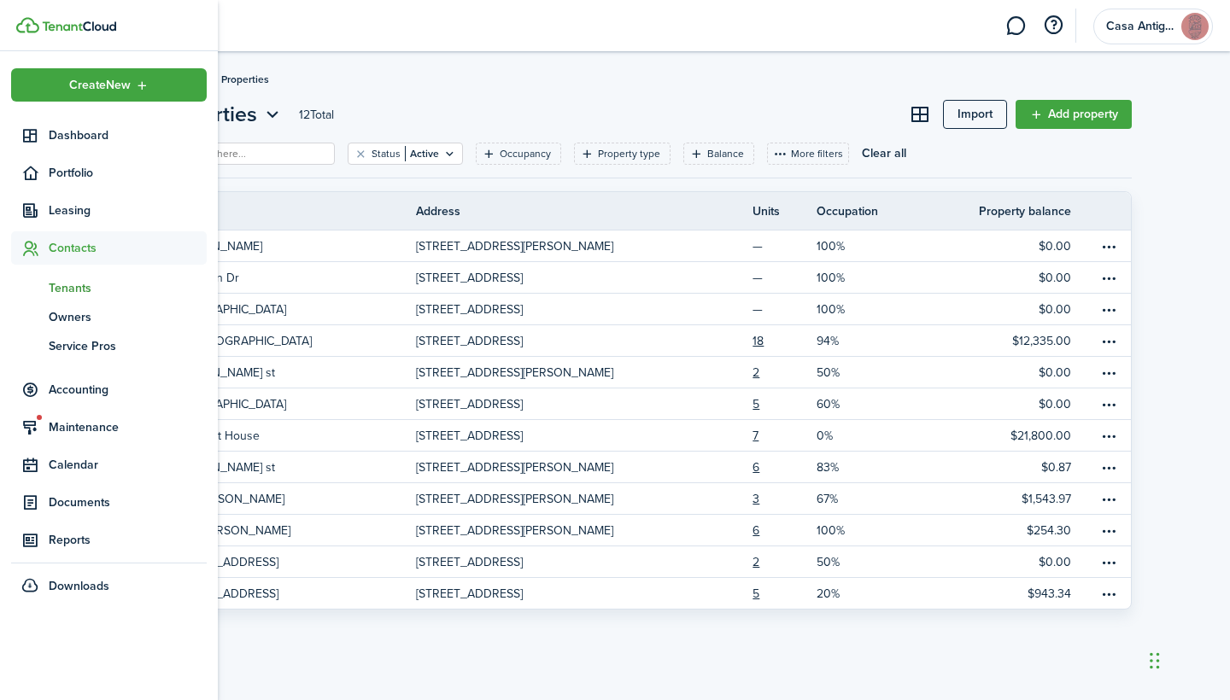
click at [83, 287] on span "Tenants" at bounding box center [128, 288] width 158 height 18
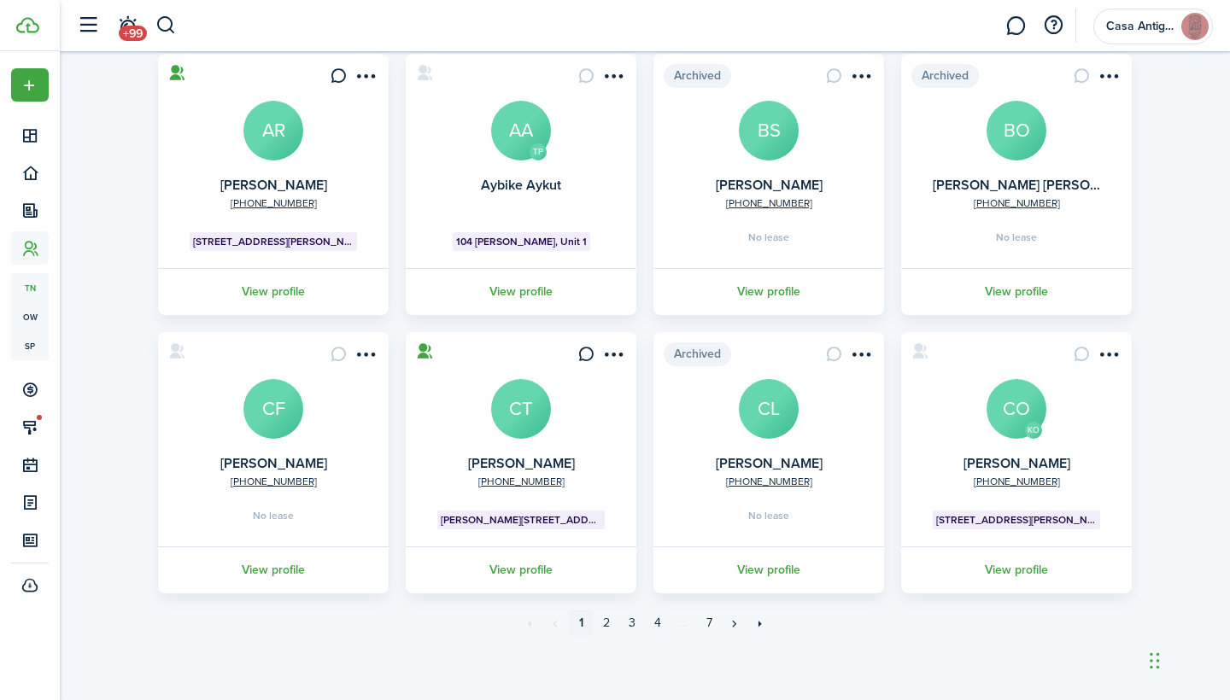
scroll to position [416, 0]
click at [707, 622] on link "7" at bounding box center [709, 624] width 26 height 26
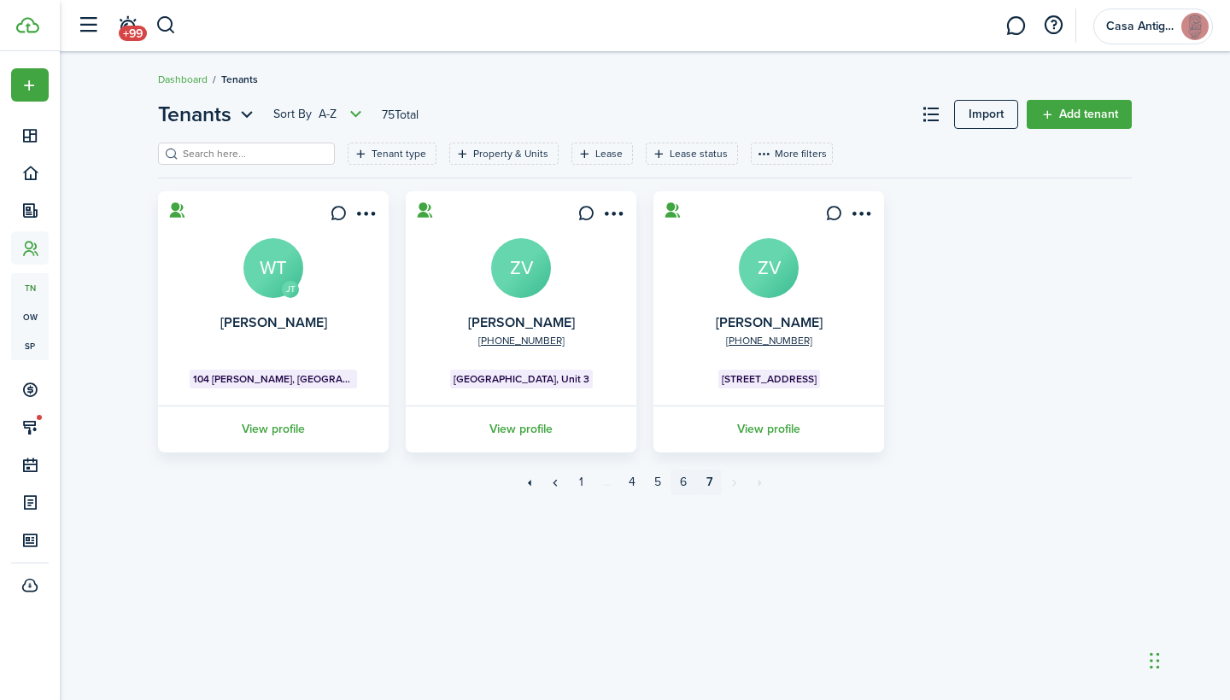
click at [681, 483] on link "6" at bounding box center [684, 483] width 26 height 26
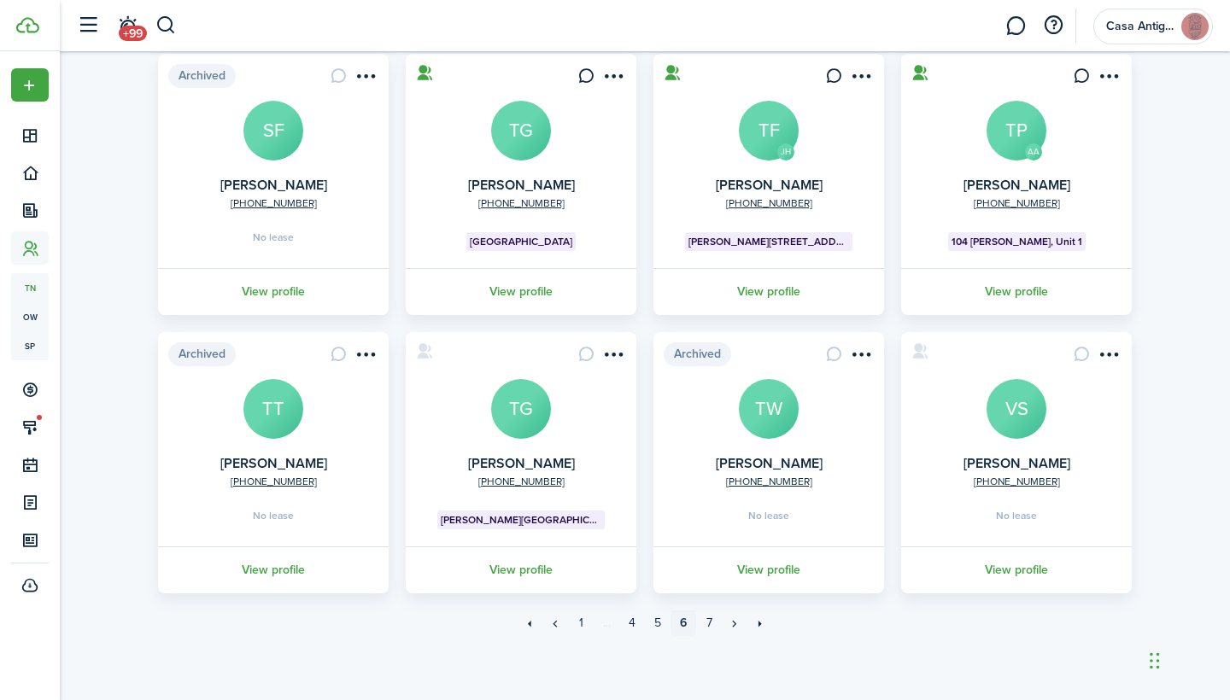
scroll to position [416, 0]
click at [529, 421] on avatar-text "TG" at bounding box center [521, 409] width 60 height 60
